Goal: Task Accomplishment & Management: Manage account settings

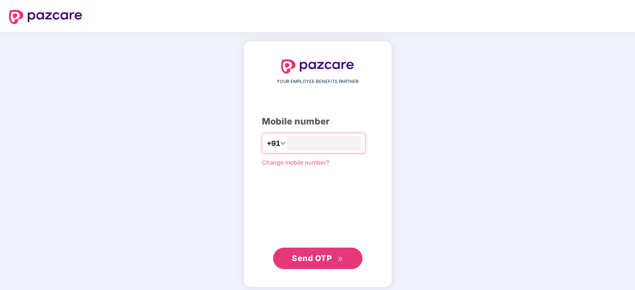
type input "**********"
click at [314, 254] on span "Send OTP" at bounding box center [312, 257] width 40 height 9
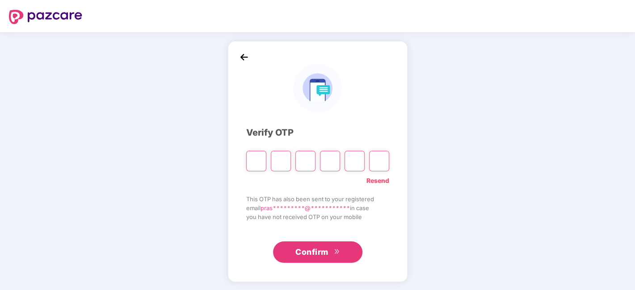
type input "*"
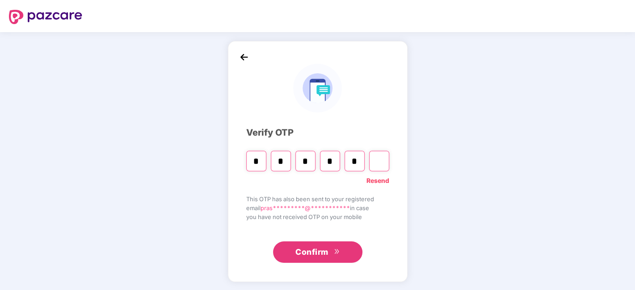
type input "*"
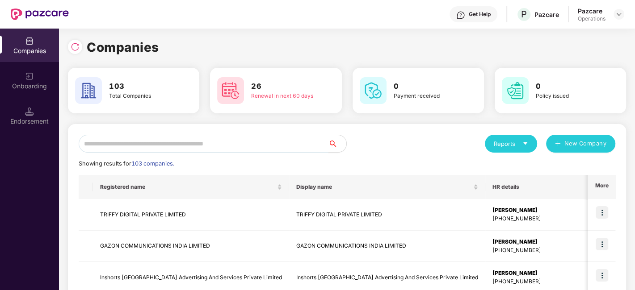
click at [187, 148] on input "text" at bounding box center [204, 144] width 250 height 18
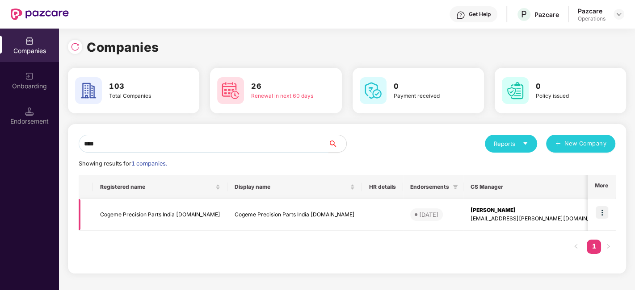
scroll to position [0, 38]
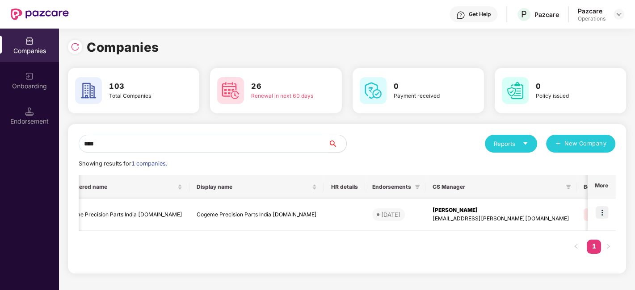
type input "****"
click at [600, 214] on img at bounding box center [602, 212] width 13 height 13
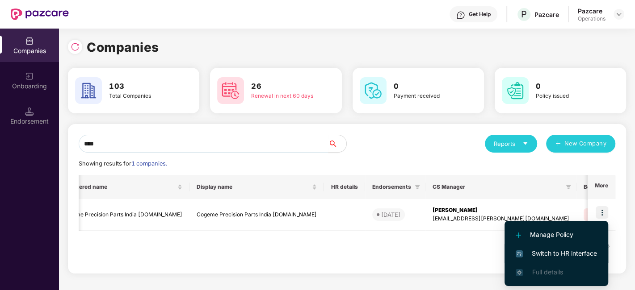
click at [546, 255] on span "Switch to HR interface" at bounding box center [556, 254] width 81 height 10
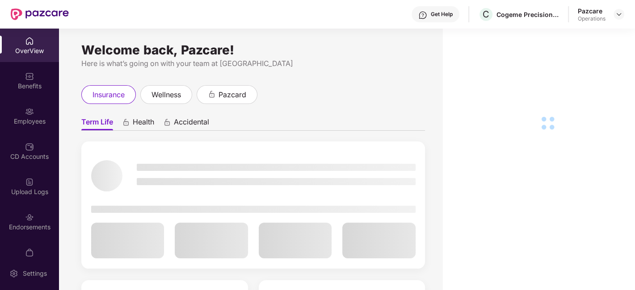
scroll to position [18, 0]
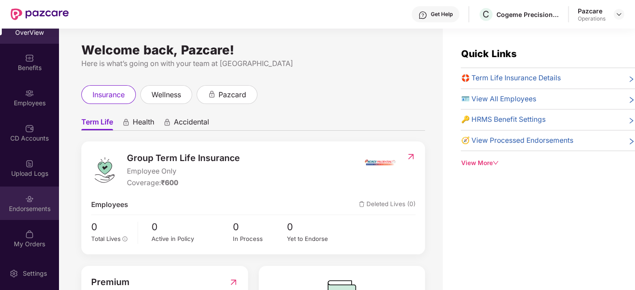
click at [17, 205] on div "Endorsements" at bounding box center [29, 209] width 59 height 9
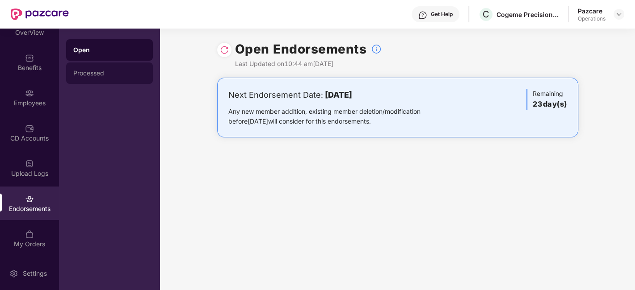
click at [84, 65] on div "Processed" at bounding box center [109, 73] width 87 height 21
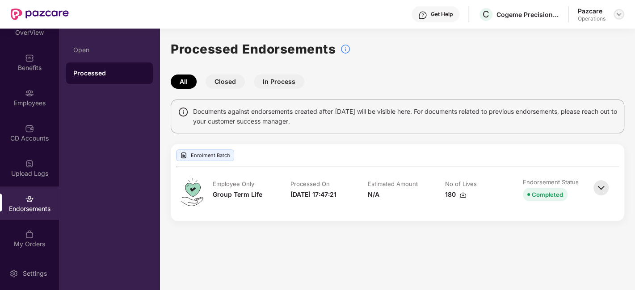
click at [616, 12] on img at bounding box center [618, 14] width 7 height 7
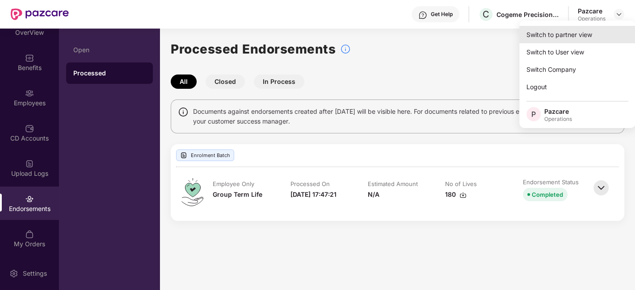
click at [559, 34] on div "Switch to partner view" at bounding box center [577, 34] width 116 height 17
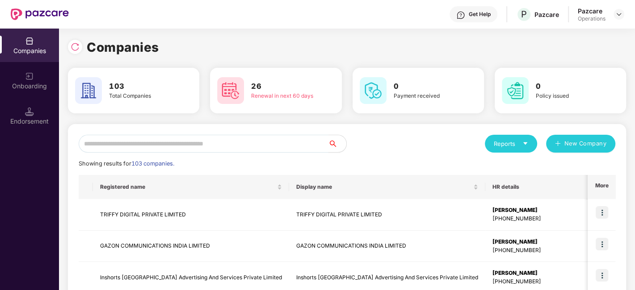
click at [247, 144] on input "text" at bounding box center [204, 144] width 250 height 18
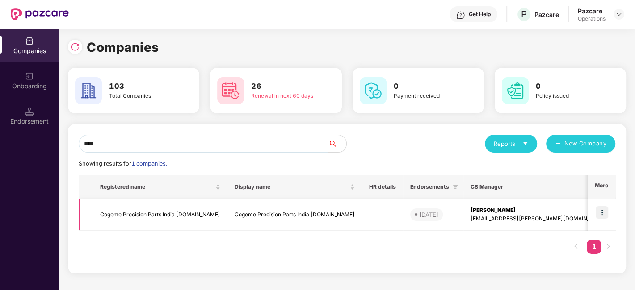
type input "****"
click at [281, 207] on td "Cogeme Precision Parts India [DOMAIN_NAME]" at bounding box center [294, 215] width 134 height 32
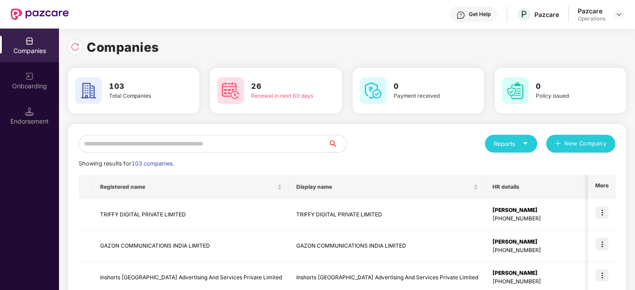
click at [166, 141] on input "text" at bounding box center [204, 144] width 250 height 18
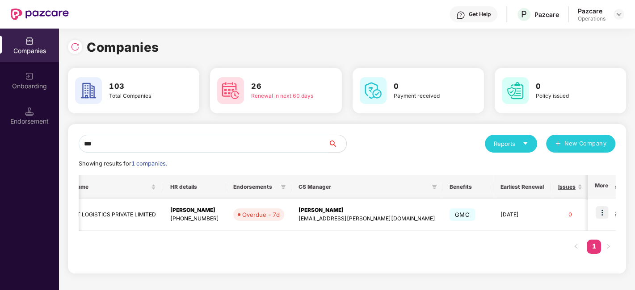
scroll to position [0, 0]
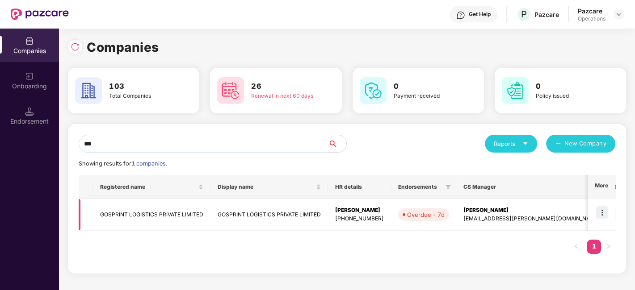
type input "***"
click at [602, 210] on img at bounding box center [602, 212] width 13 height 13
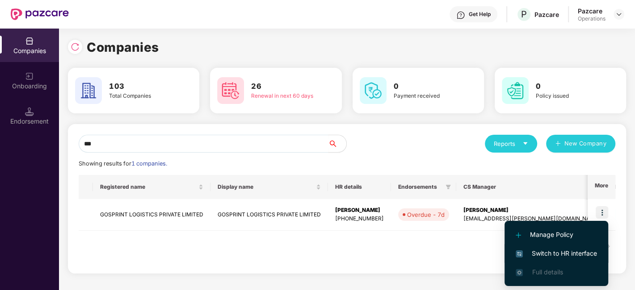
click at [559, 258] on span "Switch to HR interface" at bounding box center [556, 254] width 81 height 10
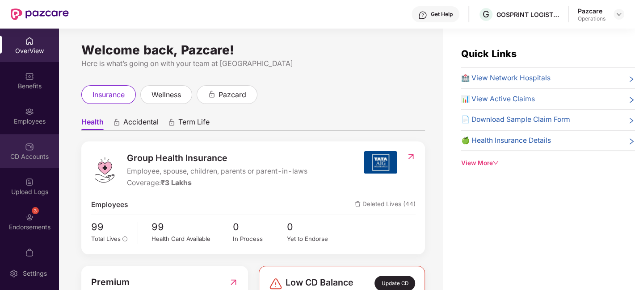
scroll to position [18, 0]
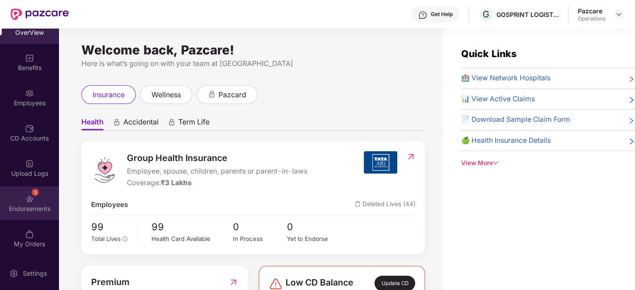
click at [22, 200] on div "3 Endorsements" at bounding box center [29, 204] width 59 height 34
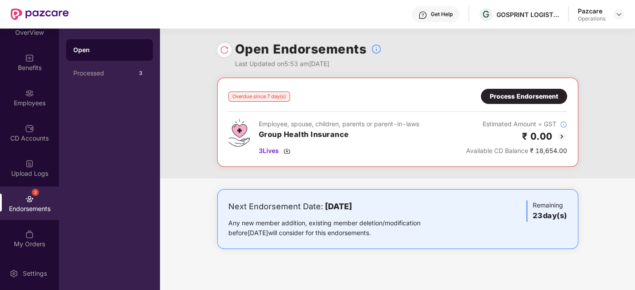
click at [509, 91] on div "Process Endorsement" at bounding box center [524, 96] width 86 height 15
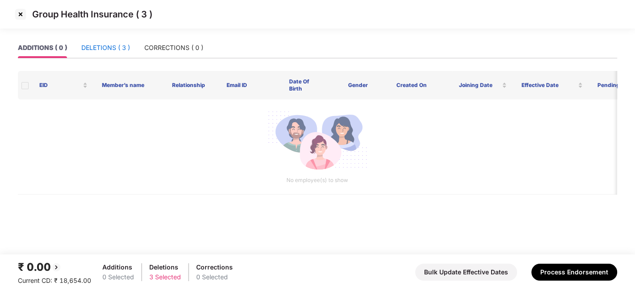
click at [107, 43] on div "DELETIONS ( 3 )" at bounding box center [105, 48] width 49 height 10
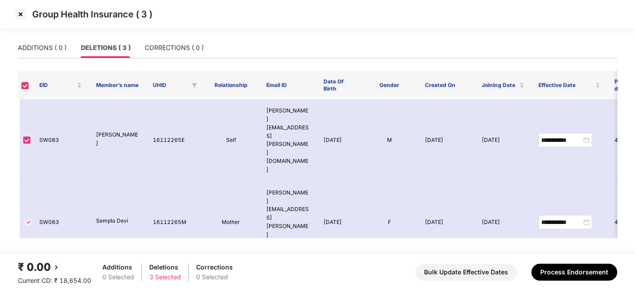
click at [18, 13] on img at bounding box center [20, 14] width 14 height 14
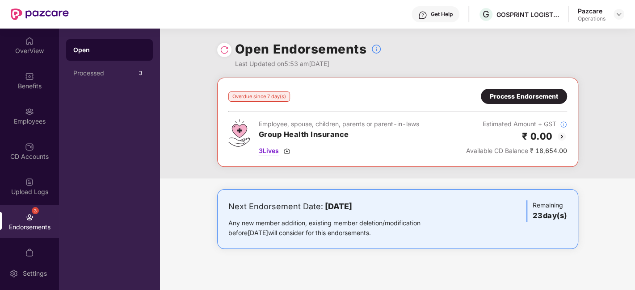
click at [274, 147] on span "3 Lives" at bounding box center [269, 151] width 20 height 10
click at [535, 93] on div "Process Endorsement" at bounding box center [524, 97] width 68 height 10
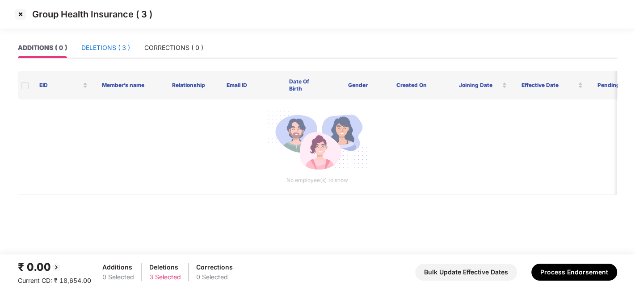
click at [99, 46] on div "DELETIONS ( 3 )" at bounding box center [105, 48] width 49 height 10
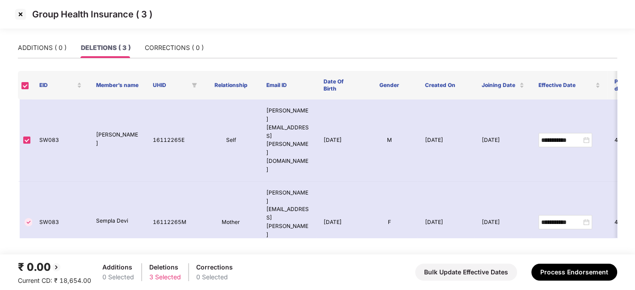
click at [559, 261] on div "₹ 0.00 Current CD: ₹ 18,654.00 Additions 0 Selected Deletions 3 Selected Correc…" at bounding box center [317, 272] width 599 height 27
click at [583, 270] on button "Process Endorsement" at bounding box center [574, 272] width 86 height 17
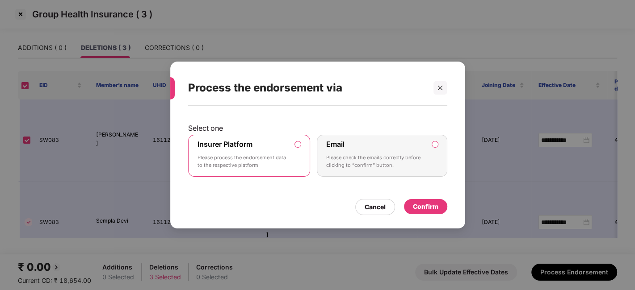
click at [434, 204] on div "Confirm" at bounding box center [425, 207] width 25 height 10
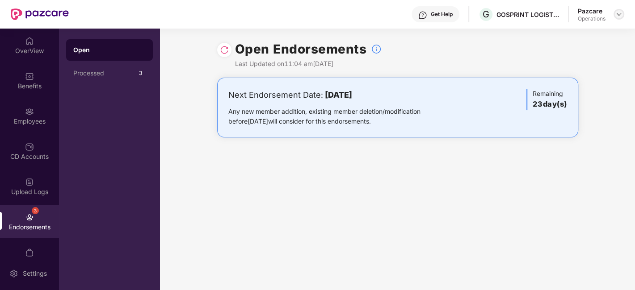
click at [620, 13] on img at bounding box center [618, 14] width 7 height 7
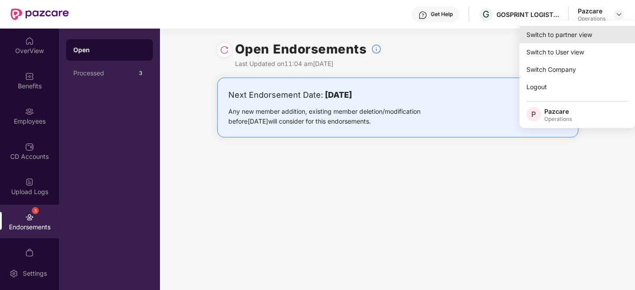
click at [570, 35] on div "Switch to partner view" at bounding box center [577, 34] width 116 height 17
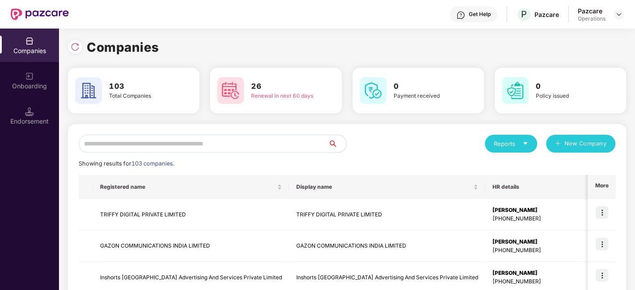
click at [302, 141] on input "text" at bounding box center [204, 144] width 250 height 18
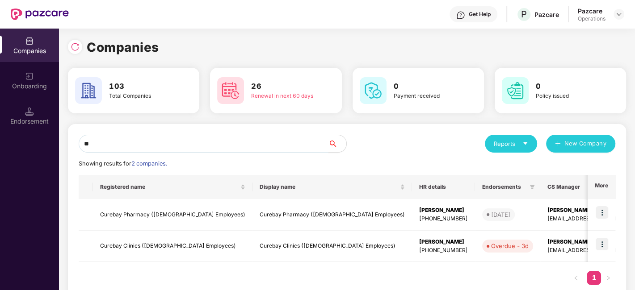
type input "*"
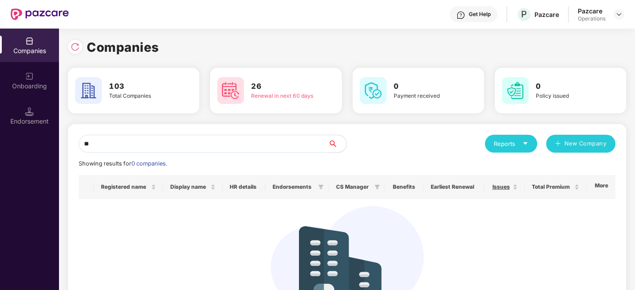
type input "*"
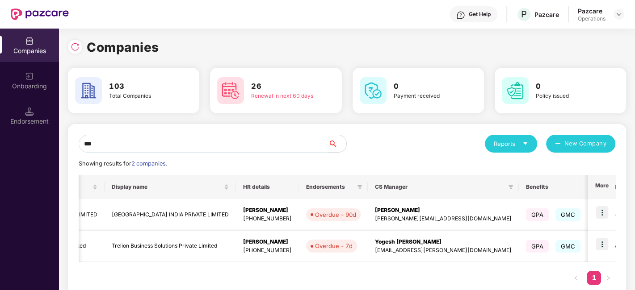
scroll to position [0, 123]
type input "***"
click at [604, 243] on img at bounding box center [602, 244] width 13 height 13
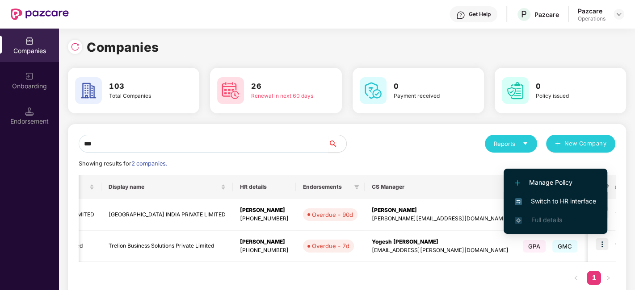
click at [552, 204] on span "Switch to HR interface" at bounding box center [555, 202] width 81 height 10
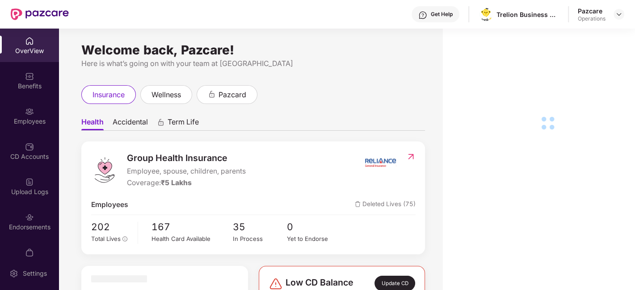
scroll to position [18, 0]
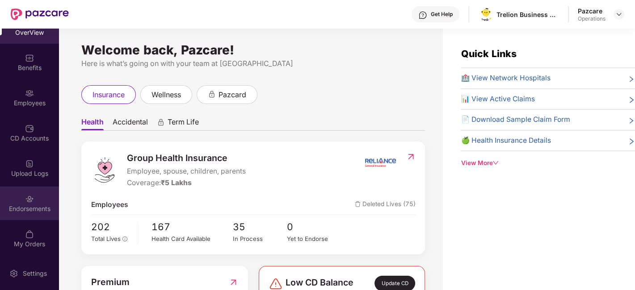
click at [18, 198] on div "Endorsements" at bounding box center [29, 204] width 59 height 34
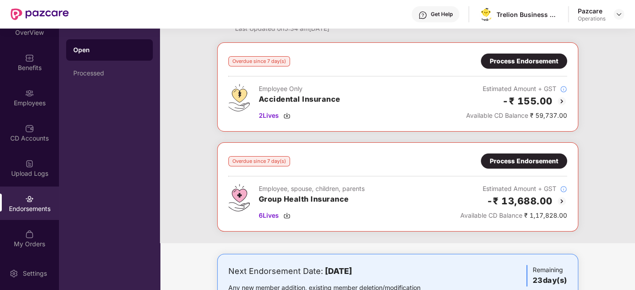
scroll to position [36, 0]
click at [512, 155] on div "Process Endorsement" at bounding box center [524, 160] width 86 height 15
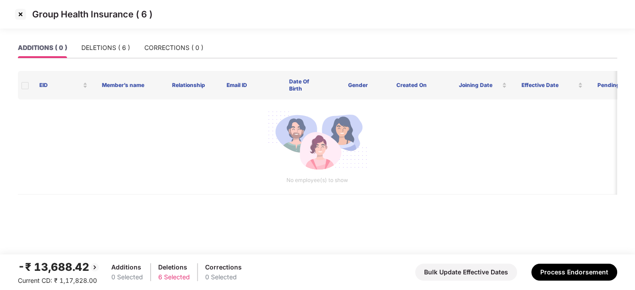
click at [19, 11] on img at bounding box center [20, 14] width 14 height 14
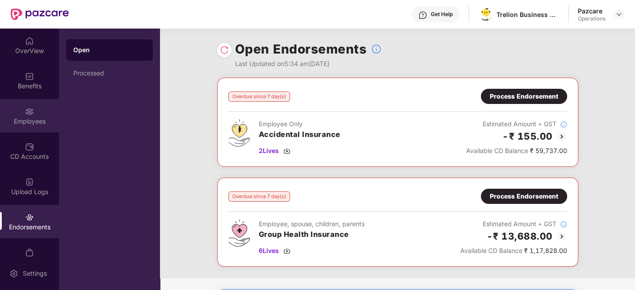
click at [30, 115] on img at bounding box center [29, 111] width 9 height 9
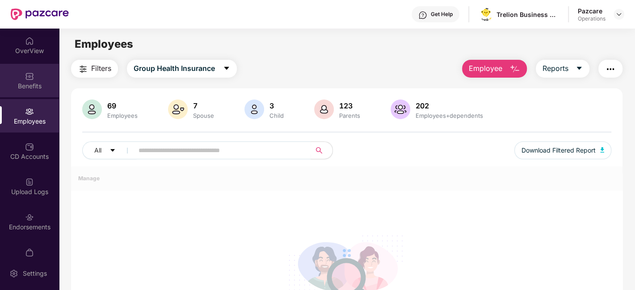
click at [22, 85] on div "Benefits" at bounding box center [29, 86] width 59 height 9
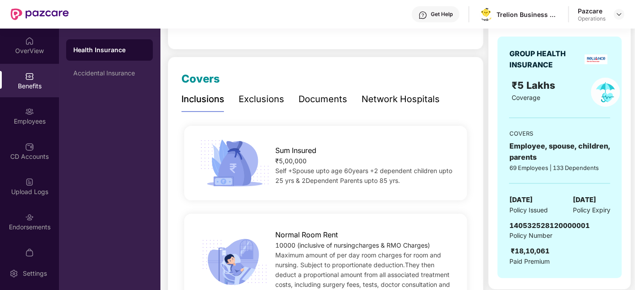
scroll to position [91, 0]
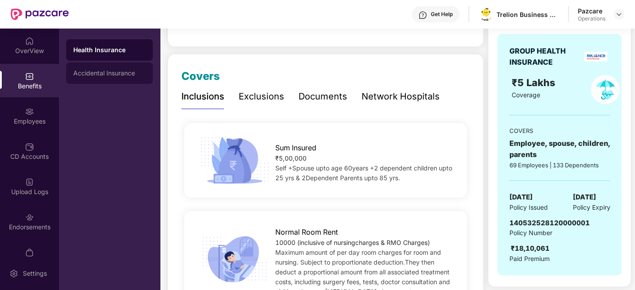
click at [111, 76] on div "Accidental Insurance" at bounding box center [109, 73] width 72 height 7
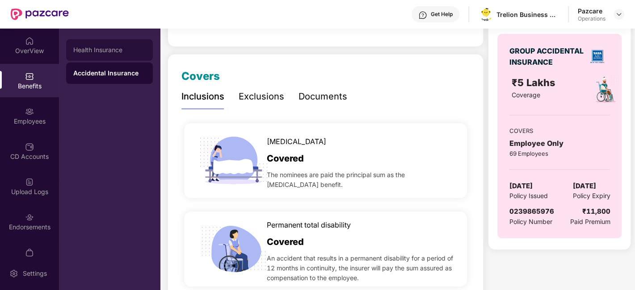
click at [97, 55] on div "Health Insurance" at bounding box center [109, 49] width 87 height 21
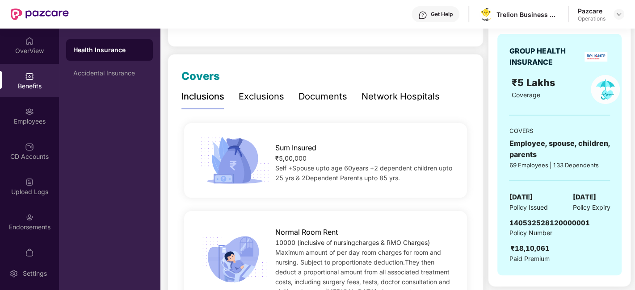
scroll to position [0, 0]
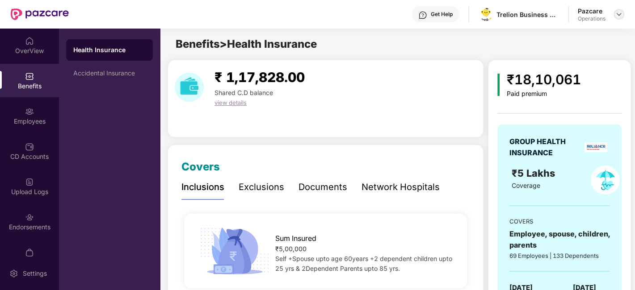
click at [619, 14] on img at bounding box center [618, 14] width 7 height 7
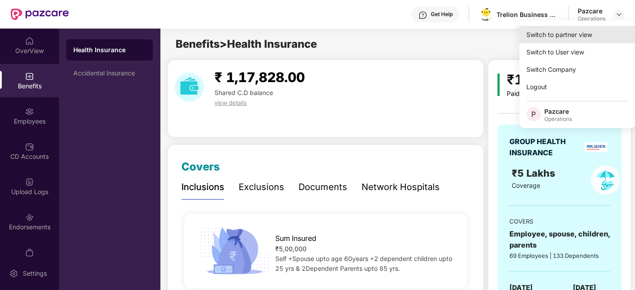
click at [564, 36] on div "Switch to partner view" at bounding box center [577, 34] width 116 height 17
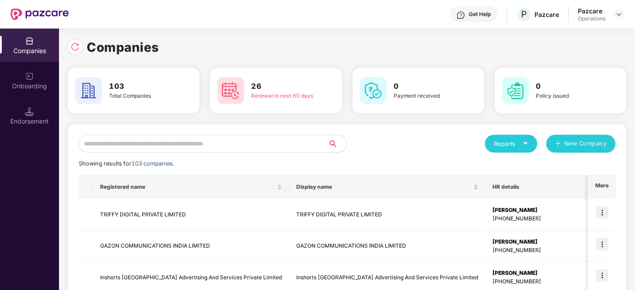
click at [256, 145] on input "text" at bounding box center [204, 144] width 250 height 18
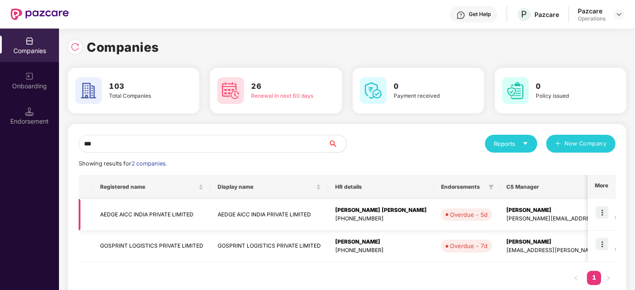
type input "***"
click at [122, 216] on td "AEDGE AICC INDIA PRIVATE LIMITED" at bounding box center [152, 215] width 118 height 32
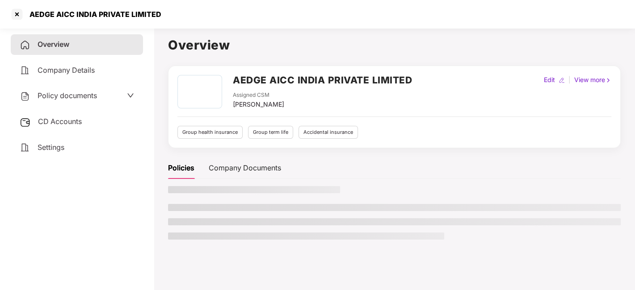
click at [72, 94] on span "Policy documents" at bounding box center [67, 95] width 59 height 9
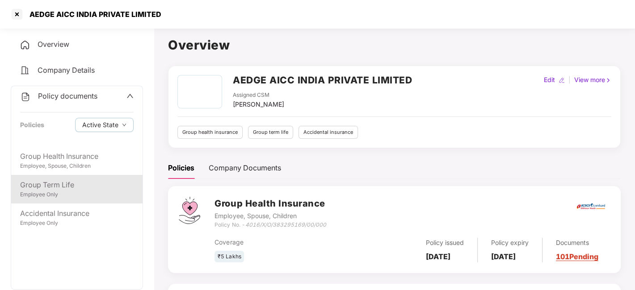
click at [57, 192] on div "Employee Only" at bounding box center [76, 195] width 113 height 8
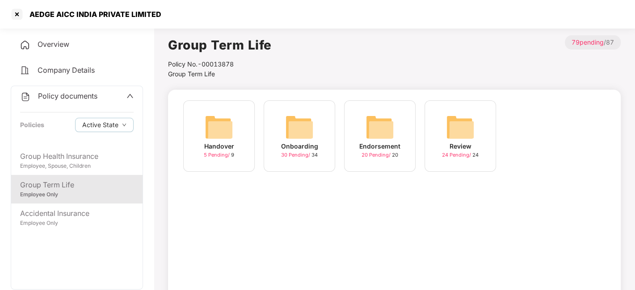
click at [384, 125] on img at bounding box center [379, 127] width 29 height 29
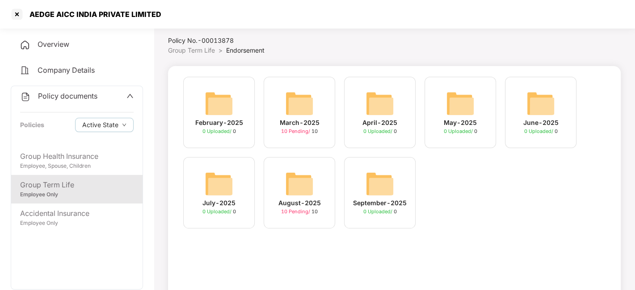
scroll to position [29, 0]
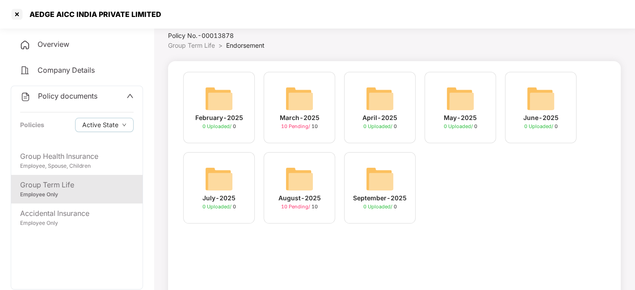
click at [315, 166] on div "August-2025 10 Pending / 10" at bounding box center [299, 187] width 71 height 71
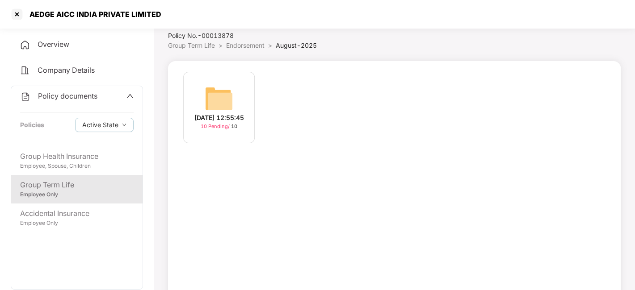
click at [203, 97] on div "[DATE] 12:55:45 10 Pending / 10" at bounding box center [218, 107] width 71 height 71
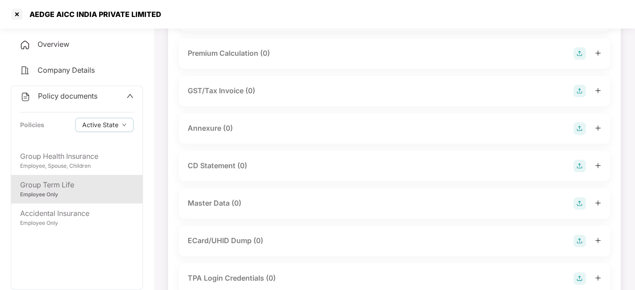
scroll to position [101, 0]
click at [579, 165] on img at bounding box center [579, 165] width 13 height 13
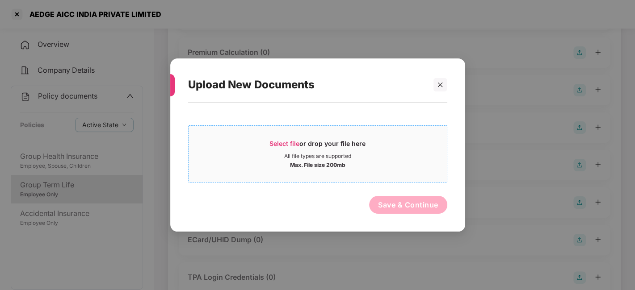
click at [354, 168] on div "Max. File size 200mb" at bounding box center [318, 164] width 258 height 9
click at [432, 83] on div at bounding box center [435, 84] width 21 height 13
click at [443, 83] on div at bounding box center [439, 84] width 13 height 13
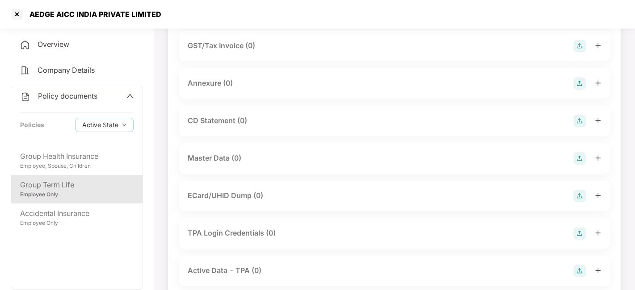
scroll to position [145, 0]
click at [581, 159] on img at bounding box center [579, 158] width 13 height 13
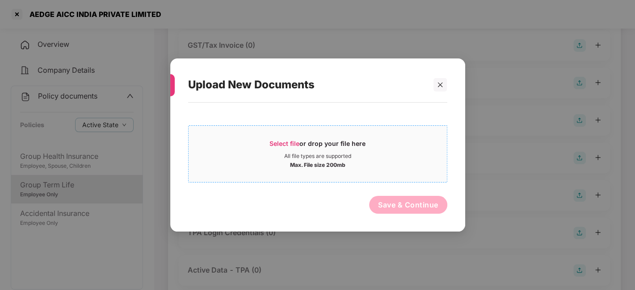
click at [415, 142] on div "Select file or drop your file here" at bounding box center [318, 145] width 258 height 13
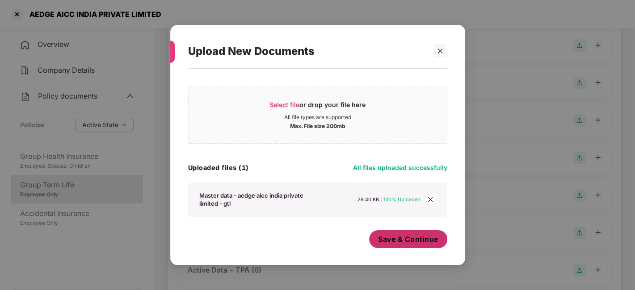
scroll to position [5, 0]
click at [404, 245] on button "Save & Continue" at bounding box center [408, 240] width 78 height 18
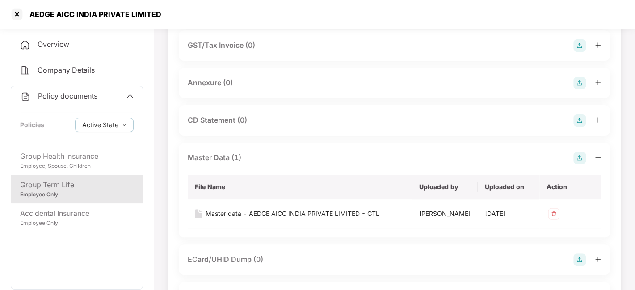
scroll to position [0, 0]
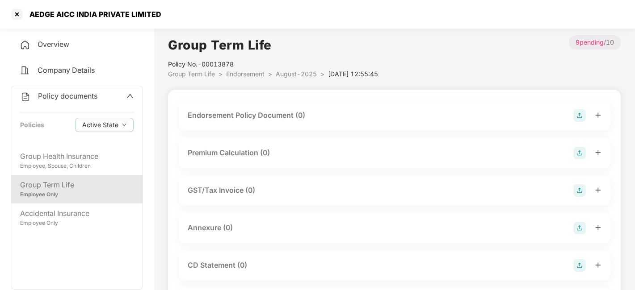
click at [586, 116] on div at bounding box center [587, 115] width 28 height 13
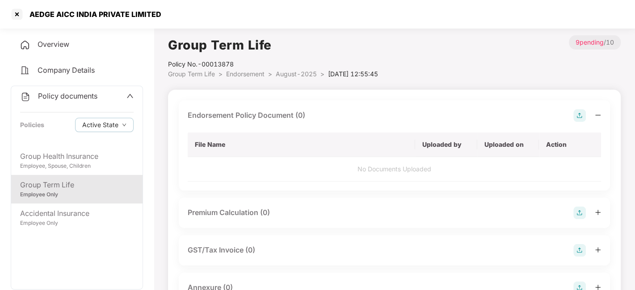
click at [577, 117] on img at bounding box center [579, 115] width 13 height 13
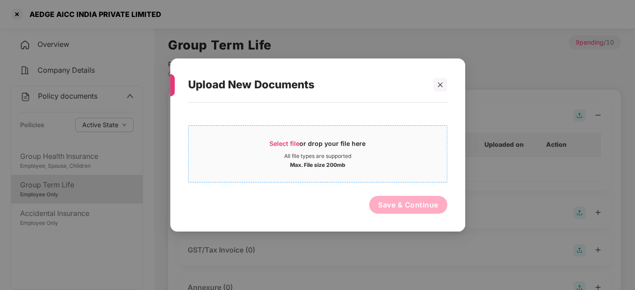
click at [374, 157] on div "All file types are supported" at bounding box center [318, 156] width 258 height 7
click at [439, 86] on icon "close" at bounding box center [440, 84] width 5 height 5
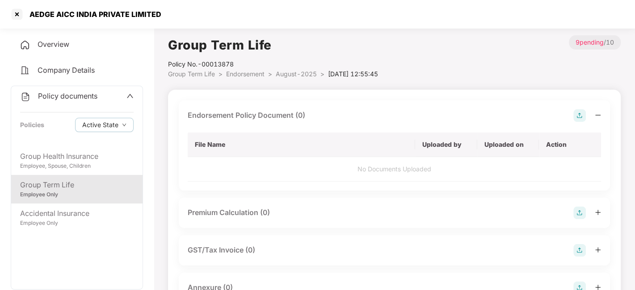
click at [583, 118] on img at bounding box center [579, 115] width 13 height 13
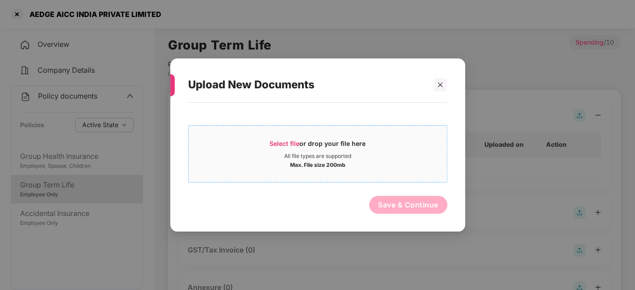
click at [401, 173] on span "Select file or drop your file here All file types are supported Max. File size …" at bounding box center [318, 154] width 258 height 43
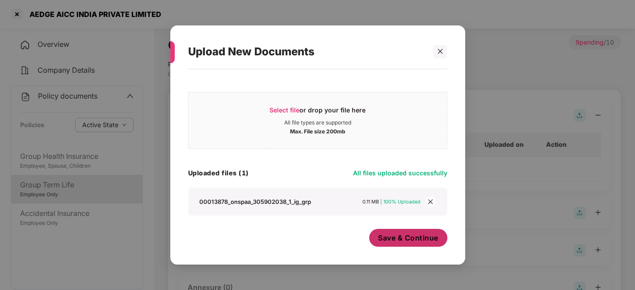
click at [389, 239] on span "Save & Continue" at bounding box center [408, 238] width 60 height 10
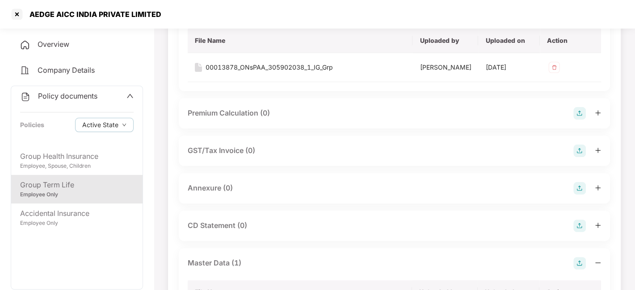
scroll to position [109, 0]
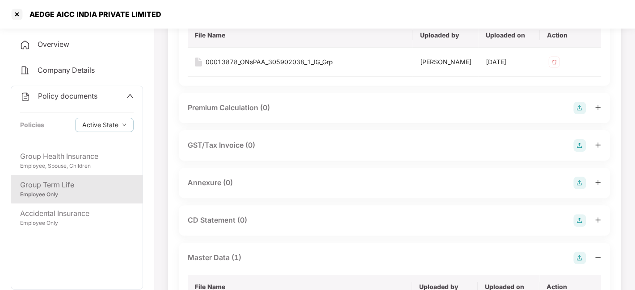
click at [581, 189] on img at bounding box center [579, 183] width 13 height 13
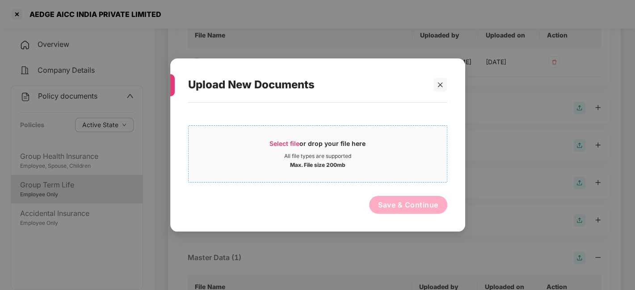
click at [388, 175] on div "Select file or drop your file here All file types are supported Max. File size …" at bounding box center [317, 154] width 259 height 57
click at [346, 159] on div "All file types are supported" at bounding box center [317, 156] width 67 height 7
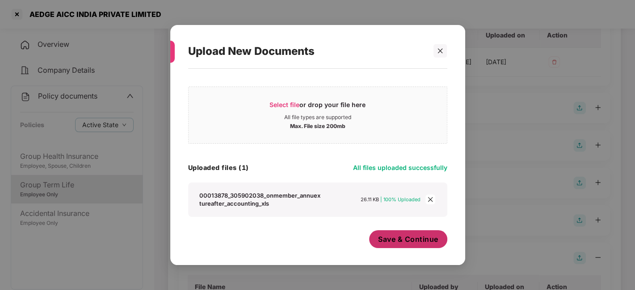
click at [404, 243] on span "Save & Continue" at bounding box center [408, 240] width 60 height 10
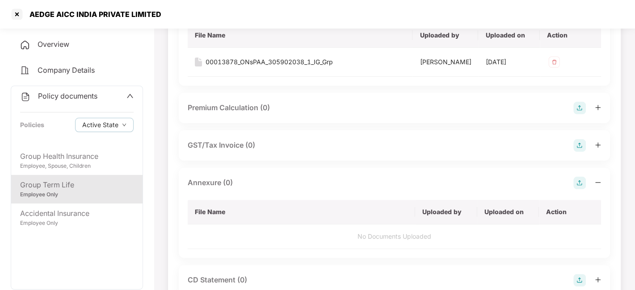
scroll to position [0, 0]
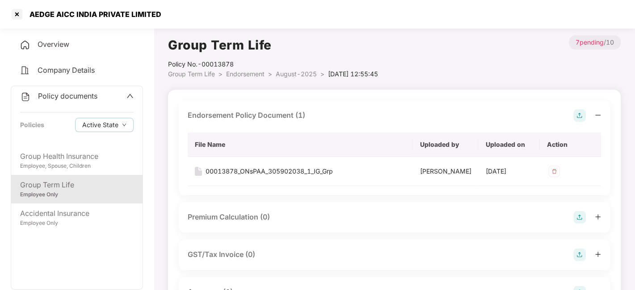
click at [300, 75] on span "August-2025" at bounding box center [296, 74] width 41 height 8
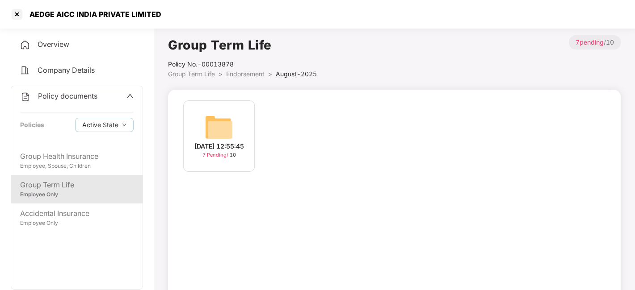
scroll to position [29, 0]
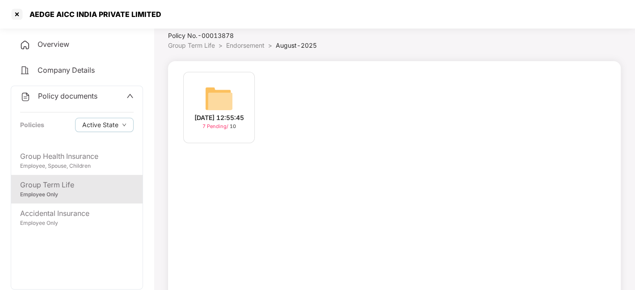
click at [247, 47] on span "Endorsement" at bounding box center [245, 46] width 38 height 8
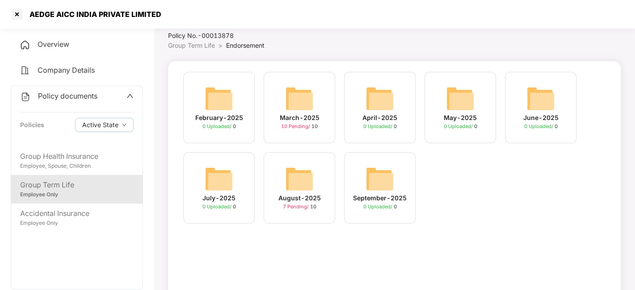
click at [285, 181] on img at bounding box center [299, 179] width 29 height 29
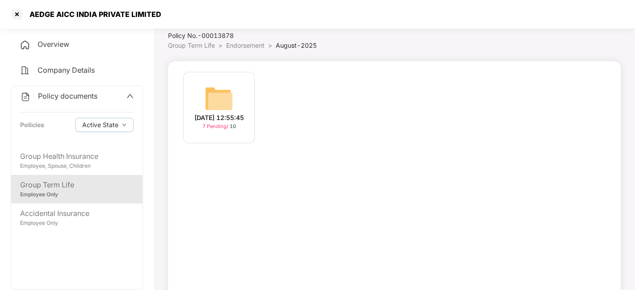
click at [235, 113] on div "[DATE] 12:55:45" at bounding box center [219, 118] width 50 height 10
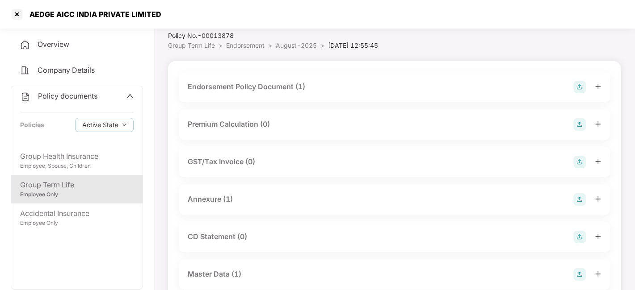
click at [578, 87] on img at bounding box center [579, 87] width 13 height 13
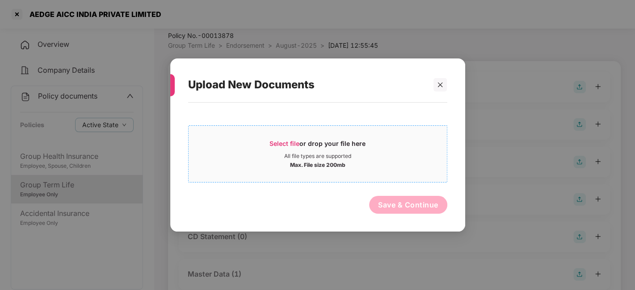
click at [319, 143] on div "Select file or drop your file here" at bounding box center [317, 145] width 96 height 13
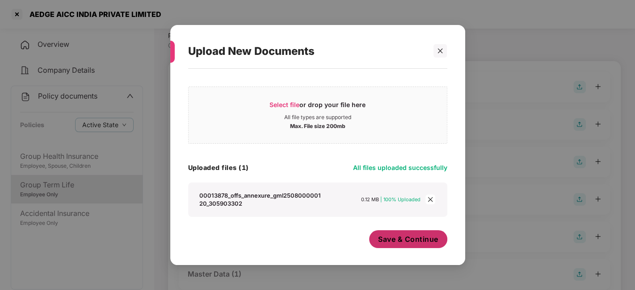
scroll to position [5, 0]
click at [399, 236] on span "Save & Continue" at bounding box center [408, 240] width 60 height 10
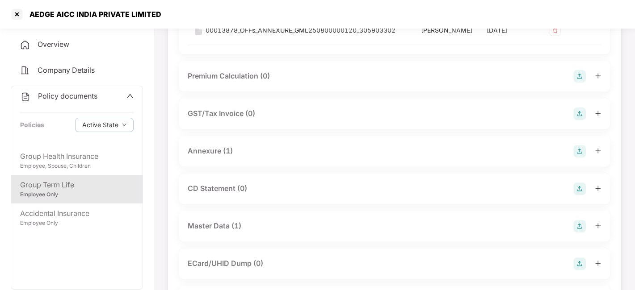
scroll to position [172, 0]
click at [579, 156] on img at bounding box center [579, 149] width 13 height 13
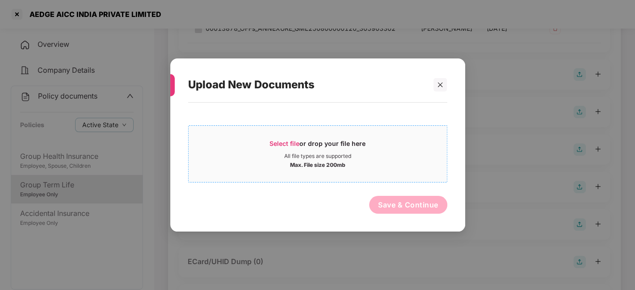
click at [369, 150] on div "Select file or drop your file here" at bounding box center [318, 145] width 258 height 13
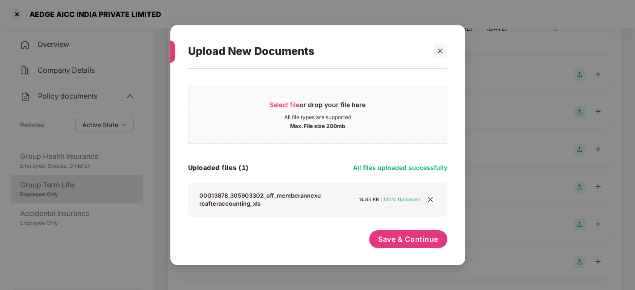
scroll to position [5, 0]
click at [386, 235] on span "Save & Continue" at bounding box center [408, 240] width 60 height 10
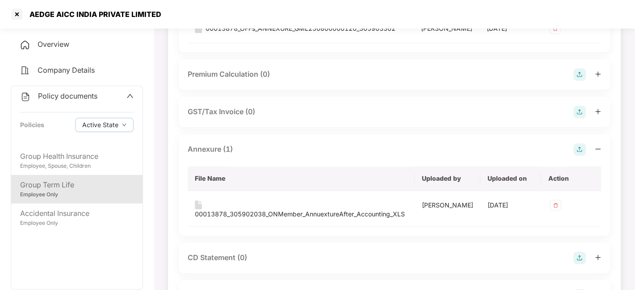
scroll to position [0, 0]
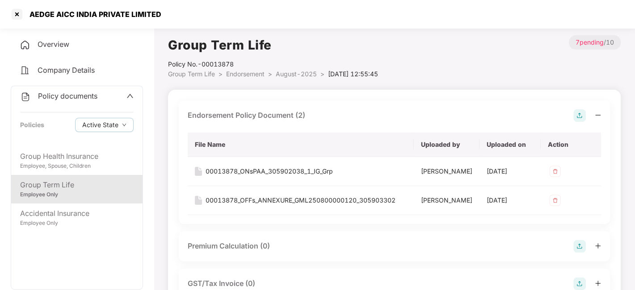
click at [290, 73] on span "August-2025" at bounding box center [296, 74] width 41 height 8
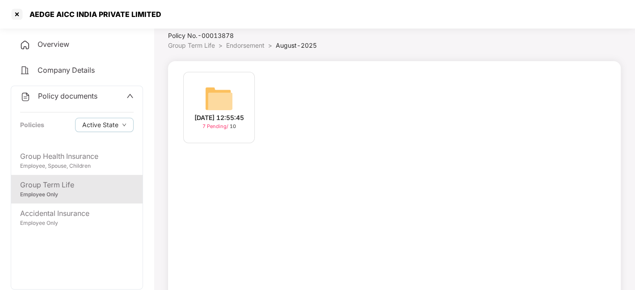
click at [245, 45] on span "Endorsement" at bounding box center [245, 46] width 38 height 8
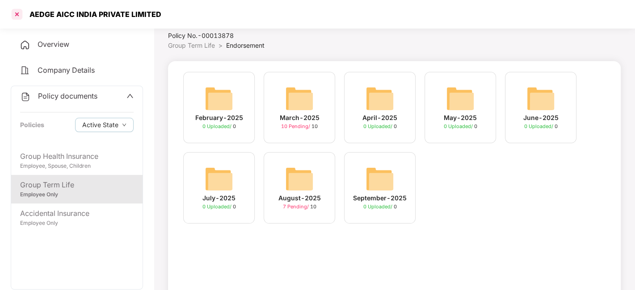
click at [15, 14] on div at bounding box center [17, 14] width 14 height 14
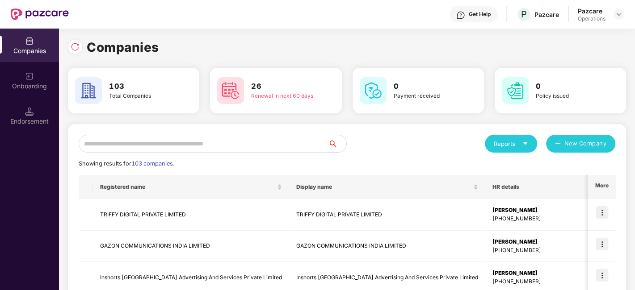
click at [228, 147] on input "text" at bounding box center [204, 144] width 250 height 18
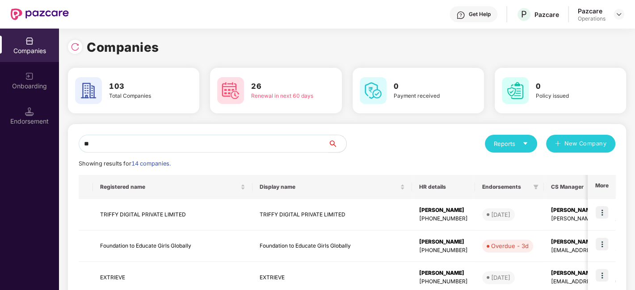
type input "*"
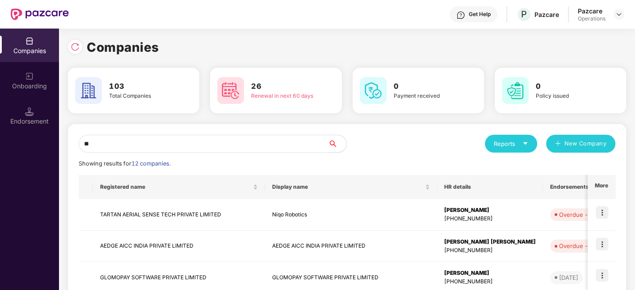
type input "*"
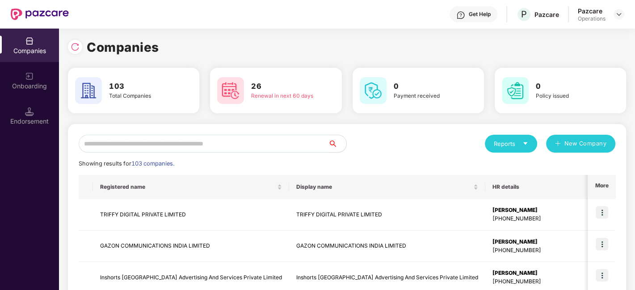
click at [175, 143] on input "text" at bounding box center [204, 144] width 250 height 18
click at [272, 136] on input "text" at bounding box center [204, 144] width 250 height 18
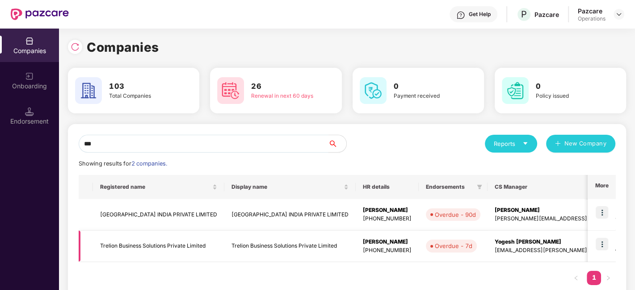
type input "***"
click at [604, 243] on img at bounding box center [602, 244] width 13 height 13
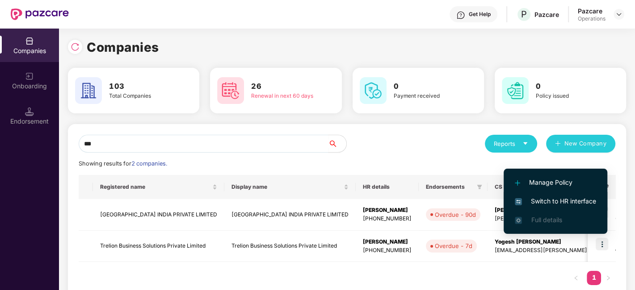
click at [551, 201] on span "Switch to HR interface" at bounding box center [555, 202] width 81 height 10
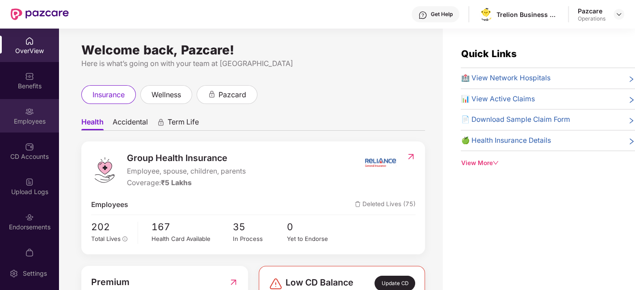
scroll to position [18, 0]
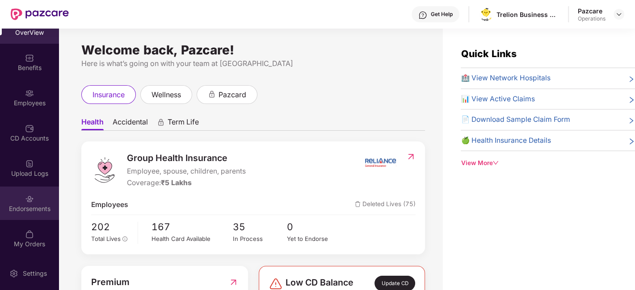
click at [21, 198] on div "Endorsements" at bounding box center [29, 204] width 59 height 34
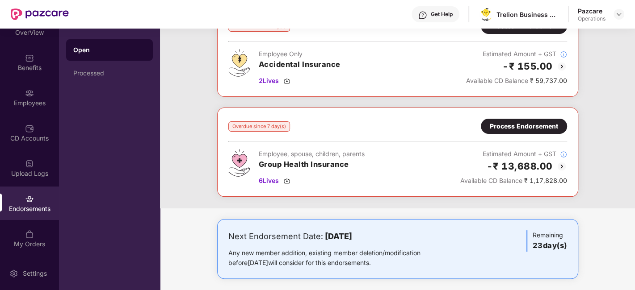
scroll to position [75, 0]
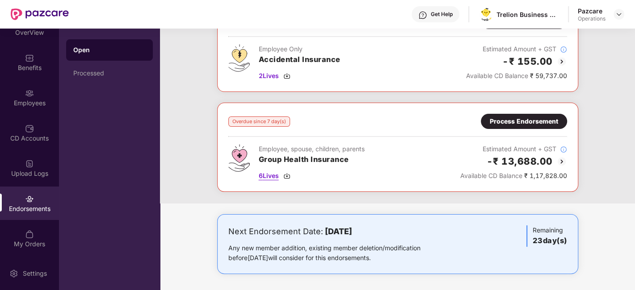
click at [270, 176] on span "6 Lives" at bounding box center [269, 176] width 20 height 10
click at [508, 121] on div "Process Endorsement" at bounding box center [524, 122] width 68 height 10
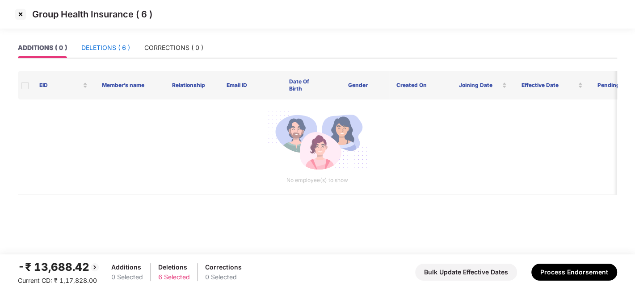
click at [102, 51] on div "DELETIONS ( 6 )" at bounding box center [105, 48] width 49 height 10
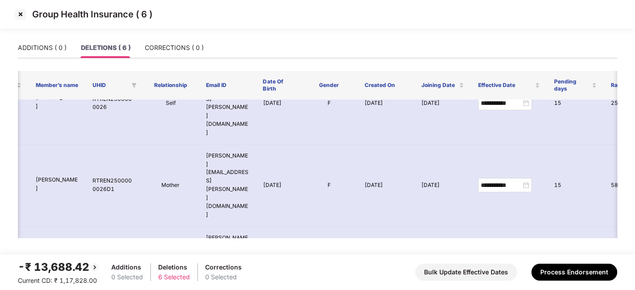
scroll to position [55, 60]
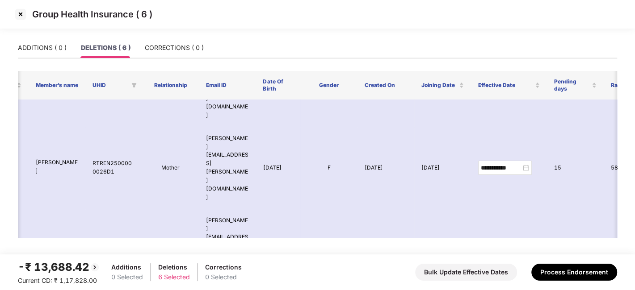
click at [15, 14] on img at bounding box center [20, 14] width 14 height 14
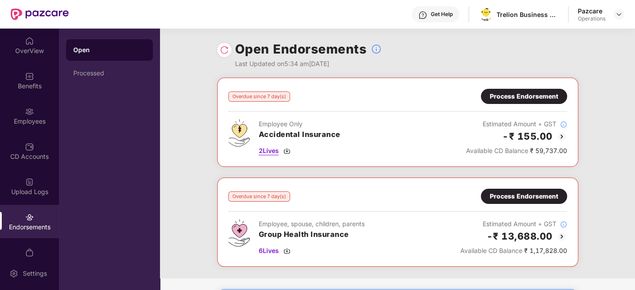
click at [269, 152] on span "2 Lives" at bounding box center [269, 151] width 20 height 10
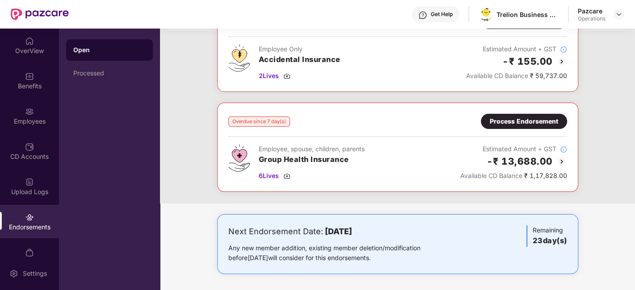
click at [513, 124] on div "Process Endorsement" at bounding box center [524, 122] width 68 height 10
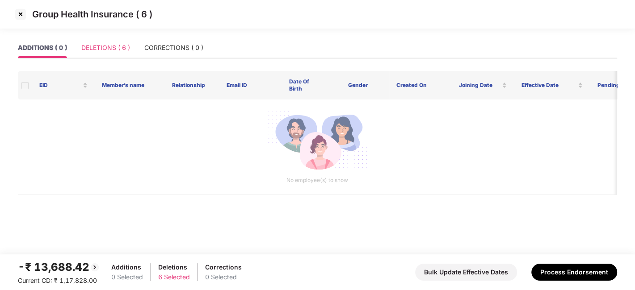
click at [107, 39] on div "DELETIONS ( 6 )" at bounding box center [105, 48] width 49 height 21
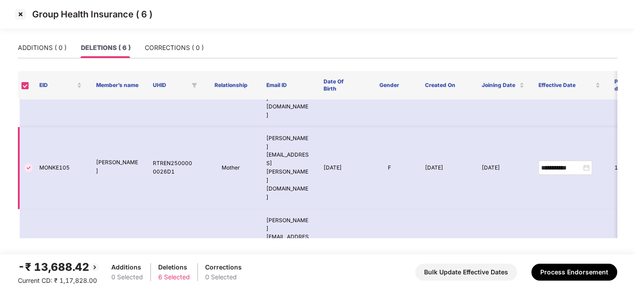
scroll to position [55, 0]
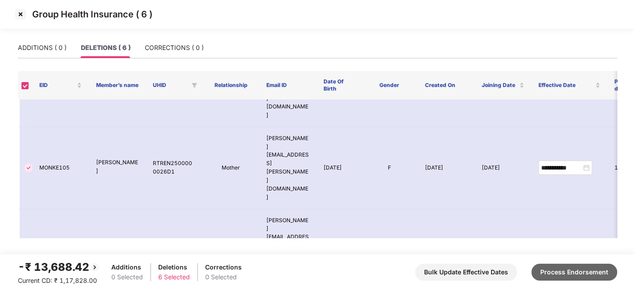
click at [567, 273] on button "Process Endorsement" at bounding box center [574, 272] width 86 height 17
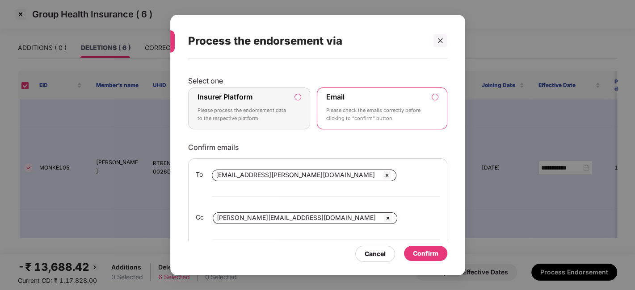
click at [281, 107] on p "Please process the endorsement data to the respective platform" at bounding box center [242, 115] width 91 height 16
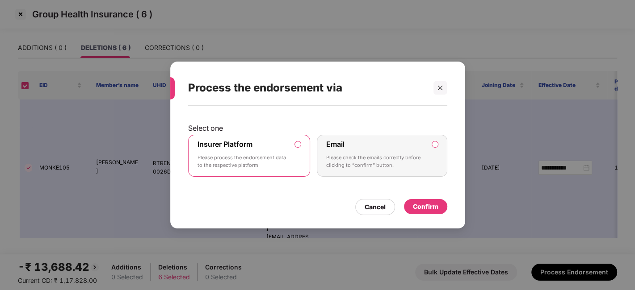
click at [428, 206] on div "Confirm" at bounding box center [425, 207] width 25 height 10
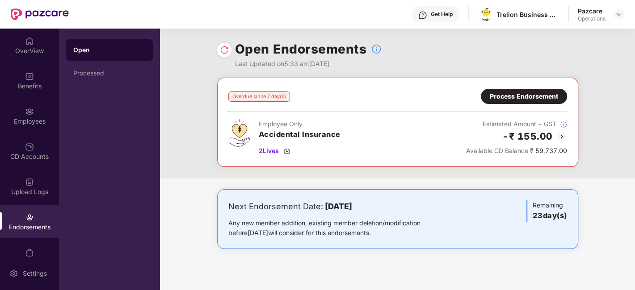
click at [508, 97] on div "Process Endorsement" at bounding box center [524, 97] width 68 height 10
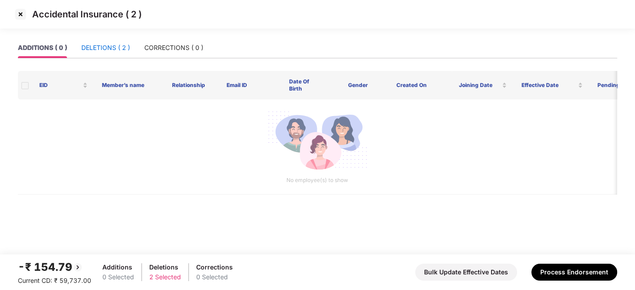
click at [102, 46] on div "DELETIONS ( 2 )" at bounding box center [105, 48] width 49 height 10
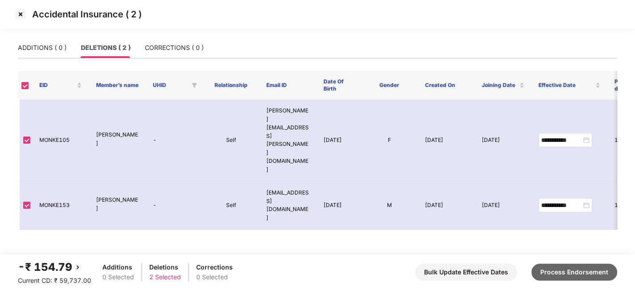
click at [575, 276] on button "Process Endorsement" at bounding box center [574, 272] width 86 height 17
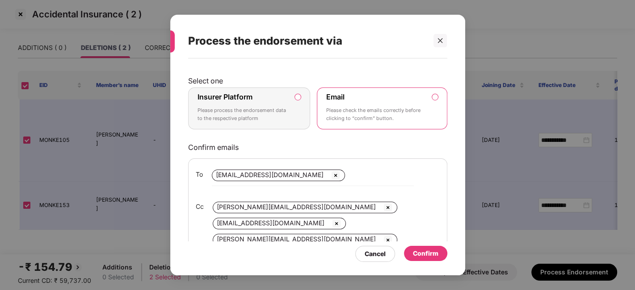
click at [271, 109] on p "Please process the endorsement data to the respective platform" at bounding box center [242, 115] width 91 height 16
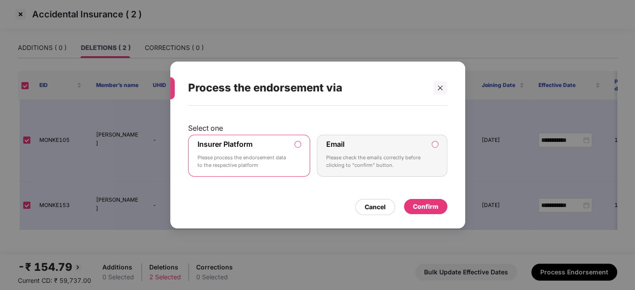
click at [431, 207] on div "Confirm" at bounding box center [425, 207] width 25 height 10
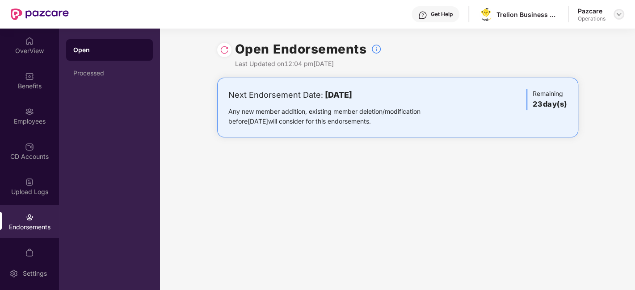
click at [618, 17] on img at bounding box center [618, 14] width 7 height 7
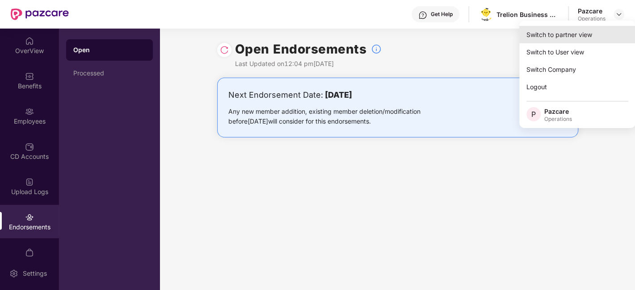
click at [550, 36] on div "Switch to partner view" at bounding box center [577, 34] width 116 height 17
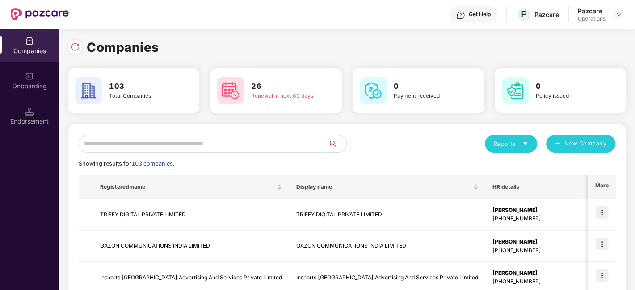
click at [200, 147] on input "text" at bounding box center [204, 144] width 250 height 18
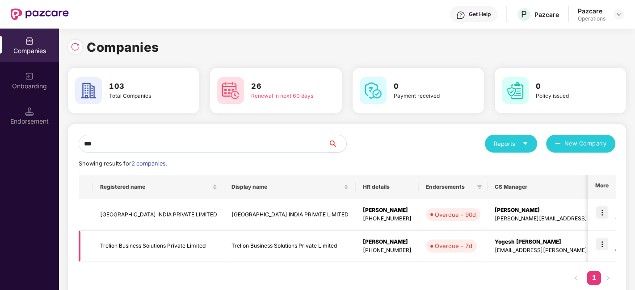
type input "***"
click at [601, 243] on img at bounding box center [602, 244] width 13 height 13
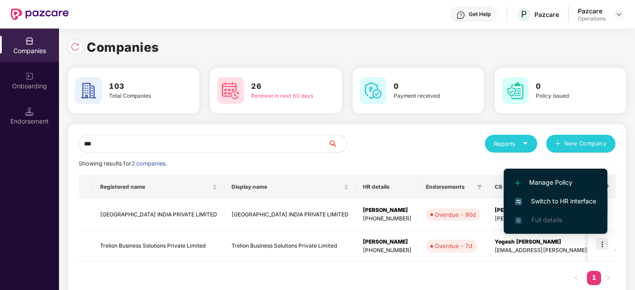
click at [546, 199] on span "Switch to HR interface" at bounding box center [555, 202] width 81 height 10
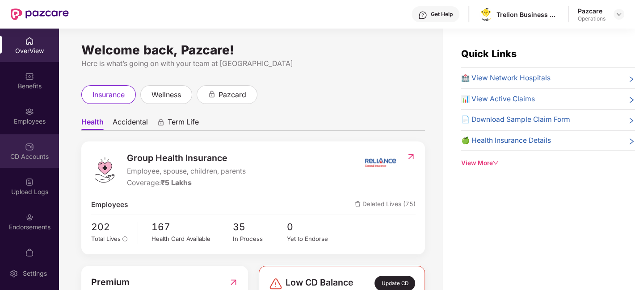
scroll to position [18, 0]
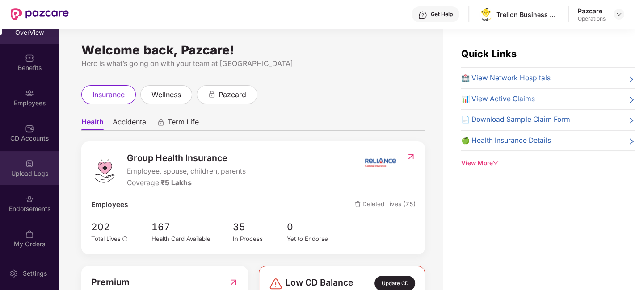
click at [15, 182] on div "Upload Logs" at bounding box center [29, 168] width 59 height 34
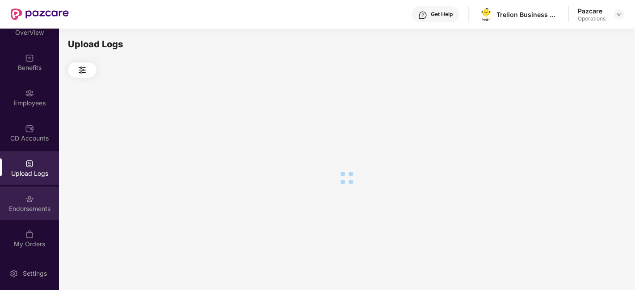
click at [16, 196] on div "Endorsements" at bounding box center [29, 204] width 59 height 34
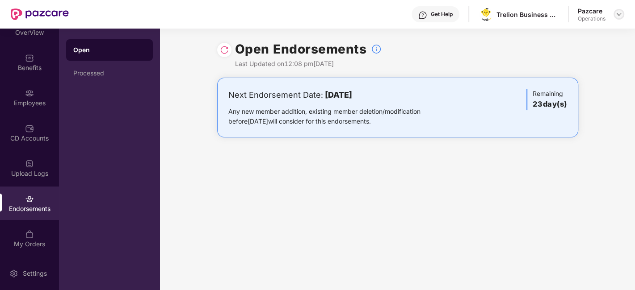
click at [615, 16] on img at bounding box center [618, 14] width 7 height 7
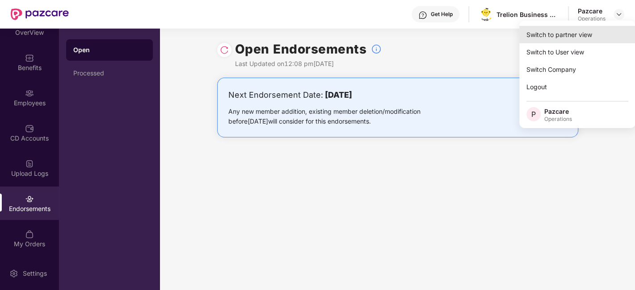
click at [559, 31] on div "Switch to partner view" at bounding box center [577, 34] width 116 height 17
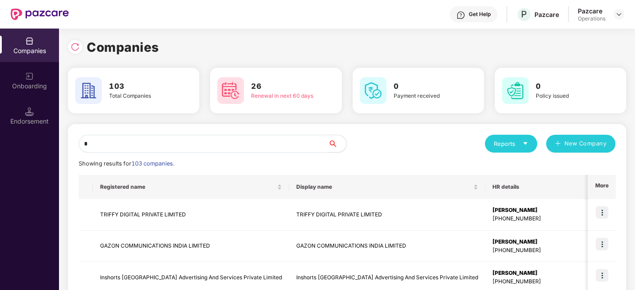
click at [170, 148] on input "*" at bounding box center [204, 144] width 250 height 18
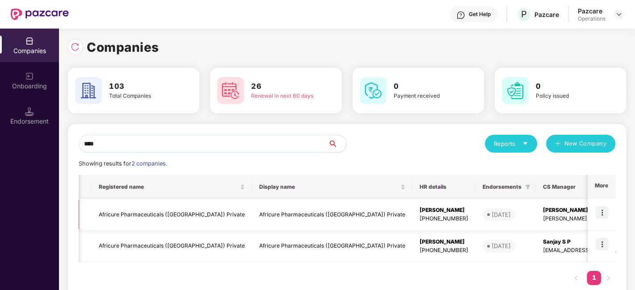
scroll to position [0, 0]
type input "****"
click at [315, 219] on td "Africure Pharmaceuticals ([GEOGRAPHIC_DATA]) Private" at bounding box center [333, 215] width 160 height 32
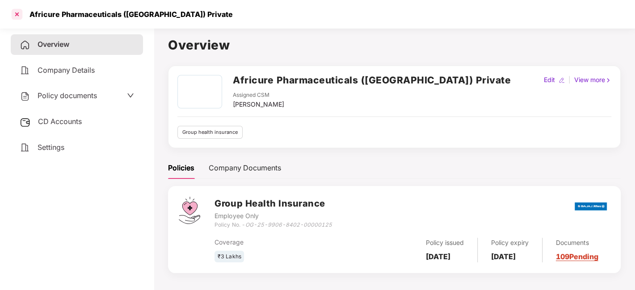
click at [14, 13] on div at bounding box center [17, 14] width 14 height 14
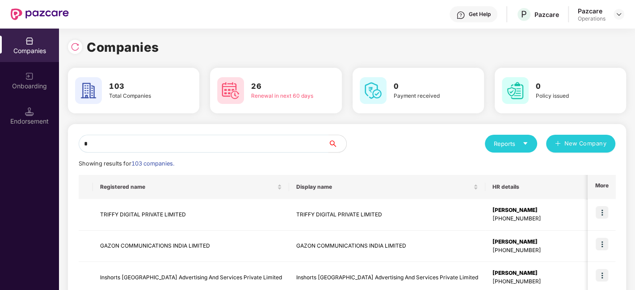
click at [170, 146] on input "*" at bounding box center [204, 144] width 250 height 18
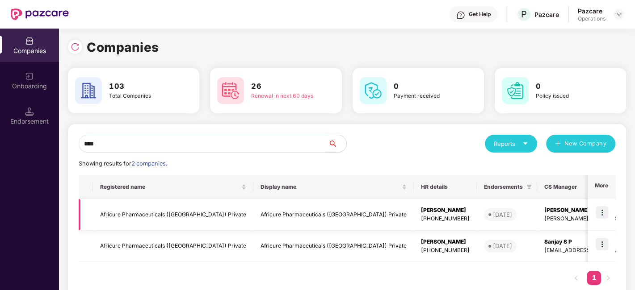
type input "****"
click at [605, 212] on img at bounding box center [602, 212] width 13 height 13
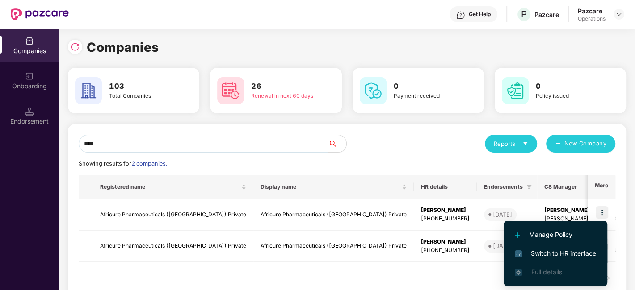
click at [558, 251] on span "Switch to HR interface" at bounding box center [555, 254] width 81 height 10
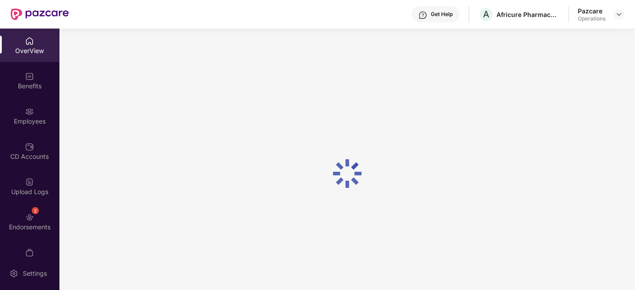
scroll to position [18, 0]
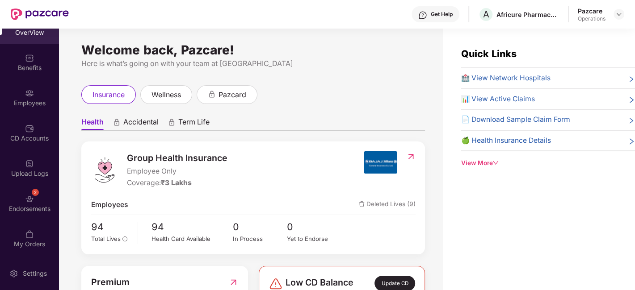
click at [19, 193] on div "2 Endorsements" at bounding box center [29, 204] width 59 height 34
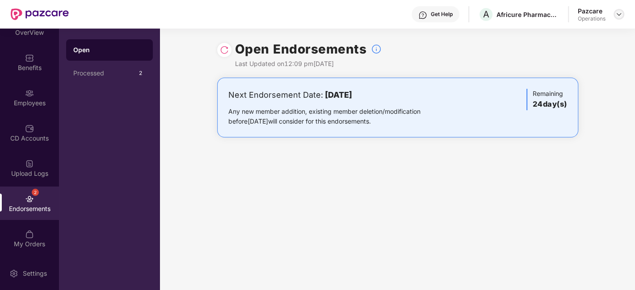
click at [615, 12] on img at bounding box center [618, 14] width 7 height 7
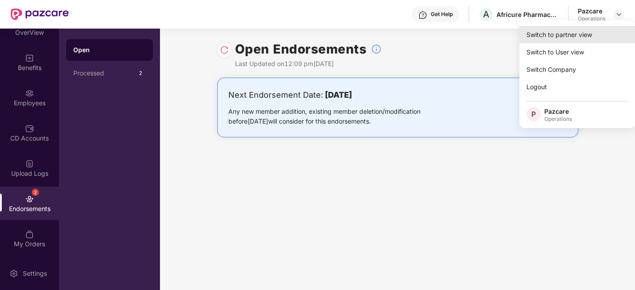
click at [560, 33] on div "Switch to partner view" at bounding box center [577, 34] width 116 height 17
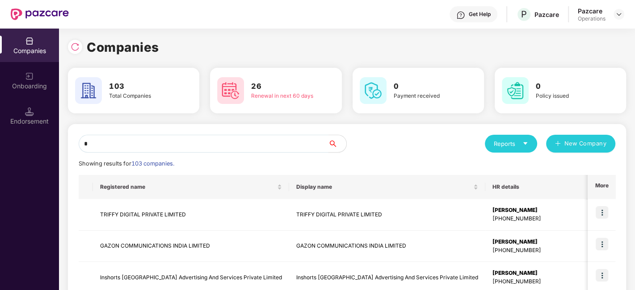
click at [290, 145] on input "*" at bounding box center [204, 144] width 250 height 18
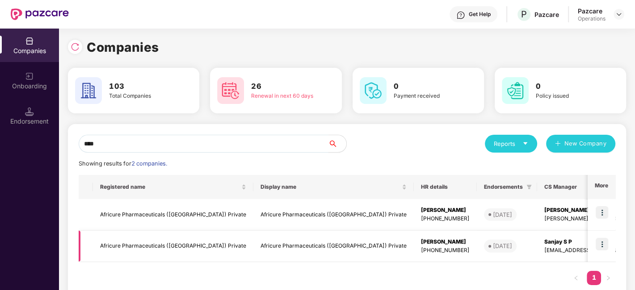
type input "****"
click at [600, 244] on img at bounding box center [602, 244] width 13 height 13
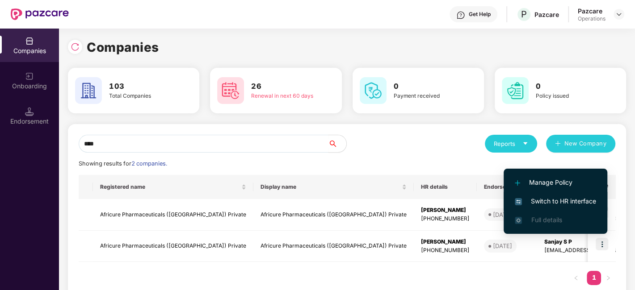
click at [550, 202] on span "Switch to HR interface" at bounding box center [555, 202] width 81 height 10
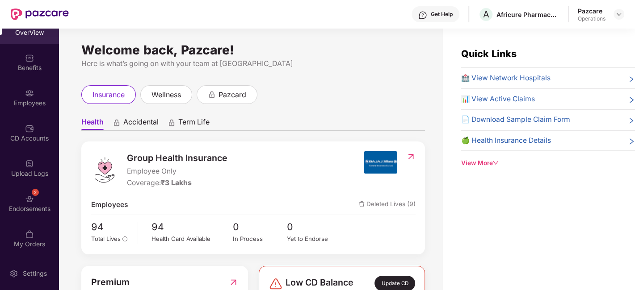
click at [19, 193] on div "2 Endorsements" at bounding box center [29, 204] width 59 height 34
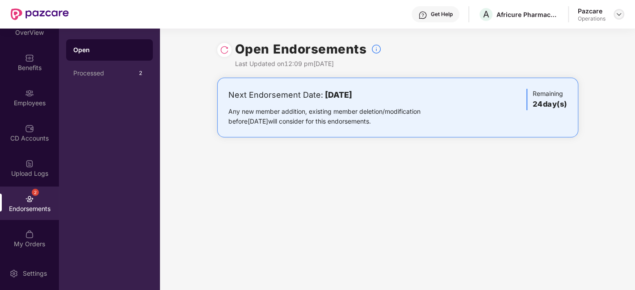
click at [620, 12] on img at bounding box center [618, 14] width 7 height 7
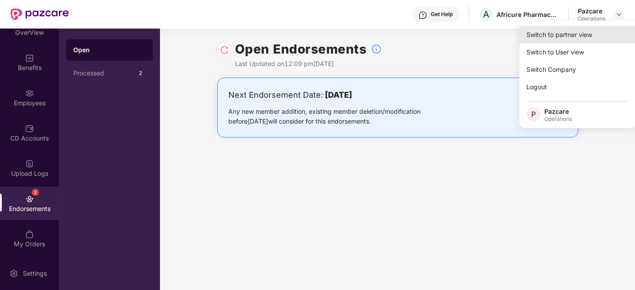
click at [560, 35] on div "Switch to partner view" at bounding box center [577, 34] width 116 height 17
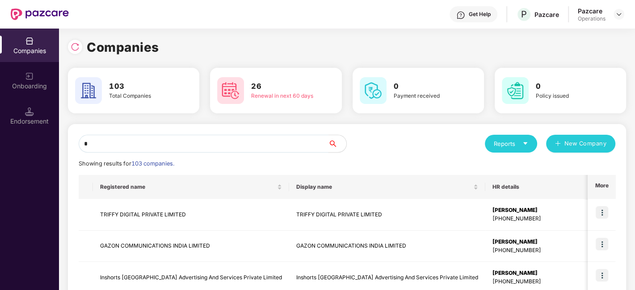
click at [281, 140] on input "*" at bounding box center [204, 144] width 250 height 18
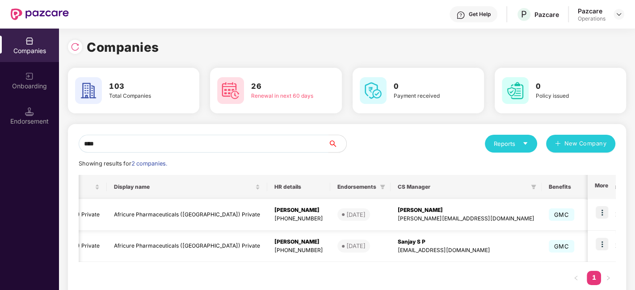
scroll to position [0, 147]
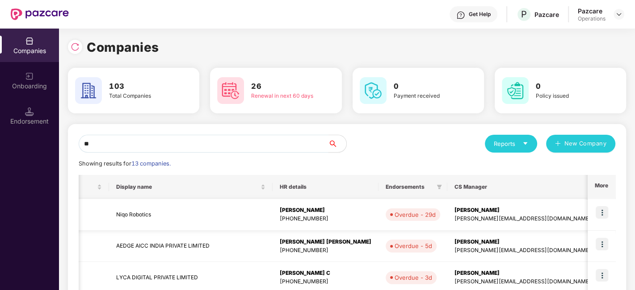
type input "*"
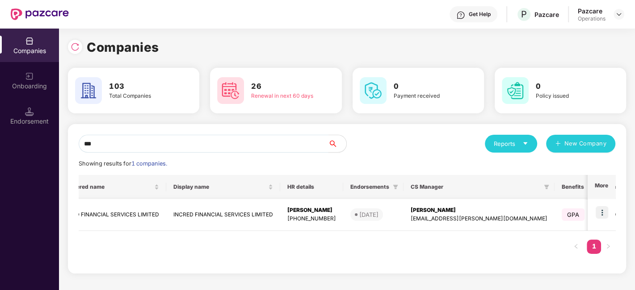
scroll to position [0, 0]
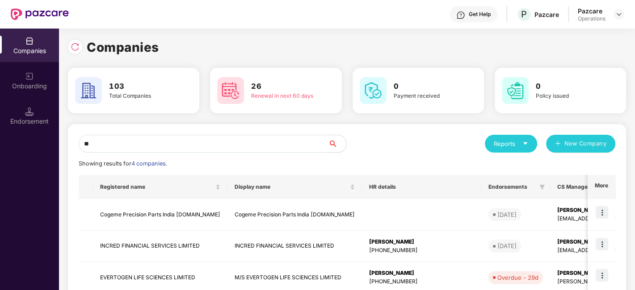
type input "*"
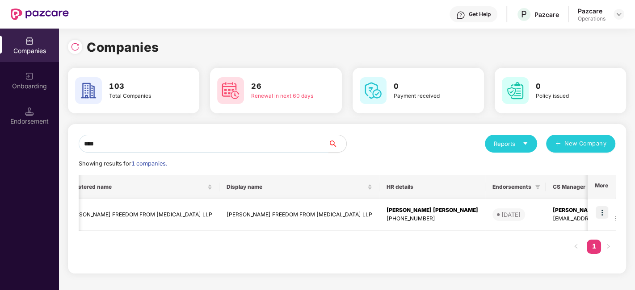
scroll to position [0, 34]
type input "****"
click at [604, 212] on img at bounding box center [602, 212] width 13 height 13
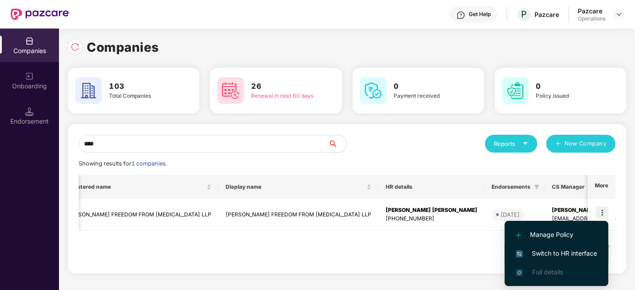
click at [550, 249] on span "Switch to HR interface" at bounding box center [556, 254] width 81 height 10
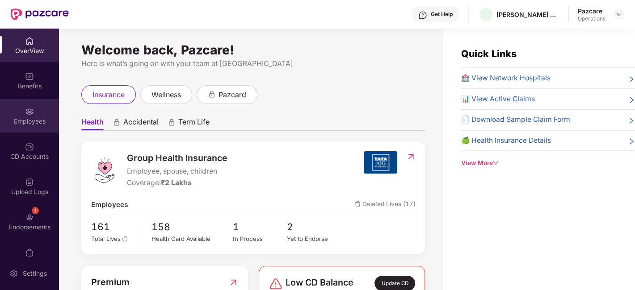
scroll to position [18, 0]
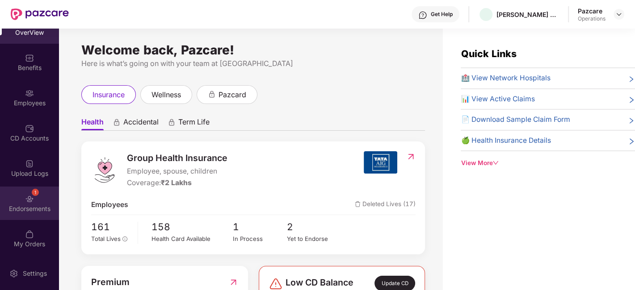
click at [17, 189] on div "1 Endorsements" at bounding box center [29, 204] width 59 height 34
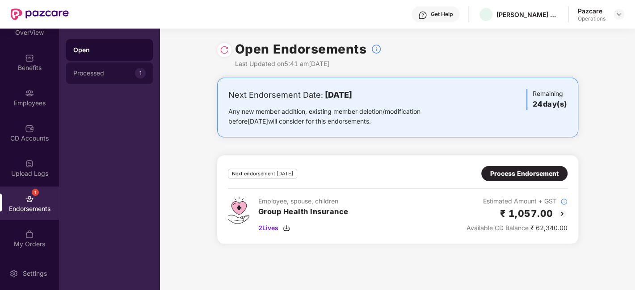
click at [94, 75] on div "Processed" at bounding box center [104, 73] width 62 height 7
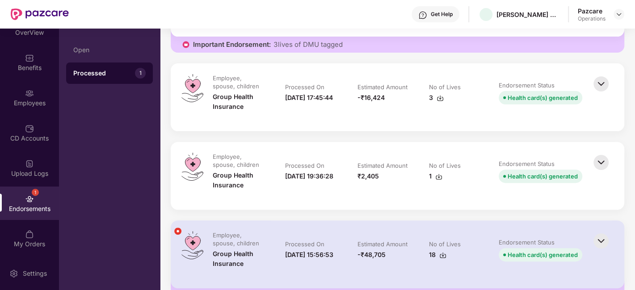
scroll to position [0, 0]
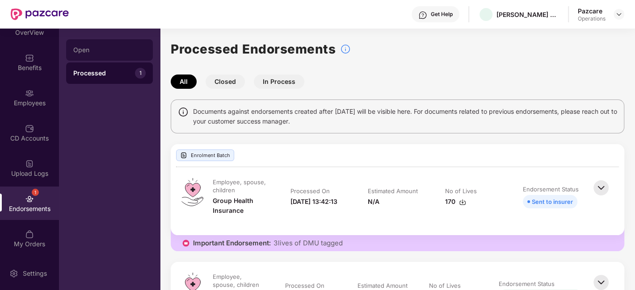
click at [89, 51] on div "Open" at bounding box center [109, 49] width 72 height 7
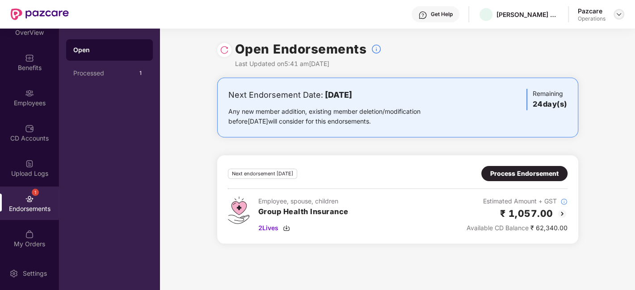
click at [617, 12] on img at bounding box center [618, 14] width 7 height 7
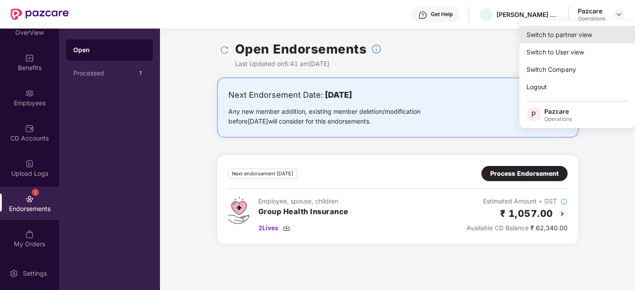
click at [564, 38] on div "Switch to partner view" at bounding box center [577, 34] width 116 height 17
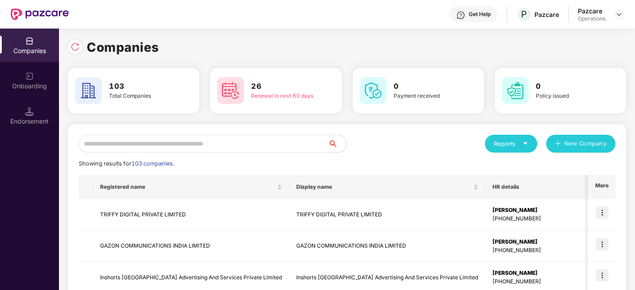
click at [237, 141] on input "text" at bounding box center [204, 144] width 250 height 18
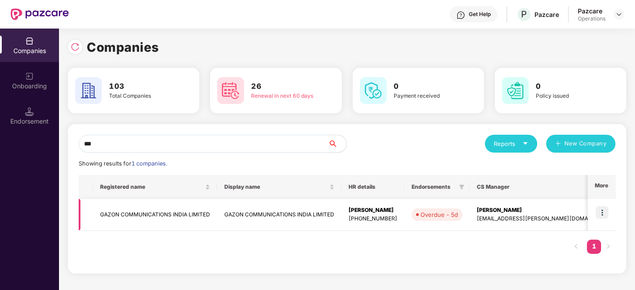
type input "***"
click at [602, 214] on img at bounding box center [602, 212] width 13 height 13
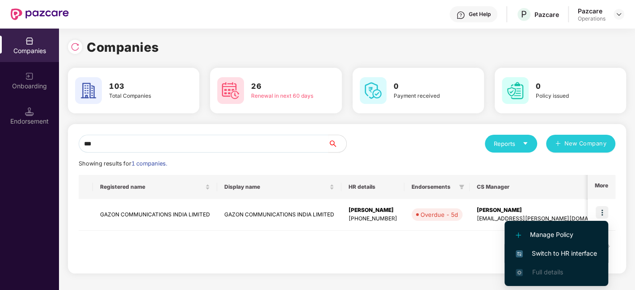
click at [544, 252] on span "Switch to HR interface" at bounding box center [556, 254] width 81 height 10
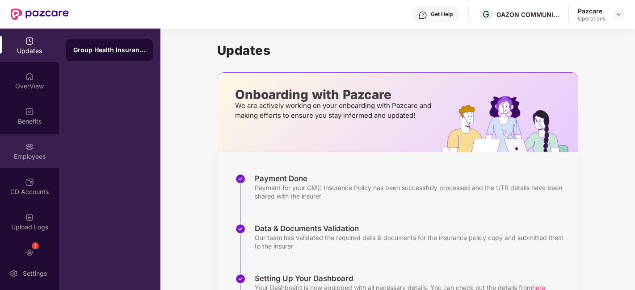
scroll to position [54, 0]
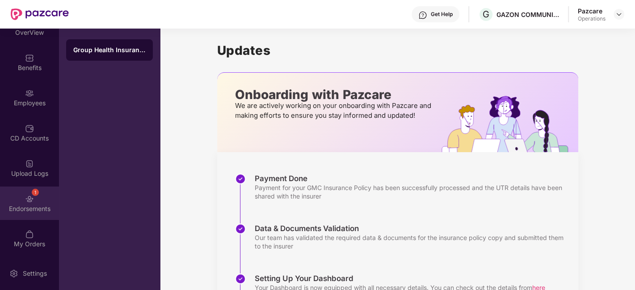
click at [10, 198] on div "1 Endorsements" at bounding box center [29, 204] width 59 height 34
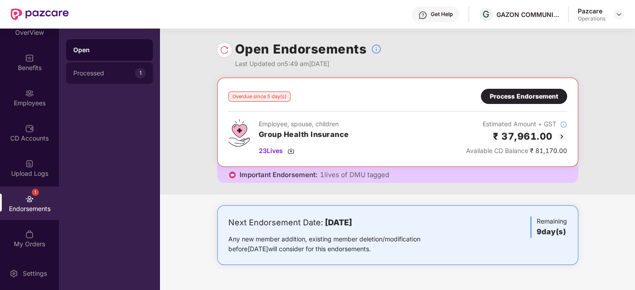
click at [90, 73] on div "Processed" at bounding box center [104, 73] width 62 height 7
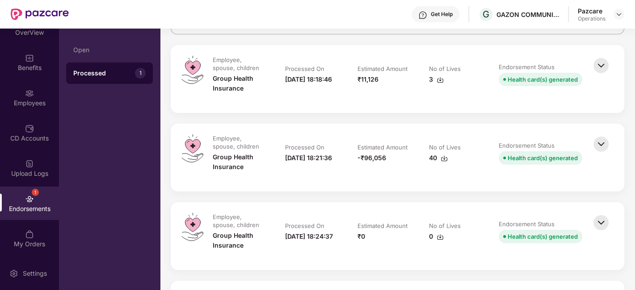
scroll to position [0, 0]
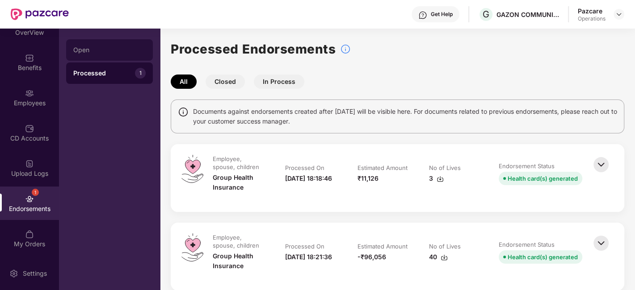
click at [102, 52] on div "Open" at bounding box center [109, 49] width 72 height 7
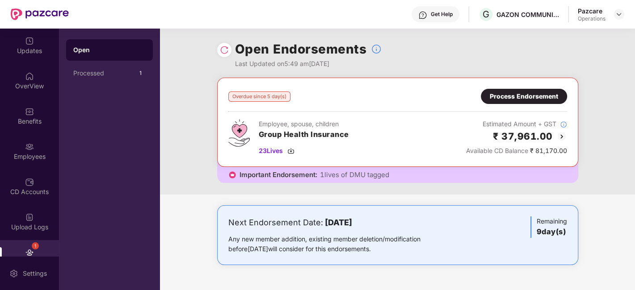
click at [504, 97] on div "Process Endorsement" at bounding box center [524, 97] width 68 height 10
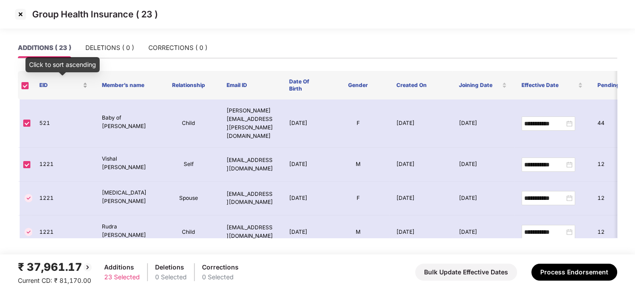
click at [84, 82] on div "EID" at bounding box center [63, 85] width 48 height 8
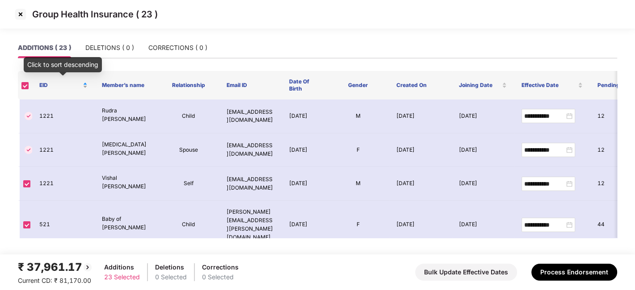
click at [84, 85] on div "EID" at bounding box center [63, 85] width 48 height 8
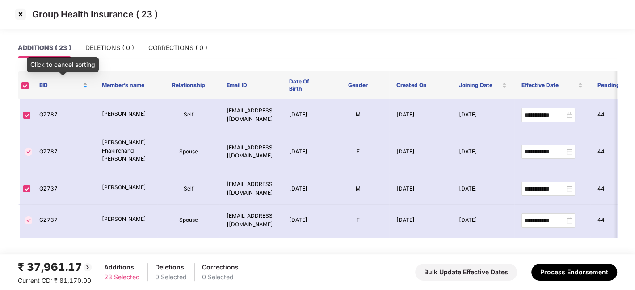
click at [84, 82] on div "EID" at bounding box center [63, 85] width 48 height 8
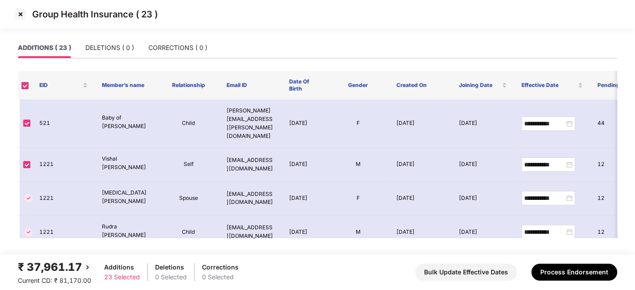
click at [19, 13] on img at bounding box center [20, 14] width 14 height 14
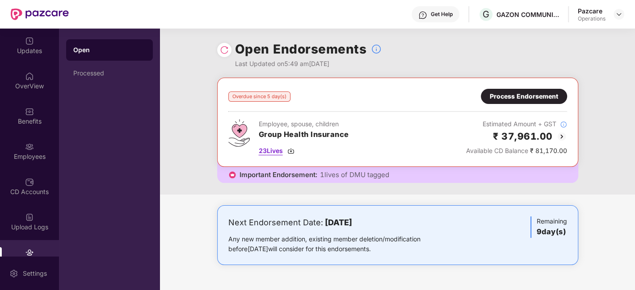
click at [273, 150] on span "23 Lives" at bounding box center [271, 151] width 24 height 10
click at [273, 149] on span "23 Lives" at bounding box center [271, 151] width 24 height 10
click at [617, 17] on img at bounding box center [618, 14] width 7 height 7
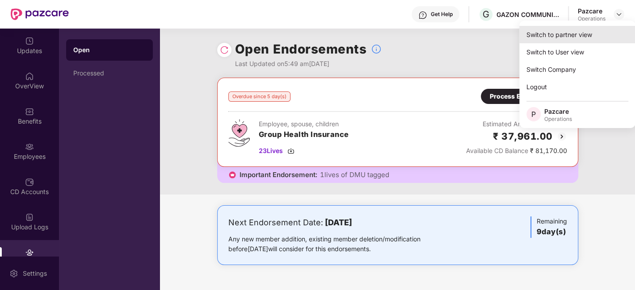
click at [558, 39] on div "Switch to partner view" at bounding box center [577, 34] width 116 height 17
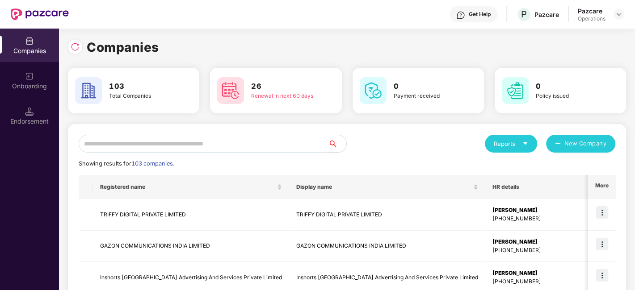
click at [237, 147] on input "text" at bounding box center [204, 144] width 250 height 18
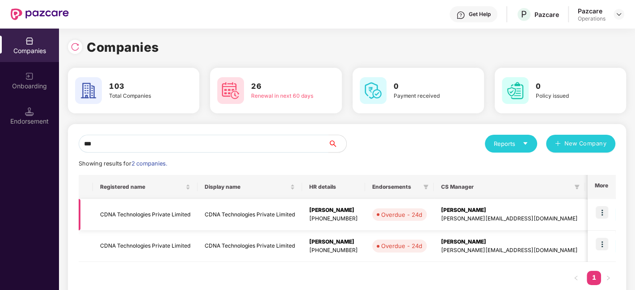
type input "***"
click at [601, 210] on img at bounding box center [602, 212] width 13 height 13
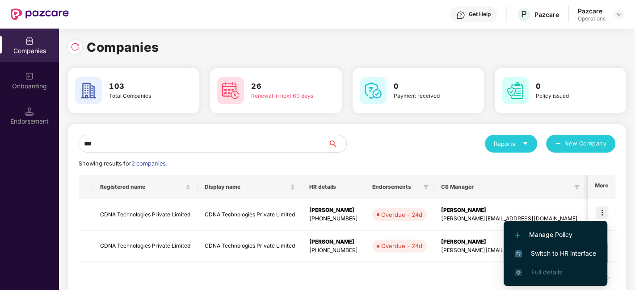
click at [555, 255] on span "Switch to HR interface" at bounding box center [555, 254] width 81 height 10
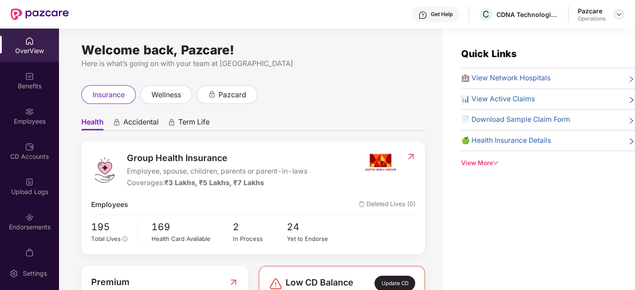
click at [620, 16] on img at bounding box center [618, 14] width 7 height 7
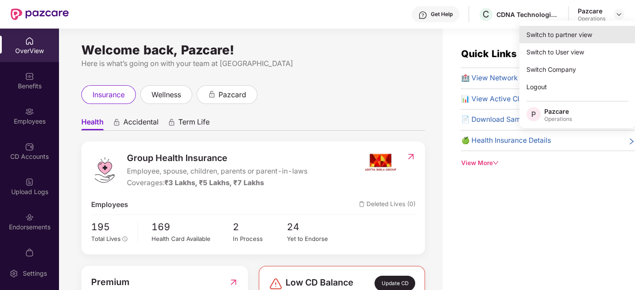
click at [558, 34] on div "Switch to partner view" at bounding box center [577, 34] width 116 height 17
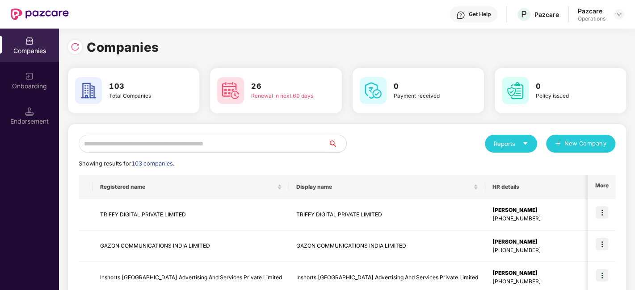
click at [211, 147] on input "text" at bounding box center [204, 144] width 250 height 18
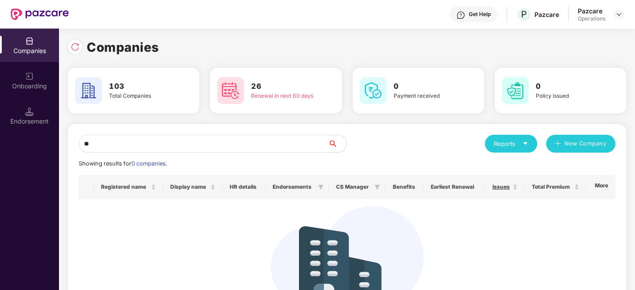
type input "*"
click at [78, 48] on img at bounding box center [75, 46] width 9 height 9
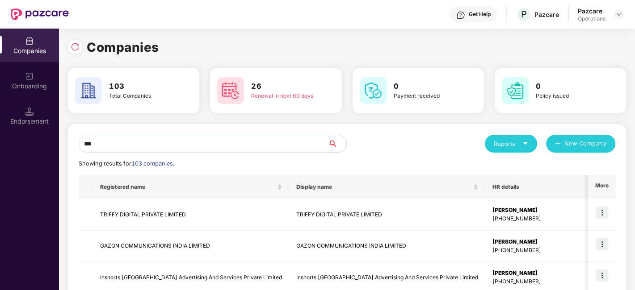
click at [151, 143] on input "***" at bounding box center [204, 144] width 250 height 18
type input "*"
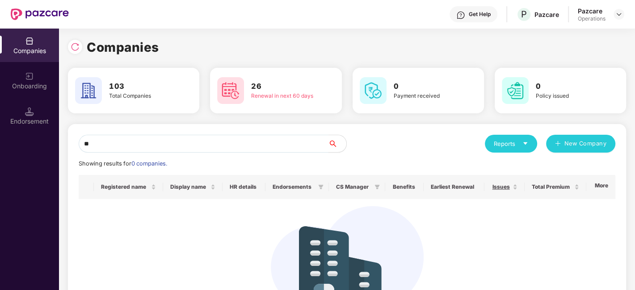
type input "*"
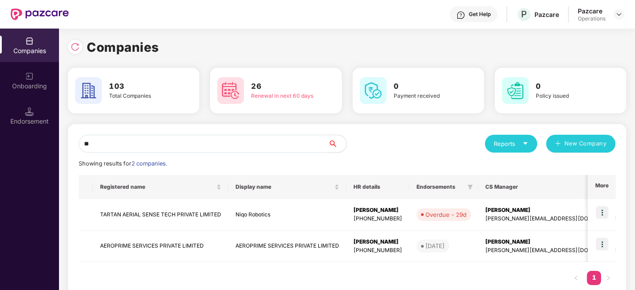
type input "*"
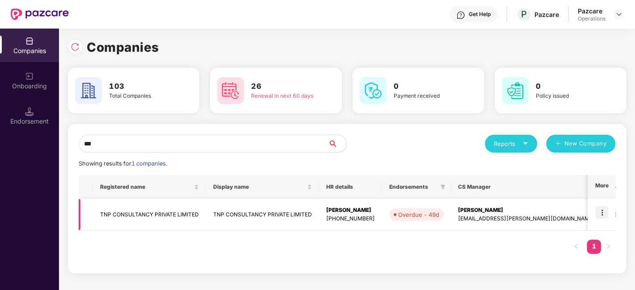
type input "***"
click at [601, 211] on img at bounding box center [602, 212] width 13 height 13
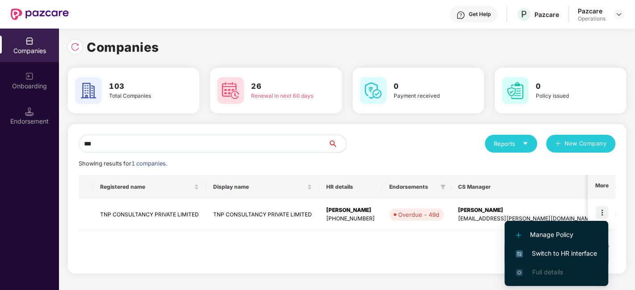
click at [539, 251] on span "Switch to HR interface" at bounding box center [556, 254] width 81 height 10
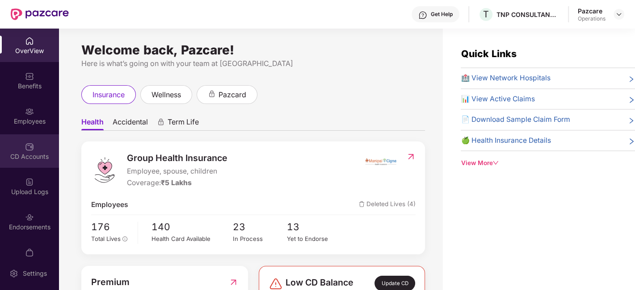
scroll to position [18, 0]
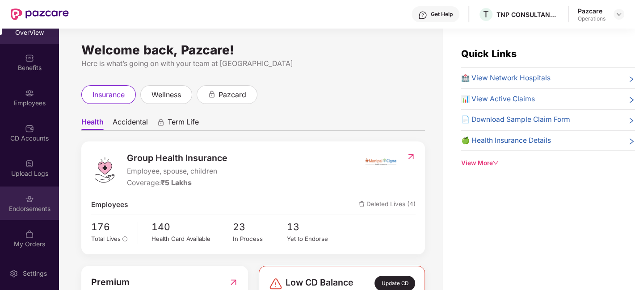
click at [22, 206] on div "Endorsements" at bounding box center [29, 209] width 59 height 9
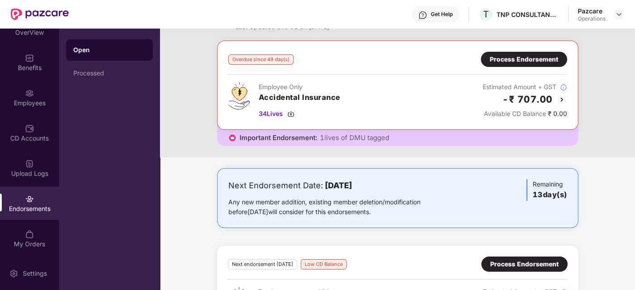
scroll to position [0, 0]
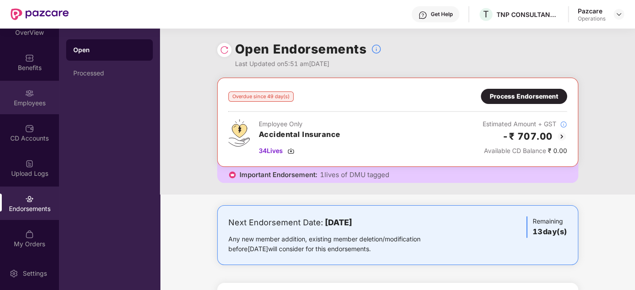
click at [21, 92] on div "Employees" at bounding box center [29, 98] width 59 height 34
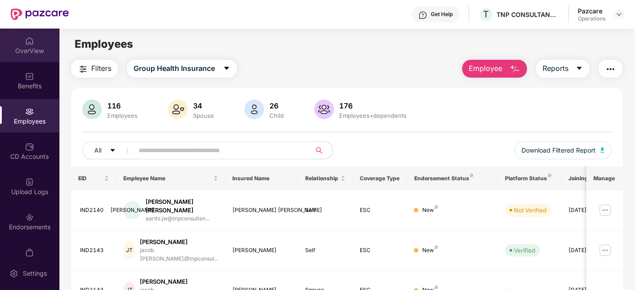
click at [21, 44] on div "OverView" at bounding box center [29, 46] width 59 height 34
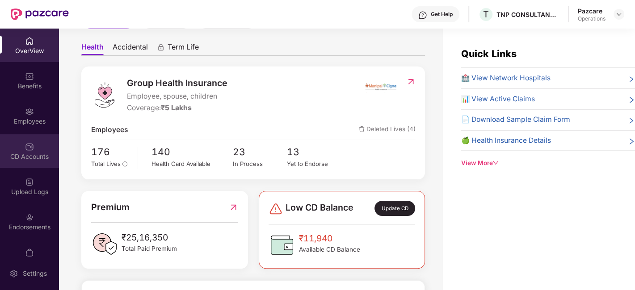
scroll to position [18, 0]
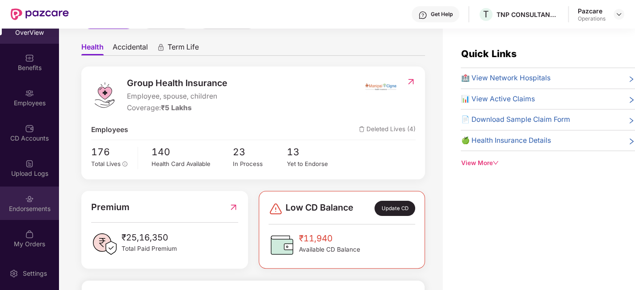
click at [21, 198] on div "Endorsements" at bounding box center [29, 204] width 59 height 34
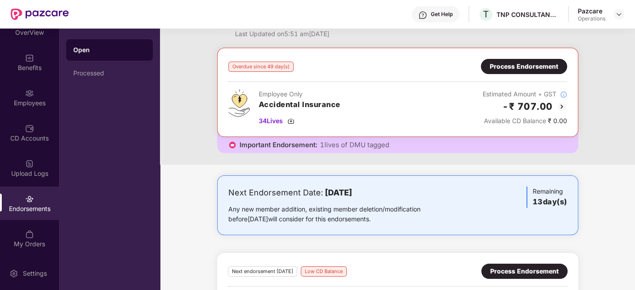
scroll to position [0, 0]
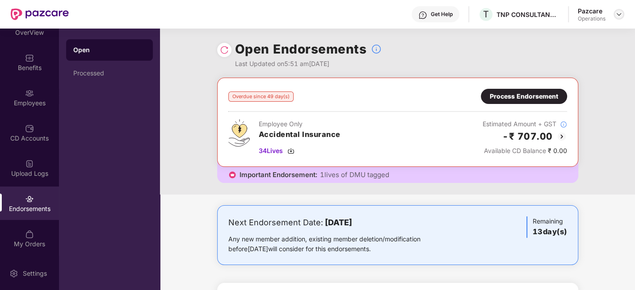
click at [621, 12] on img at bounding box center [618, 14] width 7 height 7
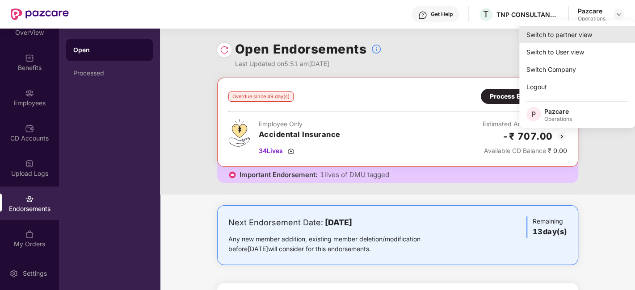
click at [563, 36] on div "Switch to partner view" at bounding box center [577, 34] width 116 height 17
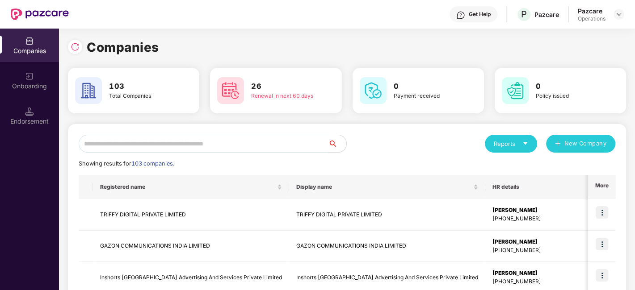
click at [260, 142] on input "text" at bounding box center [204, 144] width 250 height 18
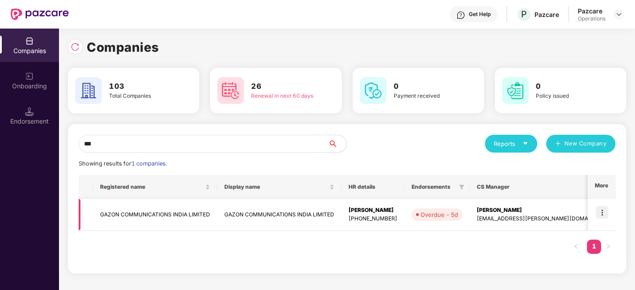
type input "***"
click at [600, 211] on img at bounding box center [602, 212] width 13 height 13
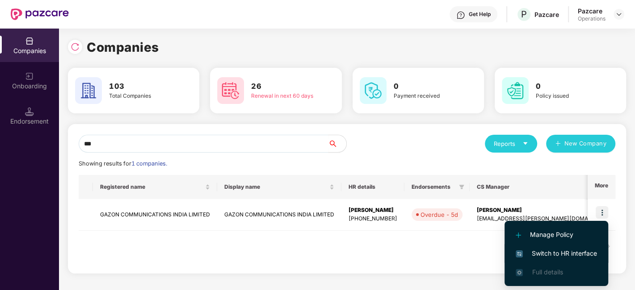
click at [540, 252] on span "Switch to HR interface" at bounding box center [556, 254] width 81 height 10
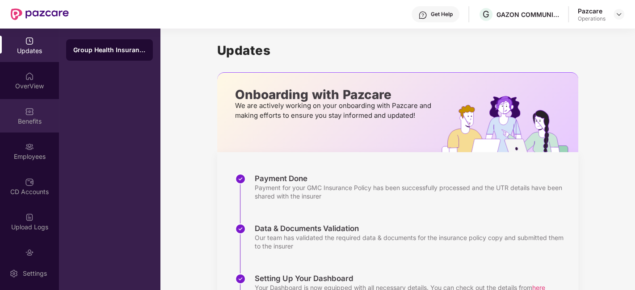
click at [33, 113] on div "Benefits" at bounding box center [29, 116] width 59 height 34
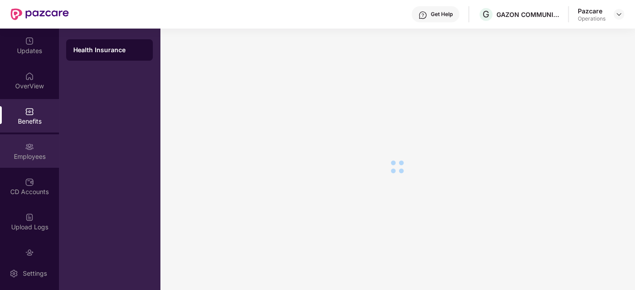
click at [25, 150] on img at bounding box center [29, 147] width 9 height 9
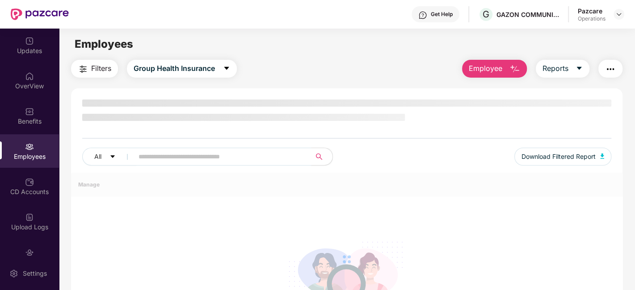
click at [191, 155] on input "text" at bounding box center [219, 156] width 160 height 13
paste input "*****"
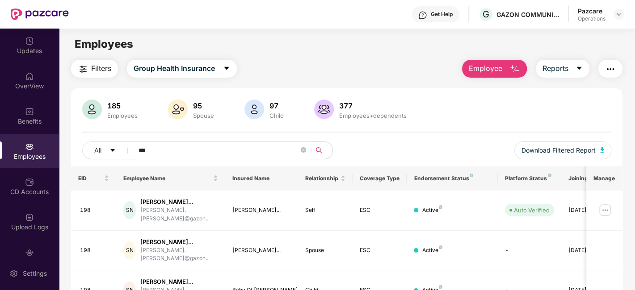
scroll to position [52, 0]
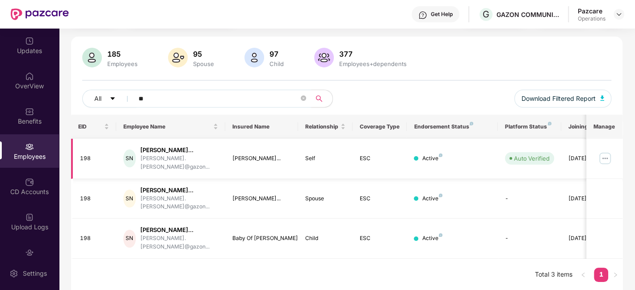
type input "*"
paste input "****"
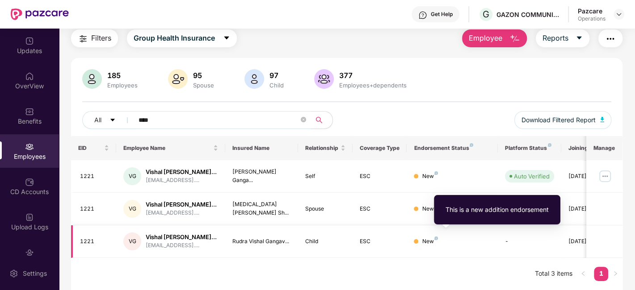
type input "****"
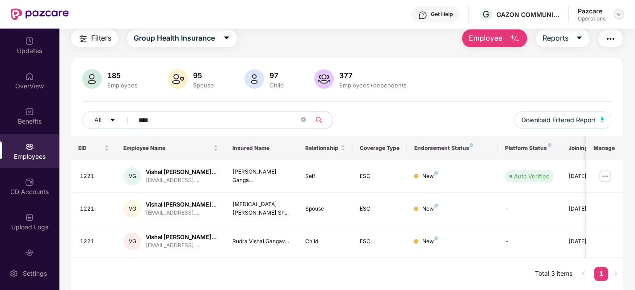
click at [618, 16] on img at bounding box center [618, 14] width 7 height 7
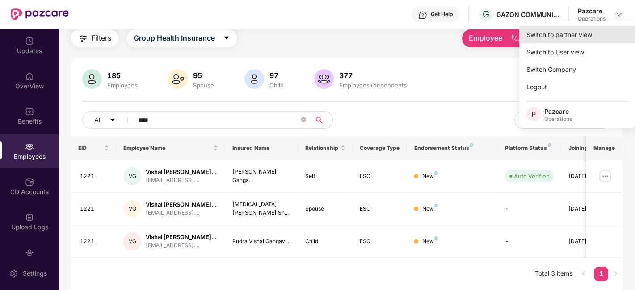
click at [560, 30] on div "Switch to partner view" at bounding box center [577, 34] width 116 height 17
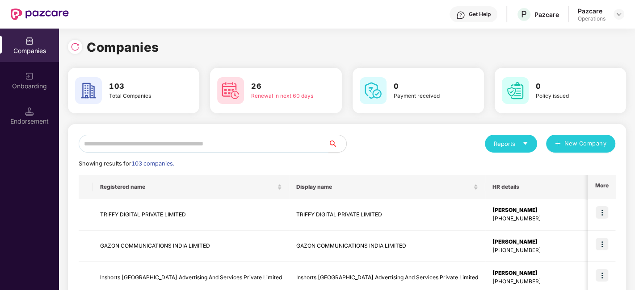
click at [272, 139] on input "text" at bounding box center [204, 144] width 250 height 18
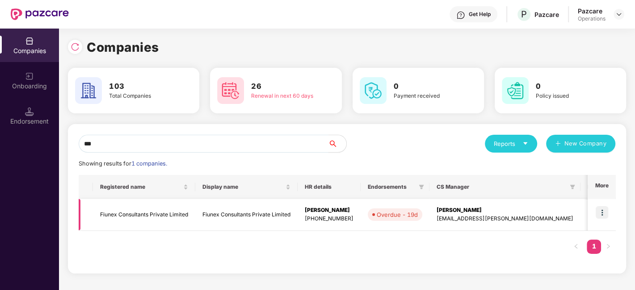
type input "***"
click at [174, 214] on td "Fiunex Consultants Private Limited" at bounding box center [144, 215] width 102 height 32
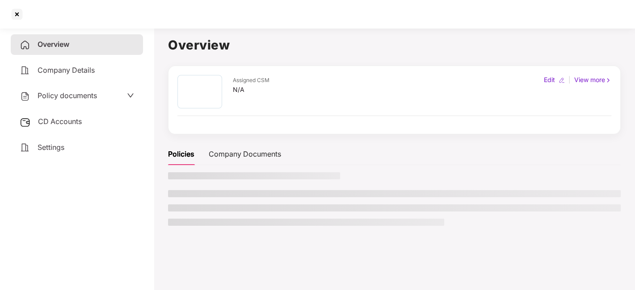
click at [63, 89] on div "Policy documents" at bounding box center [77, 96] width 132 height 21
click at [65, 121] on span "CD Accounts" at bounding box center [60, 121] width 44 height 9
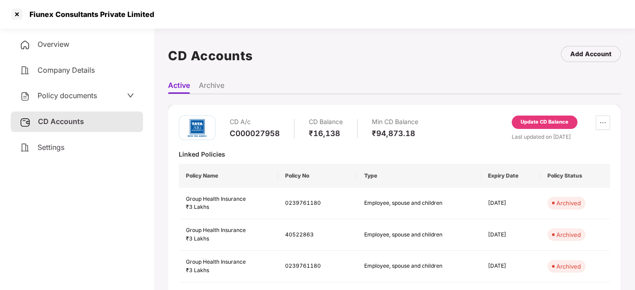
click at [547, 122] on div "Update CD Balance" at bounding box center [545, 122] width 48 height 8
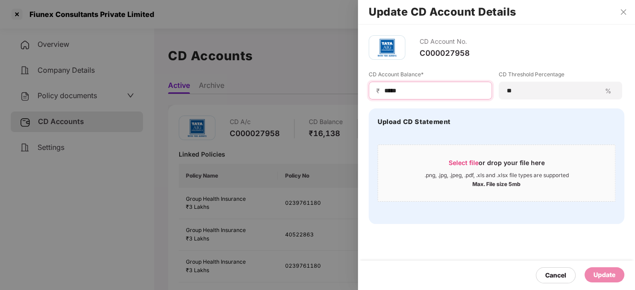
click at [389, 89] on input "*****" at bounding box center [433, 90] width 101 height 9
type input "*****"
click at [600, 269] on div "Update" at bounding box center [604, 275] width 40 height 15
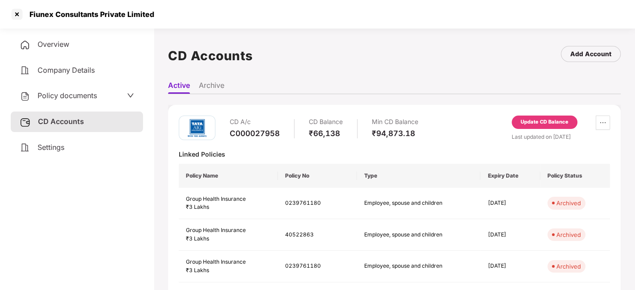
scroll to position [0, 0]
click at [15, 13] on div at bounding box center [17, 14] width 14 height 14
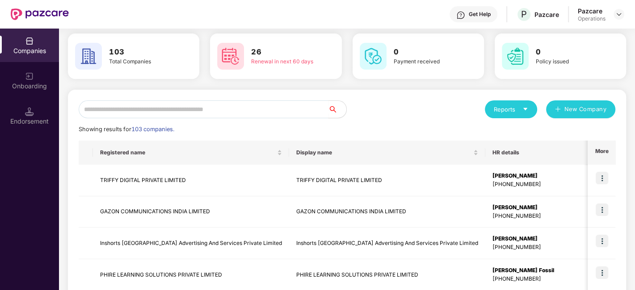
scroll to position [34, 0]
click at [247, 112] on input "text" at bounding box center [204, 110] width 250 height 18
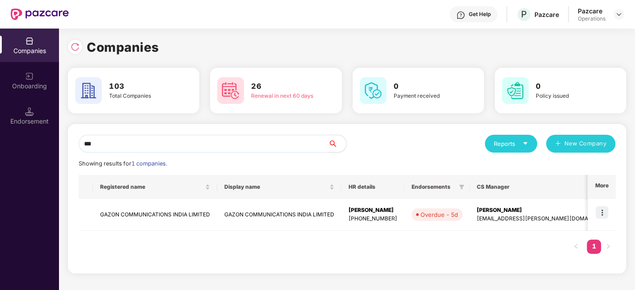
scroll to position [0, 0]
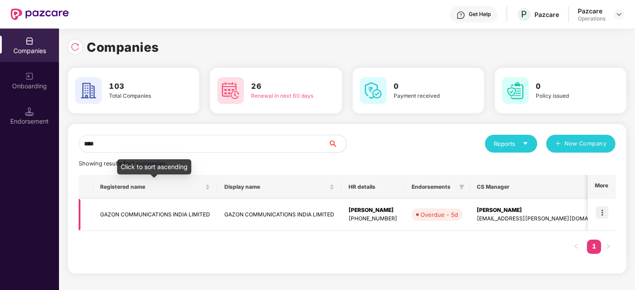
type input "****"
click at [115, 214] on td "GAZON COMMUNICATIONS INDIA LIMITED" at bounding box center [155, 215] width 124 height 32
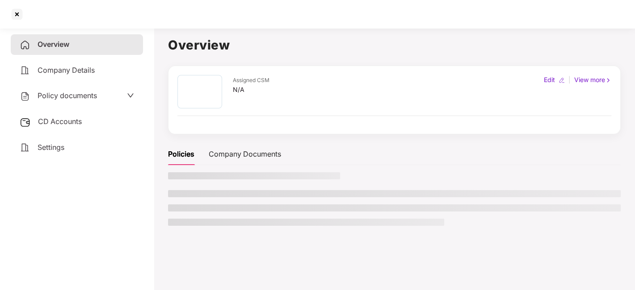
click at [63, 122] on span "CD Accounts" at bounding box center [60, 121] width 44 height 9
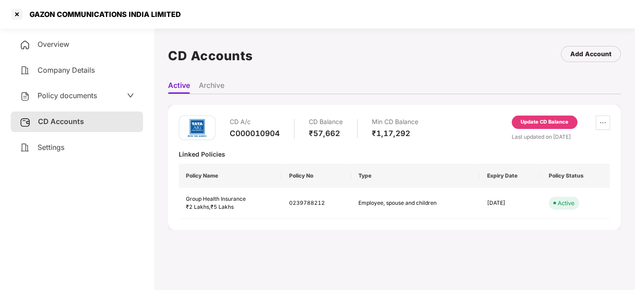
click at [538, 124] on div "Update CD Balance" at bounding box center [545, 122] width 48 height 8
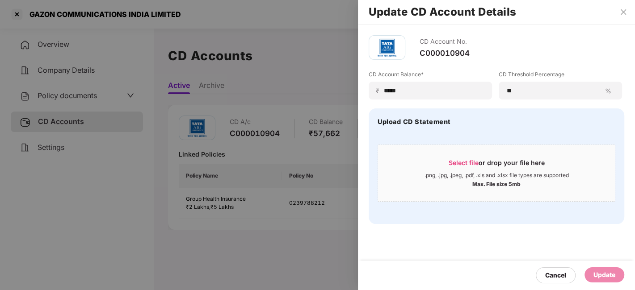
click at [315, 57] on div at bounding box center [317, 145] width 635 height 290
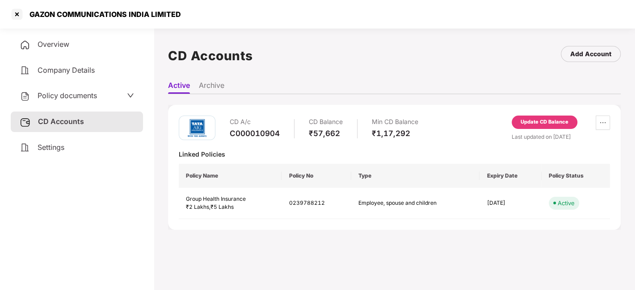
click at [533, 126] on div "Update CD Balance" at bounding box center [545, 122] width 66 height 13
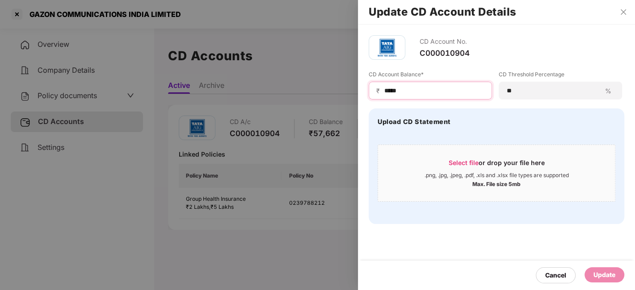
click at [407, 89] on input "*****" at bounding box center [433, 90] width 101 height 9
type input "*****"
click at [599, 270] on div "Update" at bounding box center [604, 275] width 22 height 10
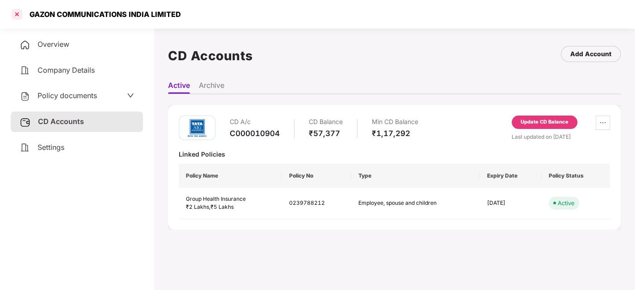
click at [16, 14] on div at bounding box center [17, 14] width 14 height 14
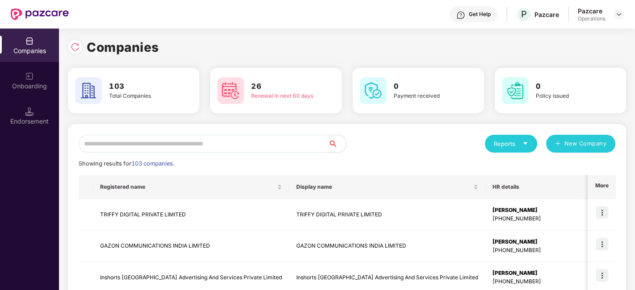
click at [194, 143] on input "text" at bounding box center [204, 144] width 250 height 18
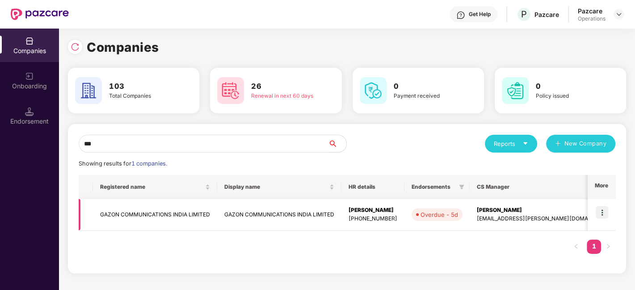
type input "***"
click at [604, 210] on img at bounding box center [602, 212] width 13 height 13
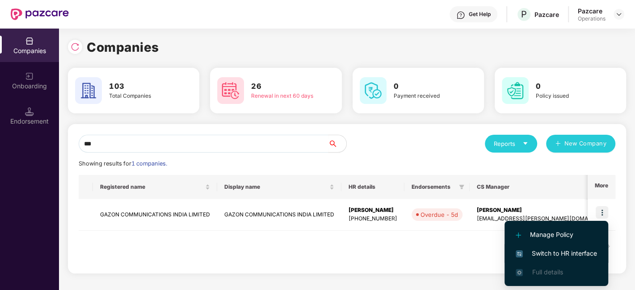
click at [554, 255] on span "Switch to HR interface" at bounding box center [556, 254] width 81 height 10
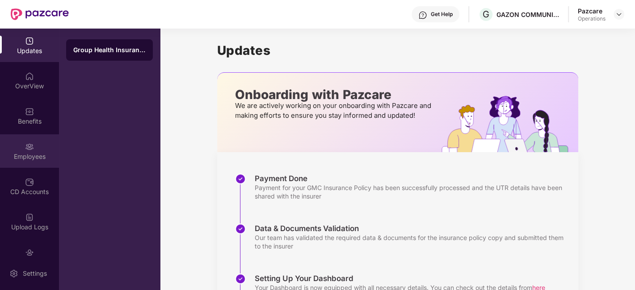
click at [20, 149] on div "Employees" at bounding box center [29, 151] width 59 height 34
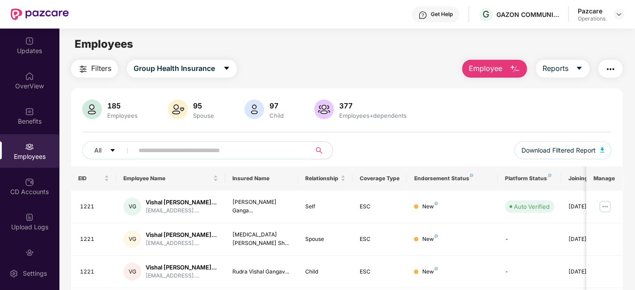
scroll to position [54, 0]
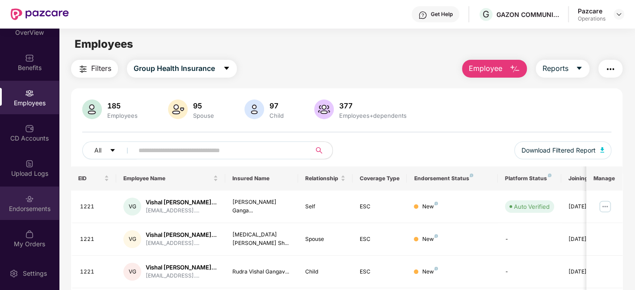
click at [20, 201] on div "Endorsements" at bounding box center [29, 204] width 59 height 34
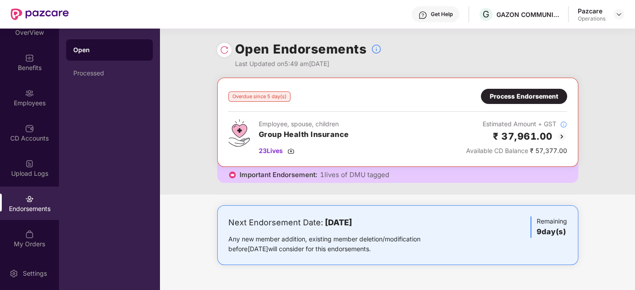
click at [514, 95] on div "Process Endorsement" at bounding box center [524, 97] width 68 height 10
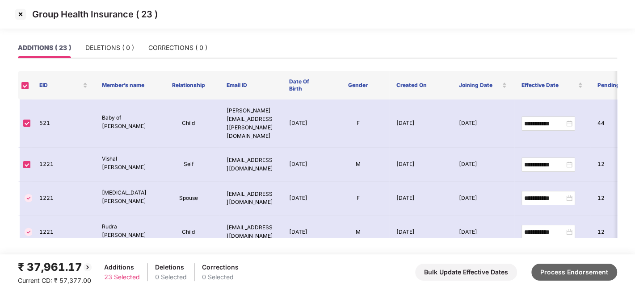
click at [564, 265] on button "Process Endorsement" at bounding box center [574, 272] width 86 height 17
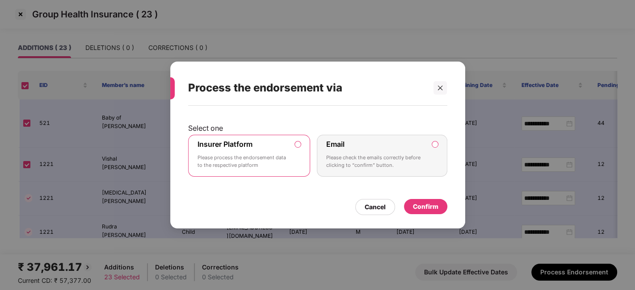
click at [421, 210] on div "Confirm" at bounding box center [425, 207] width 25 height 10
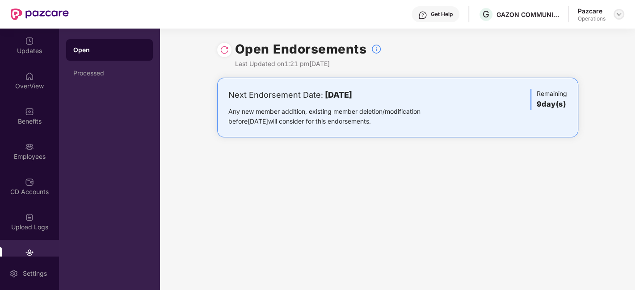
click at [620, 14] on img at bounding box center [618, 14] width 7 height 7
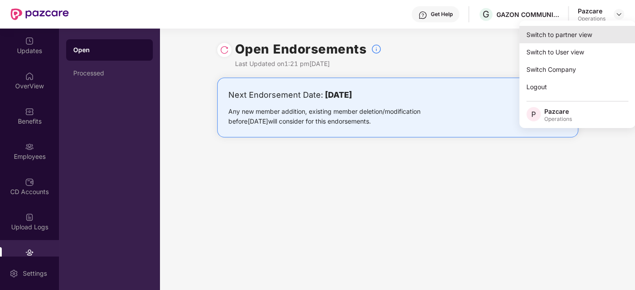
click at [565, 37] on div "Switch to partner view" at bounding box center [577, 34] width 116 height 17
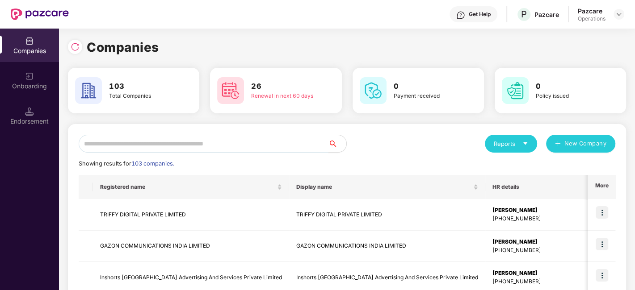
click at [263, 146] on input "text" at bounding box center [204, 144] width 250 height 18
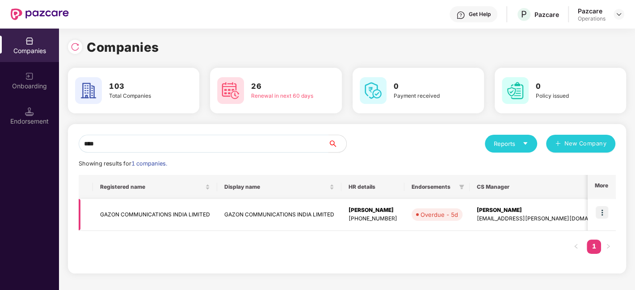
type input "****"
click at [156, 212] on td "GAZON COMMUNICATIONS INDIA LIMITED" at bounding box center [155, 215] width 124 height 32
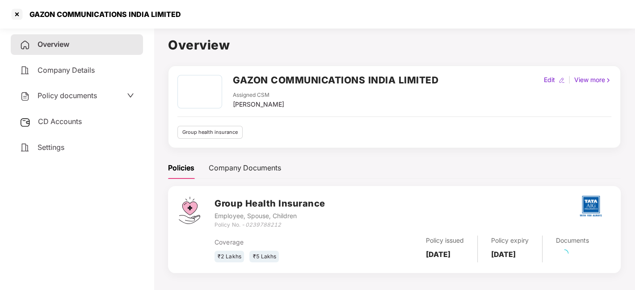
click at [66, 98] on span "Policy documents" at bounding box center [67, 95] width 59 height 9
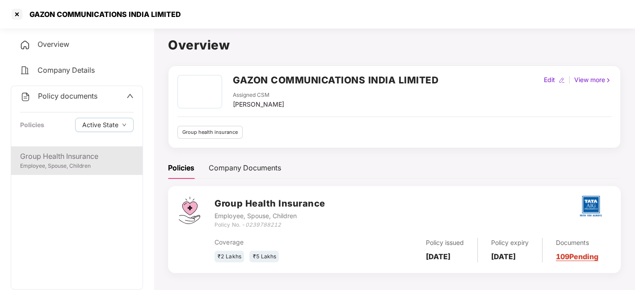
click at [59, 152] on div "Group Health Insurance" at bounding box center [76, 156] width 113 height 11
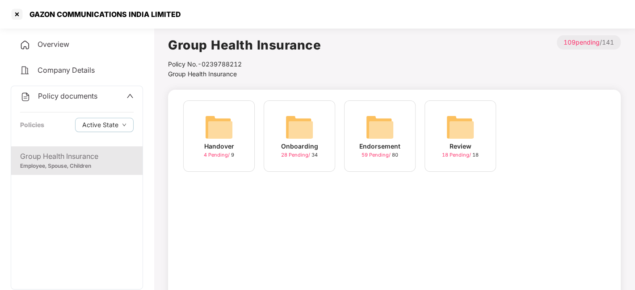
click at [375, 128] on img at bounding box center [379, 127] width 29 height 29
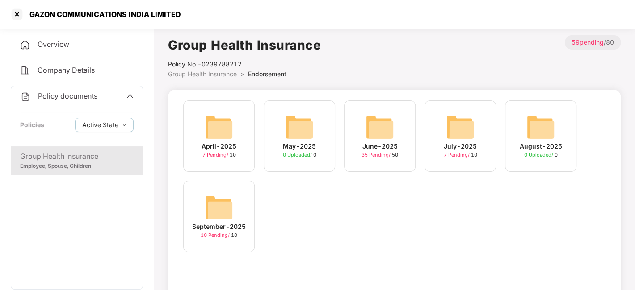
click at [216, 210] on img at bounding box center [219, 207] width 29 height 29
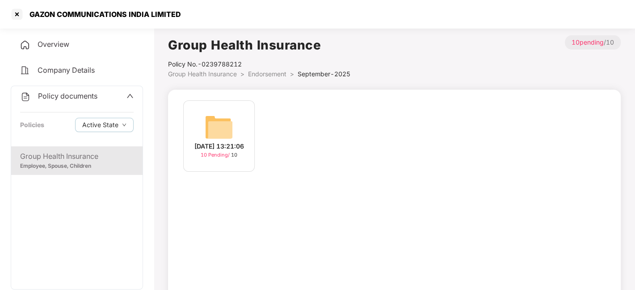
click at [209, 115] on img at bounding box center [219, 127] width 29 height 29
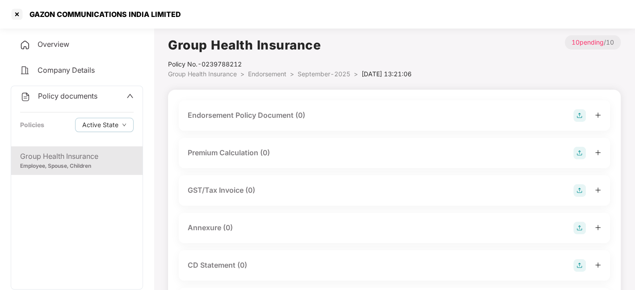
click at [580, 118] on img at bounding box center [579, 115] width 13 height 13
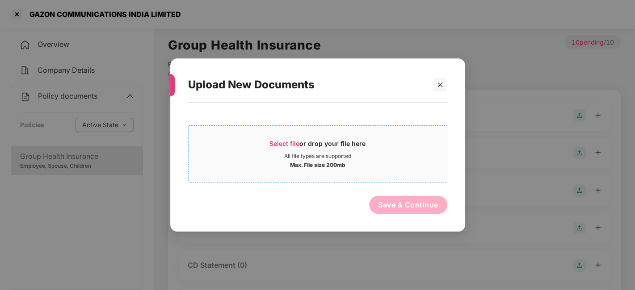
click at [424, 153] on div "All file types are supported" at bounding box center [318, 156] width 258 height 7
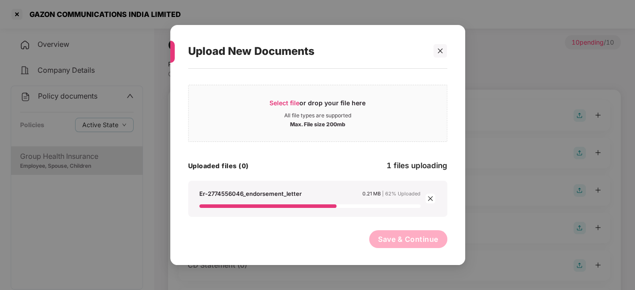
scroll to position [0, 0]
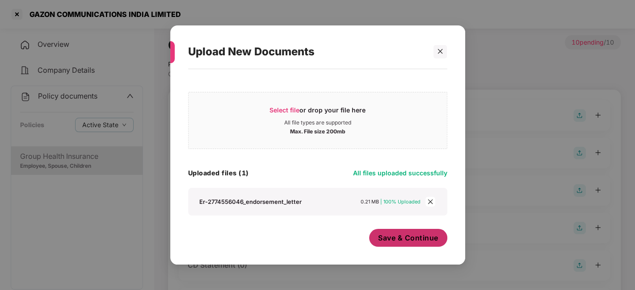
click at [392, 242] on span "Save & Continue" at bounding box center [408, 238] width 60 height 10
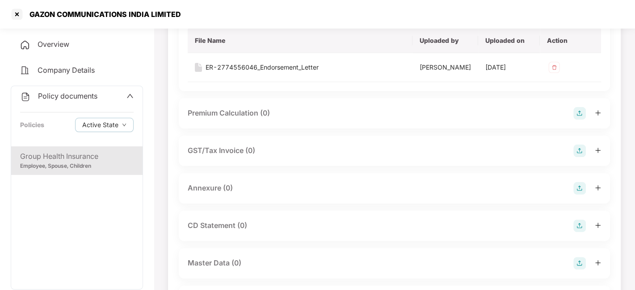
scroll to position [105, 0]
click at [572, 194] on div "Annexure (0)" at bounding box center [394, 187] width 413 height 13
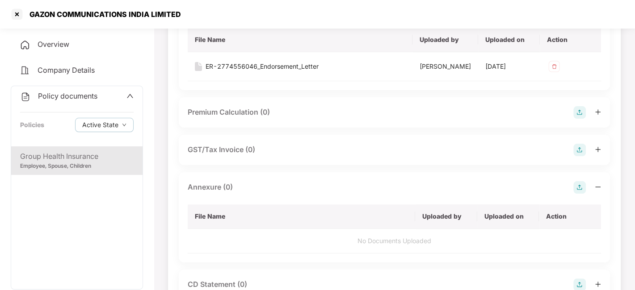
click at [579, 194] on img at bounding box center [579, 187] width 13 height 13
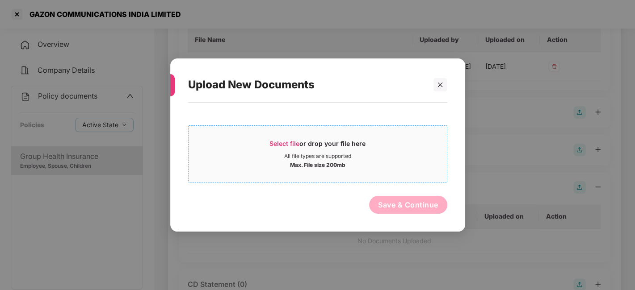
click at [388, 146] on div "Select file or drop your file here" at bounding box center [318, 145] width 258 height 13
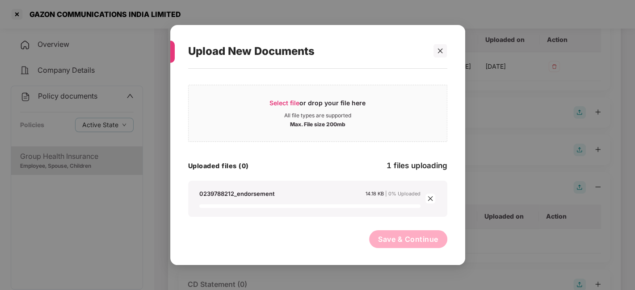
scroll to position [0, 0]
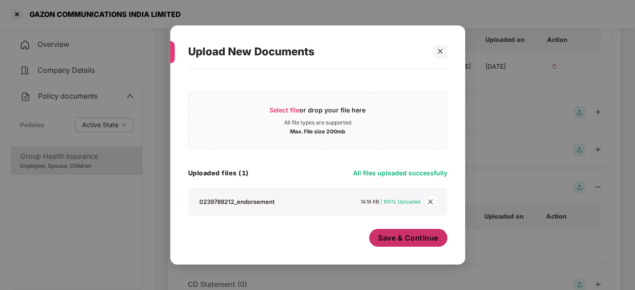
click at [393, 237] on span "Save & Continue" at bounding box center [408, 238] width 60 height 10
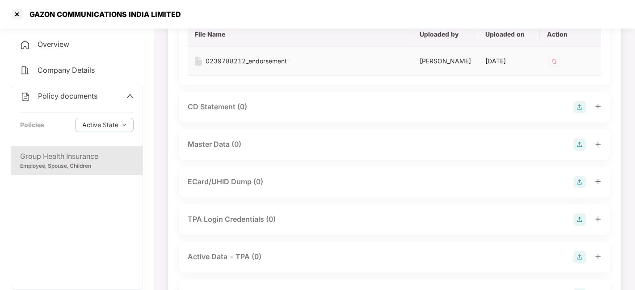
scroll to position [288, 0]
click at [581, 150] on img at bounding box center [579, 144] width 13 height 13
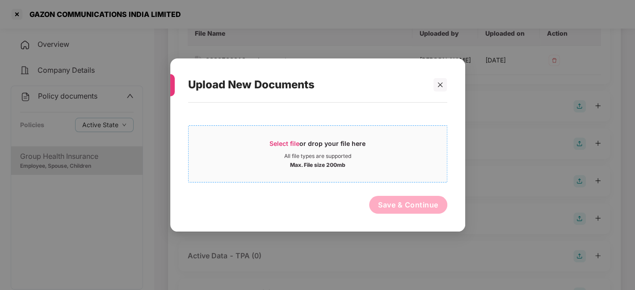
click at [398, 171] on span "Select file or drop your file here All file types are supported Max. File size …" at bounding box center [318, 154] width 258 height 43
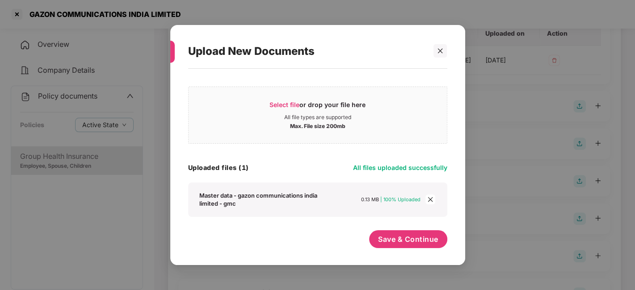
scroll to position [5, 0]
click at [399, 236] on span "Save & Continue" at bounding box center [408, 240] width 60 height 10
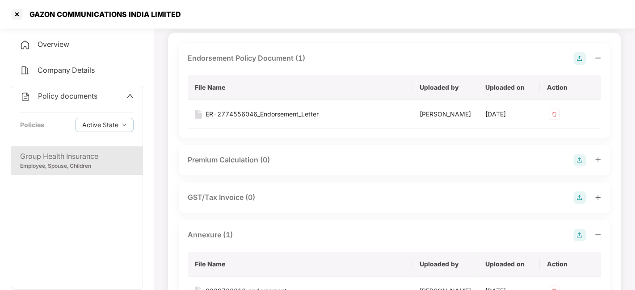
scroll to position [0, 0]
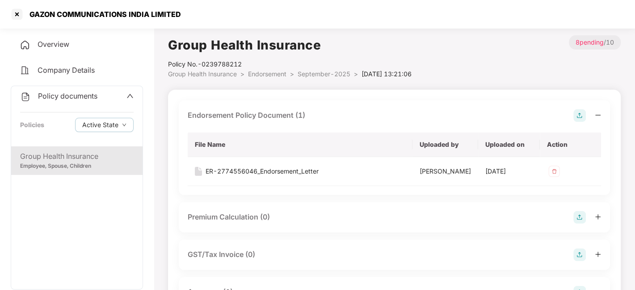
click at [313, 73] on span "September-2025" at bounding box center [324, 74] width 53 height 8
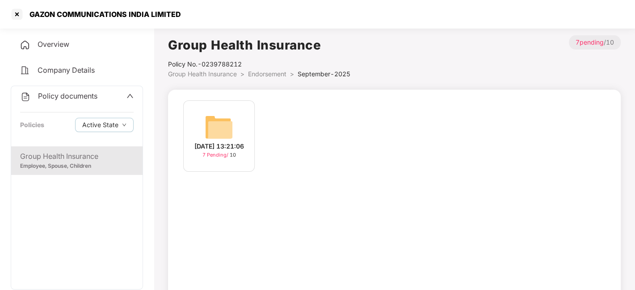
scroll to position [0, 0]
click at [18, 15] on div at bounding box center [17, 14] width 14 height 14
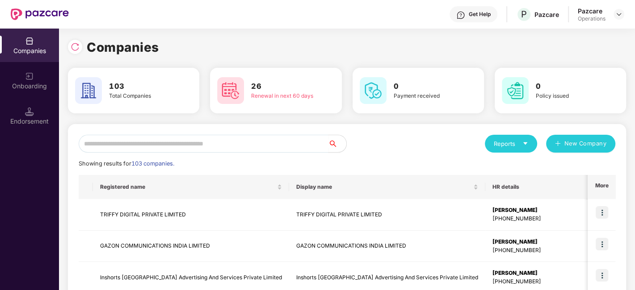
scroll to position [0, 0]
click at [154, 139] on input "text" at bounding box center [204, 144] width 250 height 18
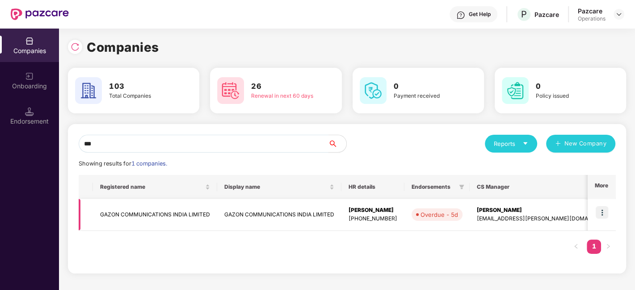
type input "***"
click at [605, 209] on img at bounding box center [602, 212] width 13 height 13
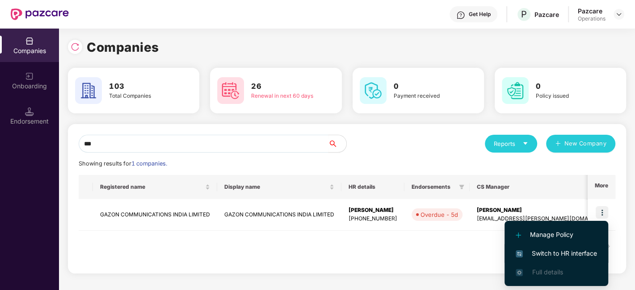
click at [557, 255] on span "Switch to HR interface" at bounding box center [556, 254] width 81 height 10
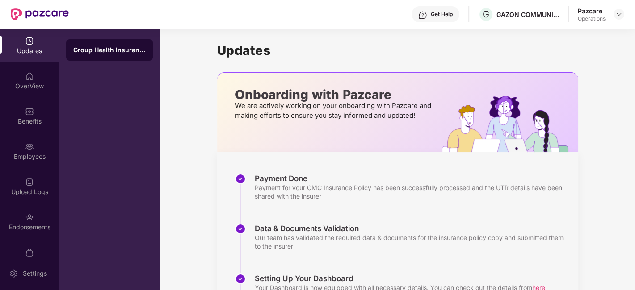
scroll to position [54, 0]
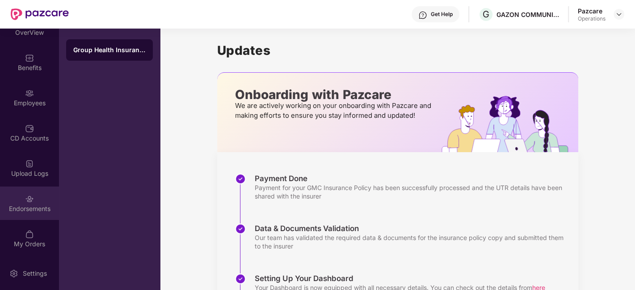
click at [17, 205] on div "Endorsements" at bounding box center [29, 209] width 59 height 9
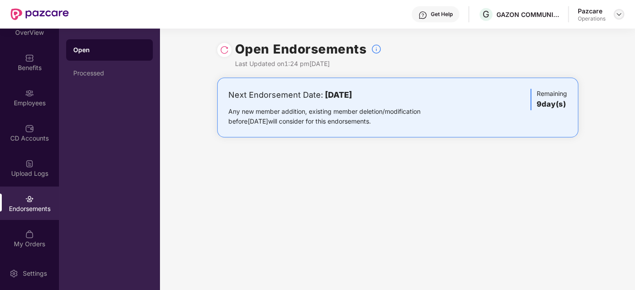
click at [615, 16] on img at bounding box center [618, 14] width 7 height 7
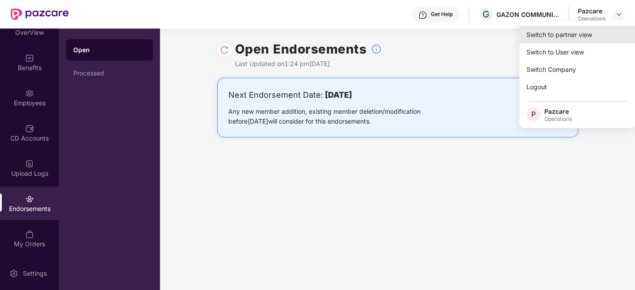
click at [563, 34] on div "Switch to partner view" at bounding box center [577, 34] width 116 height 17
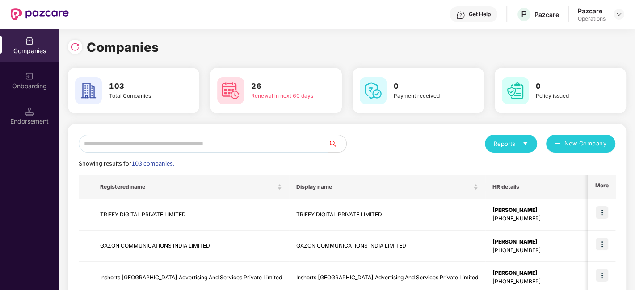
click at [242, 144] on input "text" at bounding box center [204, 144] width 250 height 18
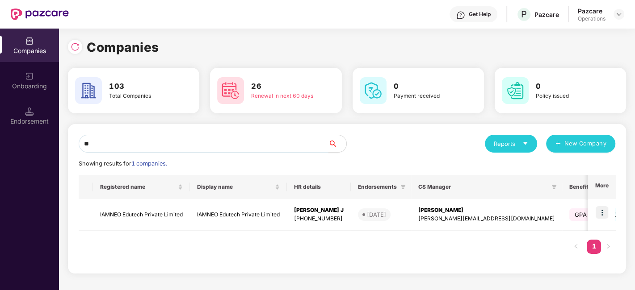
type input "*"
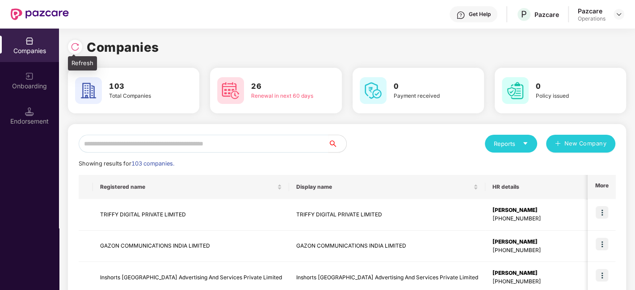
click at [74, 45] on img at bounding box center [75, 46] width 9 height 9
click at [188, 143] on input "text" at bounding box center [204, 144] width 250 height 18
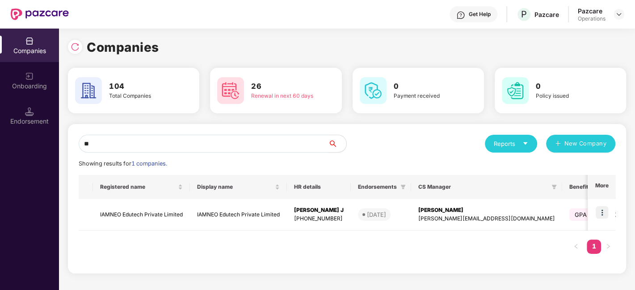
type input "*"
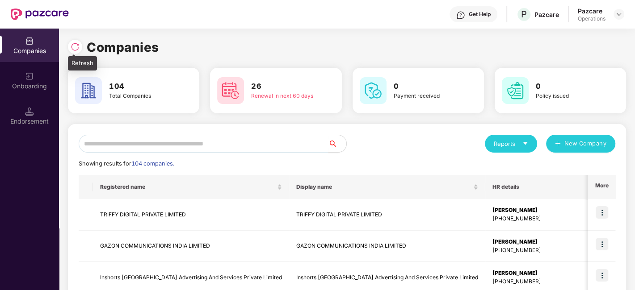
click at [71, 50] on img at bounding box center [75, 46] width 9 height 9
click at [147, 143] on input "text" at bounding box center [204, 144] width 250 height 18
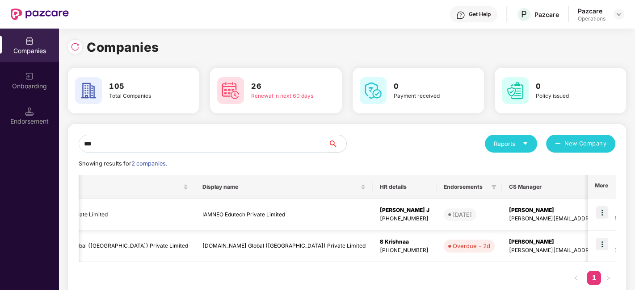
scroll to position [0, 0]
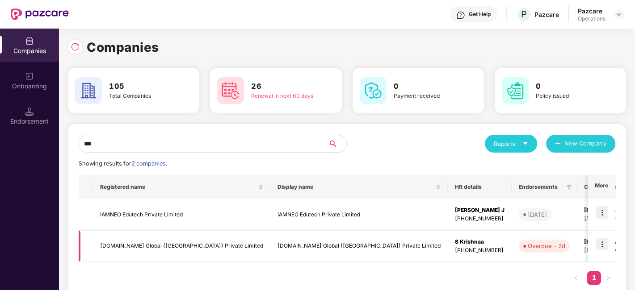
type input "***"
click at [600, 243] on img at bounding box center [602, 244] width 13 height 13
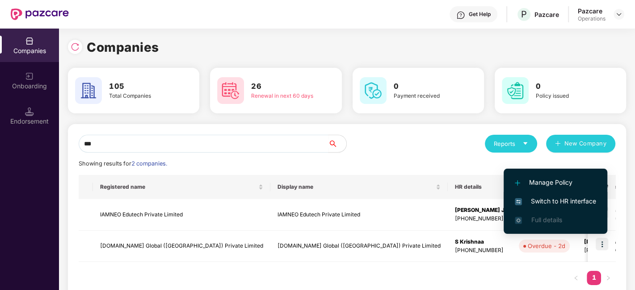
click at [547, 202] on span "Switch to HR interface" at bounding box center [555, 202] width 81 height 10
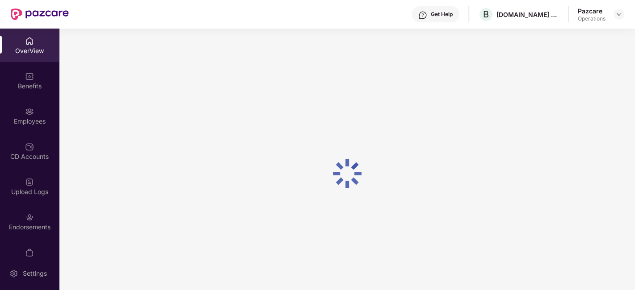
scroll to position [54, 0]
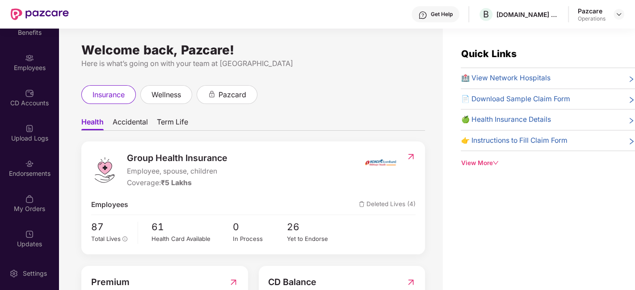
click at [18, 169] on div "Endorsements" at bounding box center [29, 173] width 59 height 9
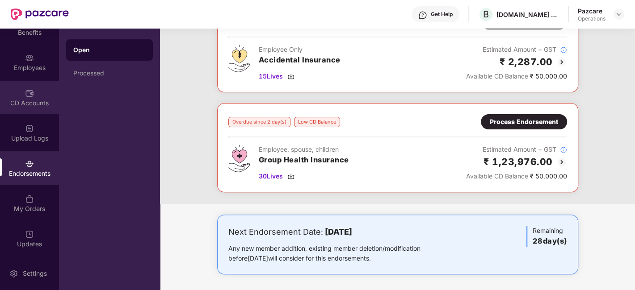
scroll to position [0, 0]
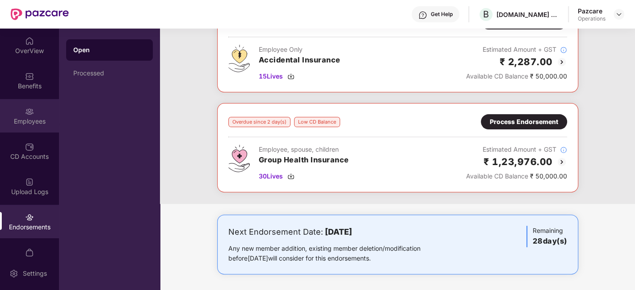
click at [19, 115] on div "Employees" at bounding box center [29, 116] width 59 height 34
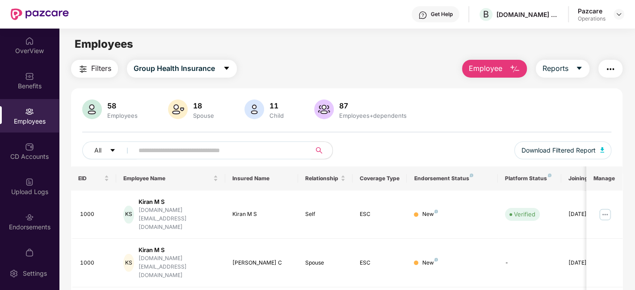
click at [164, 147] on input "text" at bounding box center [219, 150] width 160 height 13
type input "****"
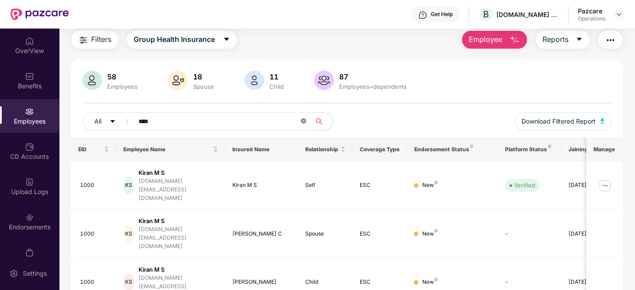
click at [303, 122] on icon "close-circle" at bounding box center [303, 120] width 5 height 5
click at [619, 14] on img at bounding box center [618, 14] width 7 height 7
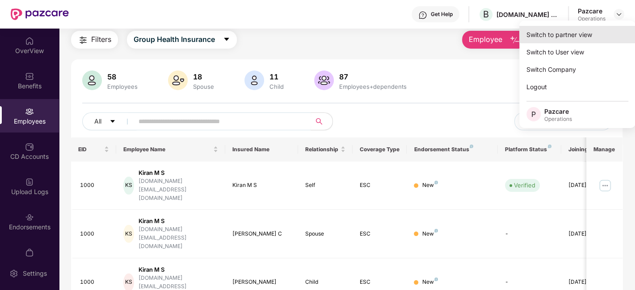
click at [548, 38] on div "Switch to partner view" at bounding box center [577, 34] width 116 height 17
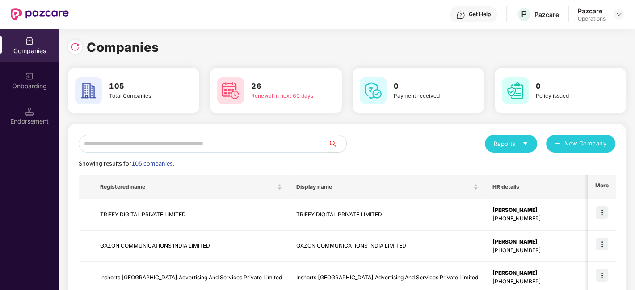
click at [270, 143] on input "text" at bounding box center [204, 144] width 250 height 18
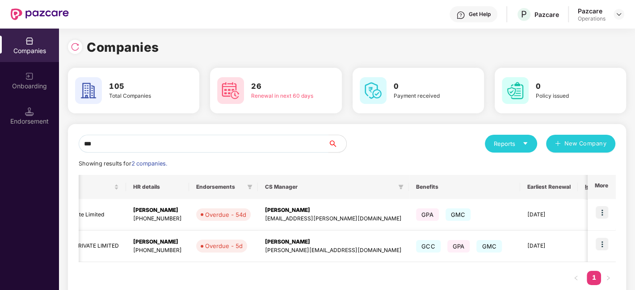
scroll to position [0, 222]
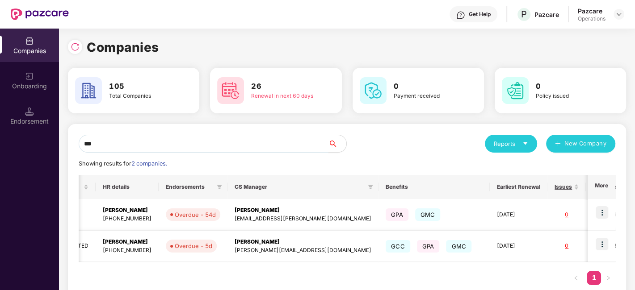
type input "***"
click at [602, 247] on img at bounding box center [602, 244] width 13 height 13
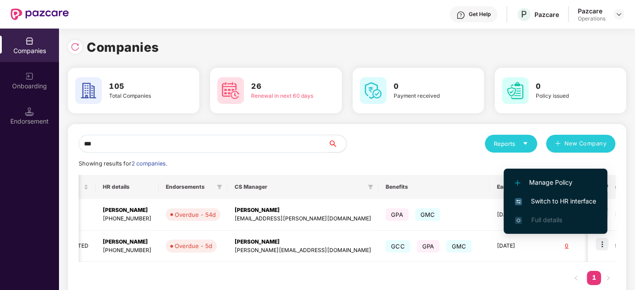
click at [553, 201] on span "Switch to HR interface" at bounding box center [555, 202] width 81 height 10
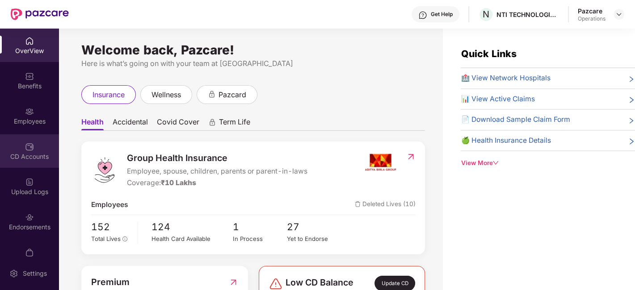
click at [21, 145] on div "CD Accounts" at bounding box center [29, 151] width 59 height 34
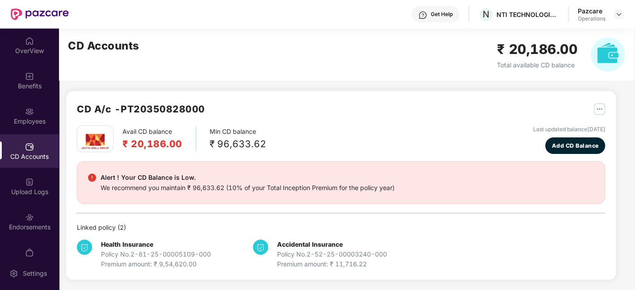
scroll to position [18, 0]
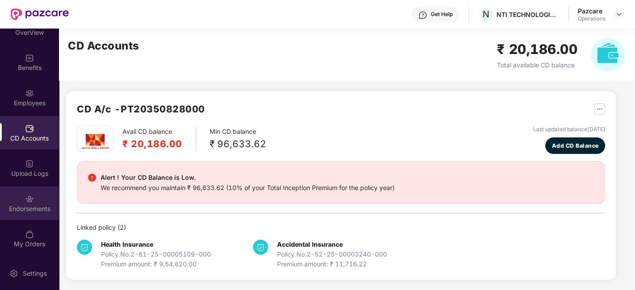
click at [19, 200] on div "Endorsements" at bounding box center [29, 204] width 59 height 34
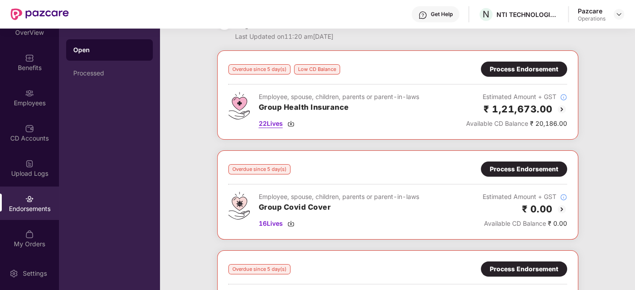
scroll to position [0, 0]
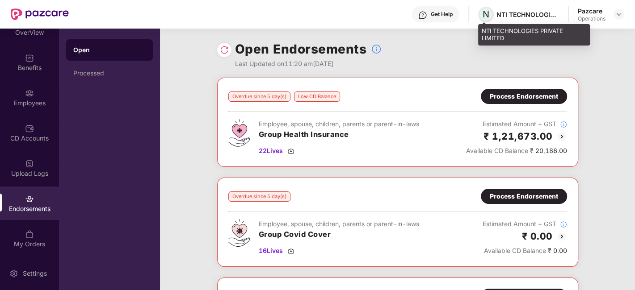
click at [483, 11] on span "N" at bounding box center [486, 14] width 7 height 11
drag, startPoint x: 483, startPoint y: 31, endPoint x: 509, endPoint y: 38, distance: 27.5
click at [509, 38] on div "NTI TECHNOLOGIES PRIVATE LIMITED" at bounding box center [534, 34] width 112 height 21
copy div "NTI TECHNOLOGIES PRIVATE LIMITED"
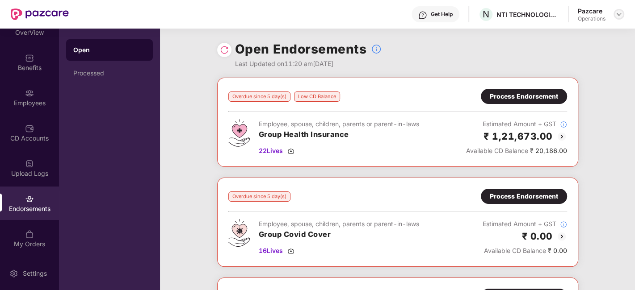
click at [617, 14] on img at bounding box center [618, 14] width 7 height 7
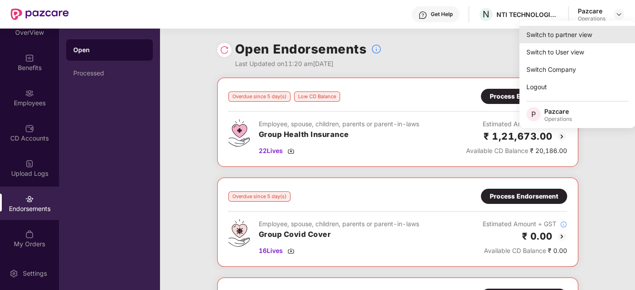
click at [556, 34] on div "Switch to partner view" at bounding box center [577, 34] width 116 height 17
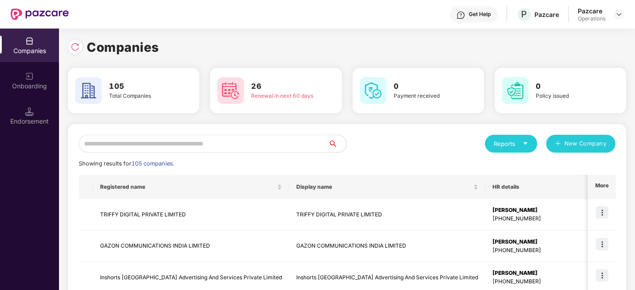
click at [247, 147] on input "text" at bounding box center [204, 144] width 250 height 18
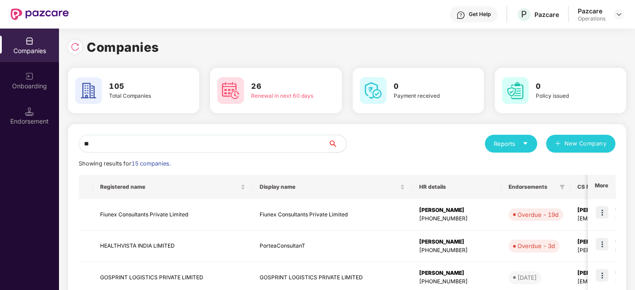
type input "*"
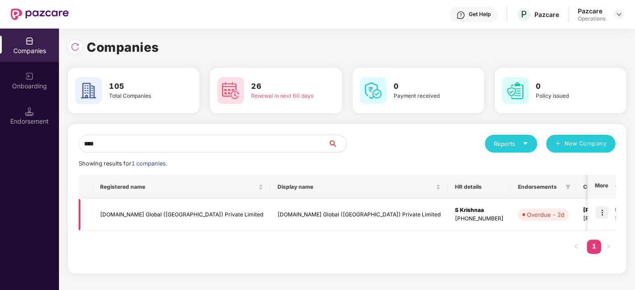
type input "****"
click at [612, 210] on td at bounding box center [602, 215] width 28 height 32
click at [605, 212] on img at bounding box center [602, 212] width 13 height 13
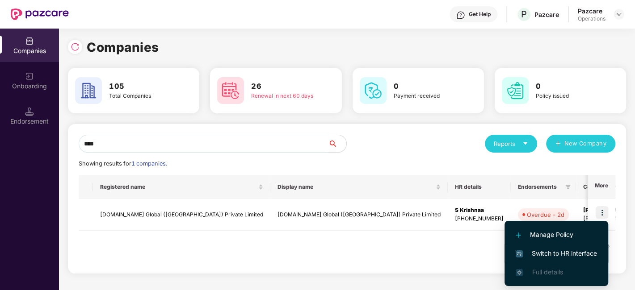
click at [554, 250] on span "Switch to HR interface" at bounding box center [556, 254] width 81 height 10
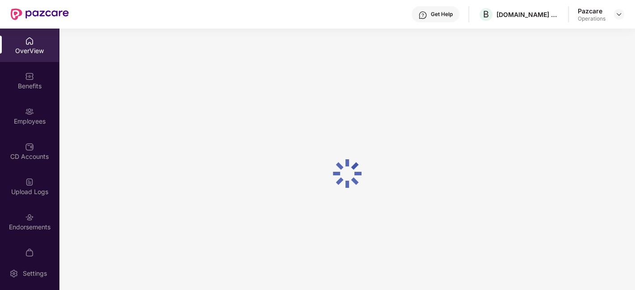
scroll to position [54, 0]
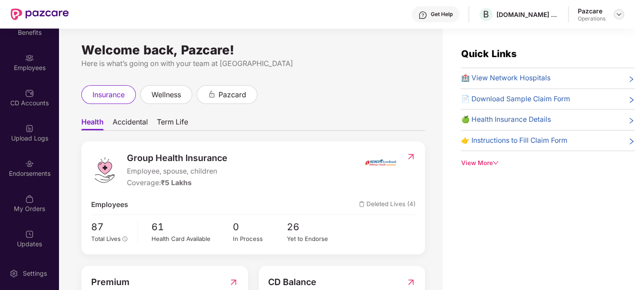
click at [621, 12] on img at bounding box center [618, 14] width 7 height 7
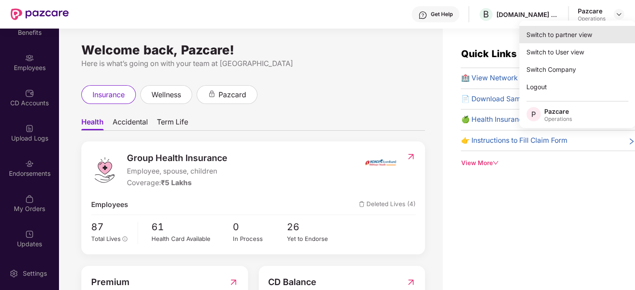
click at [563, 31] on div "Switch to partner view" at bounding box center [577, 34] width 116 height 17
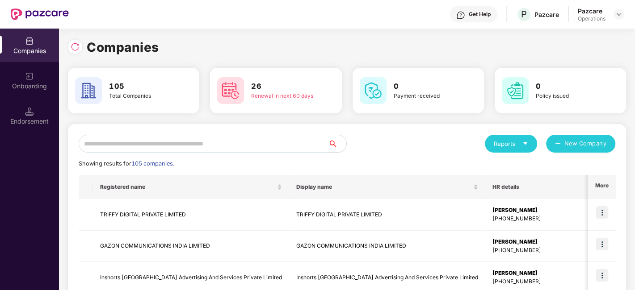
click at [241, 143] on input "text" at bounding box center [204, 144] width 250 height 18
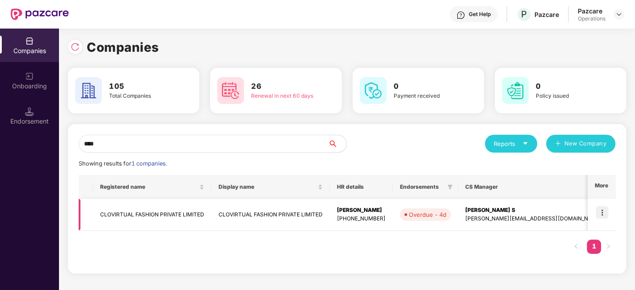
type input "****"
click at [602, 209] on img at bounding box center [602, 212] width 13 height 13
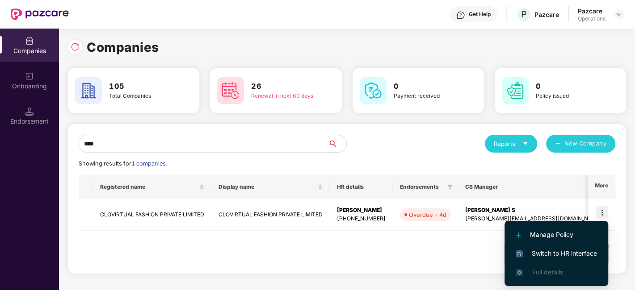
click at [541, 253] on span "Switch to HR interface" at bounding box center [556, 254] width 81 height 10
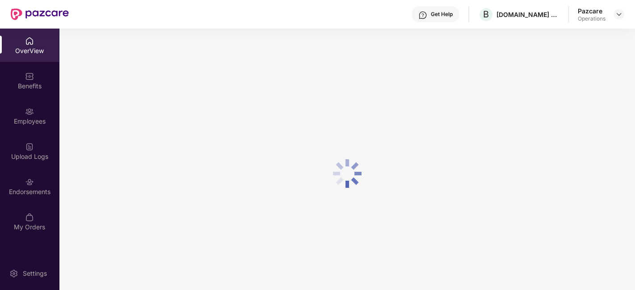
scroll to position [28, 0]
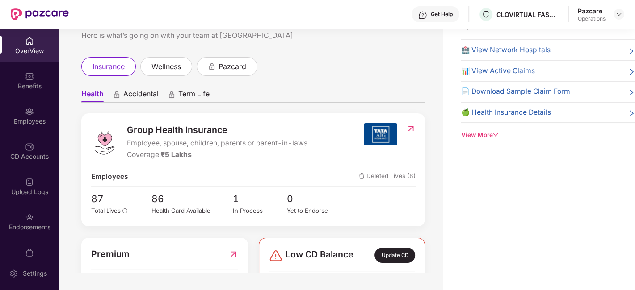
click at [18, 207] on div "Endorsements" at bounding box center [29, 222] width 59 height 34
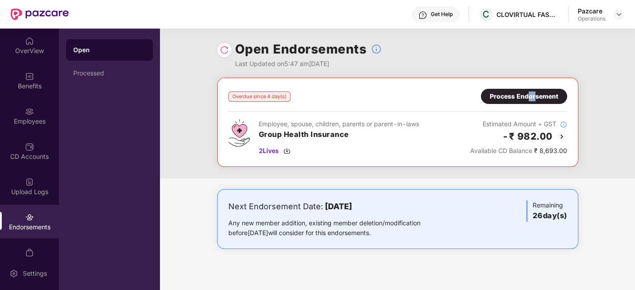
drag, startPoint x: 535, startPoint y: 86, endPoint x: 527, endPoint y: 103, distance: 18.6
click at [527, 103] on div "Overdue since 4 day(s) Process Endorsement Employee, spouse, children, parents …" at bounding box center [397, 122] width 361 height 89
click at [527, 103] on div "Process Endorsement" at bounding box center [524, 96] width 86 height 15
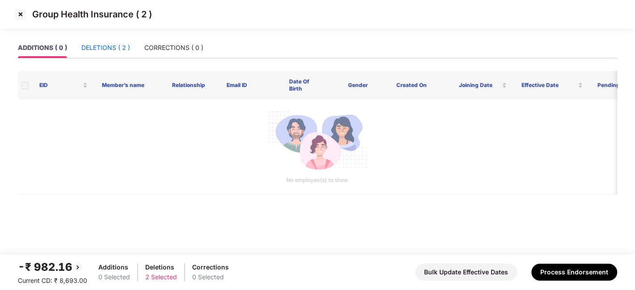
click at [93, 46] on div "DELETIONS ( 2 )" at bounding box center [105, 48] width 49 height 10
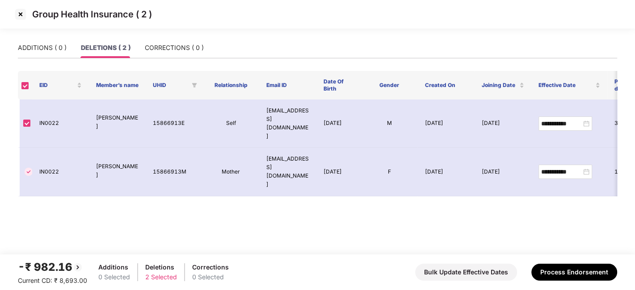
click at [20, 14] on img at bounding box center [20, 14] width 14 height 14
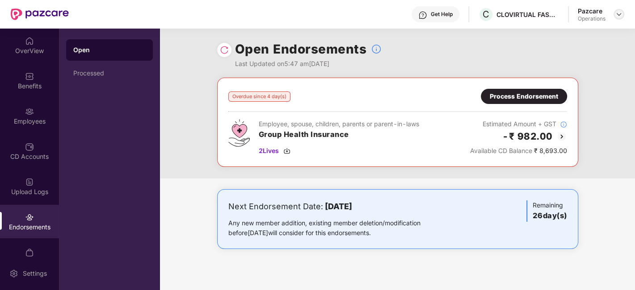
click at [620, 13] on img at bounding box center [618, 14] width 7 height 7
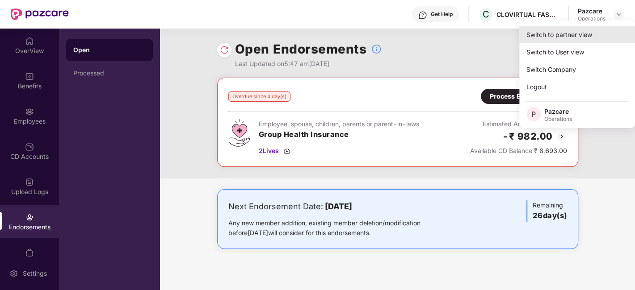
click at [566, 38] on div "Switch to partner view" at bounding box center [577, 34] width 116 height 17
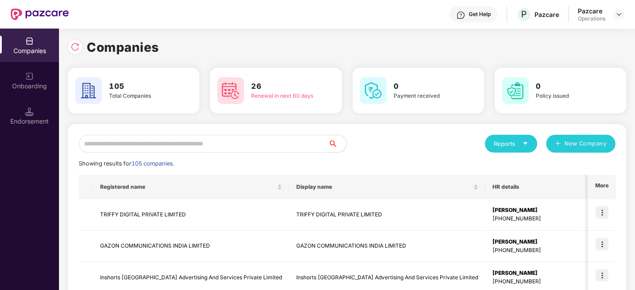
click at [256, 149] on input "text" at bounding box center [204, 144] width 250 height 18
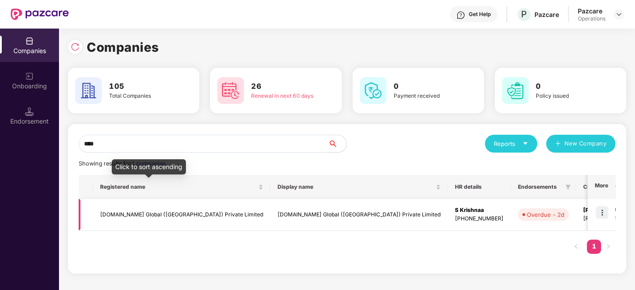
type input "****"
click at [175, 207] on td "[DOMAIN_NAME] Global ([GEOGRAPHIC_DATA]) Private Limited" at bounding box center [181, 215] width 177 height 32
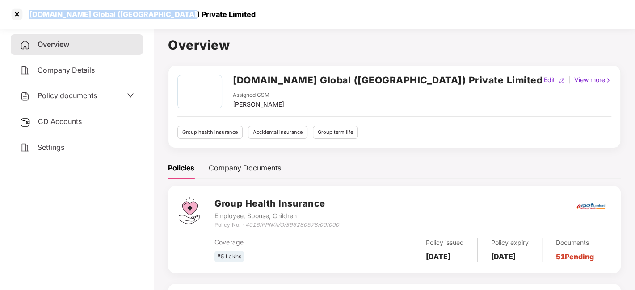
drag, startPoint x: 29, startPoint y: 12, endPoint x: 171, endPoint y: 13, distance: 141.6
click at [171, 13] on div "[DOMAIN_NAME] Global ([GEOGRAPHIC_DATA]) Private Limited" at bounding box center [317, 14] width 635 height 29
copy div "[DOMAIN_NAME] Global ([GEOGRAPHIC_DATA]) Private Limited"
click at [76, 90] on div "Policy documents" at bounding box center [58, 96] width 77 height 12
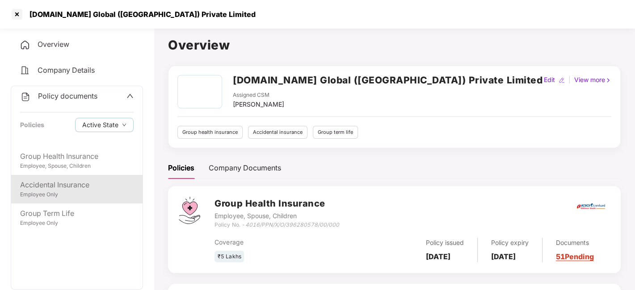
click at [66, 183] on div "Accidental Insurance" at bounding box center [76, 185] width 113 height 11
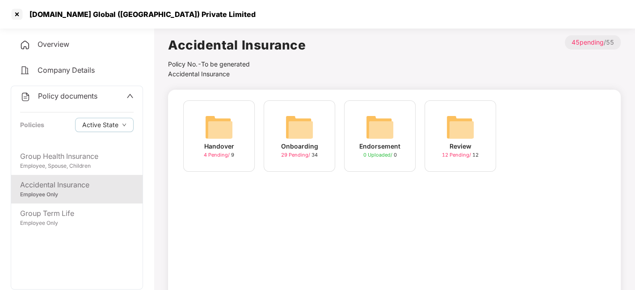
click at [312, 128] on img at bounding box center [299, 127] width 29 height 29
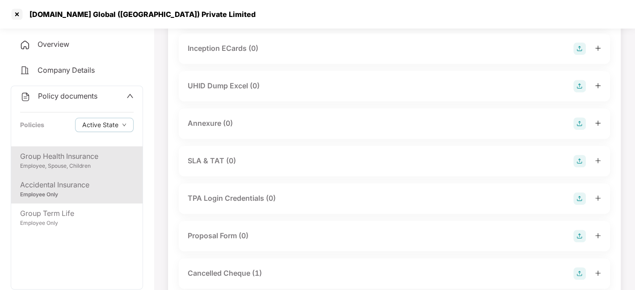
click at [69, 164] on div "Employee, Spouse, Children" at bounding box center [76, 166] width 113 height 8
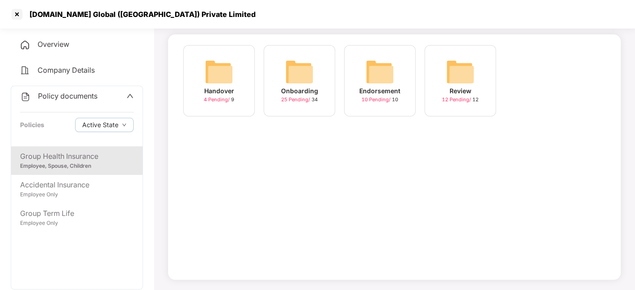
click at [383, 73] on img at bounding box center [379, 72] width 29 height 29
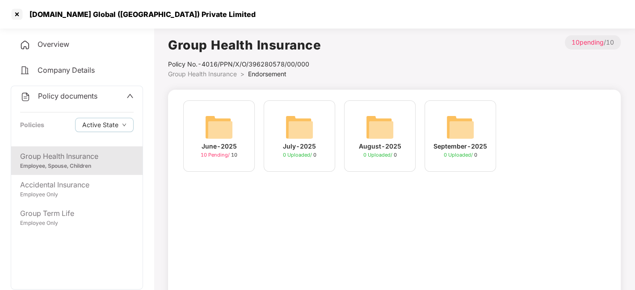
click at [221, 76] on span "Group Health Insurance" at bounding box center [202, 74] width 69 height 8
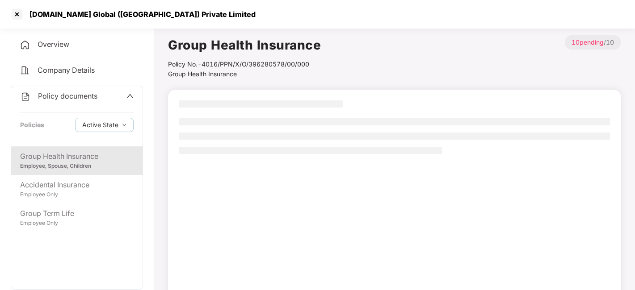
scroll to position [55, 0]
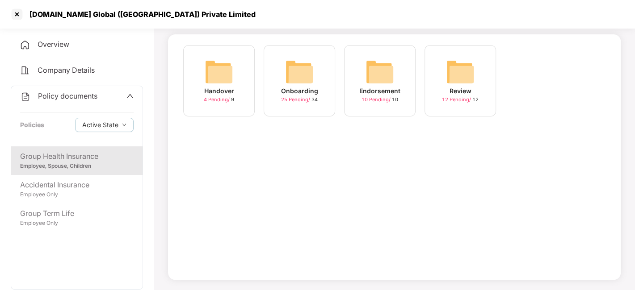
click at [296, 71] on img at bounding box center [299, 72] width 29 height 29
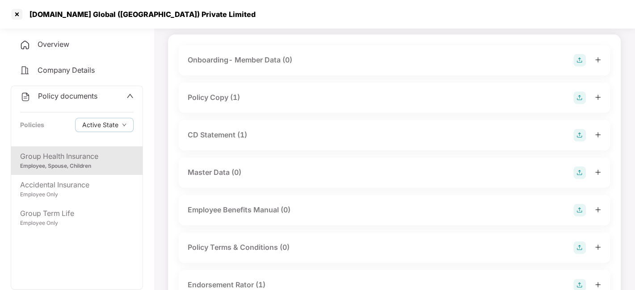
scroll to position [0, 0]
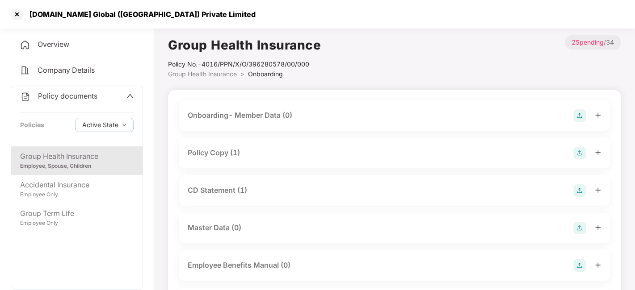
click at [213, 150] on div "Policy Copy (1)" at bounding box center [214, 152] width 52 height 11
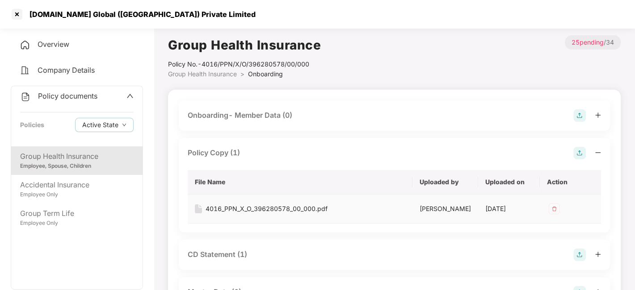
click at [265, 208] on div "4016_PPN_X_O_396280578_00_000.pdf" at bounding box center [267, 209] width 122 height 10
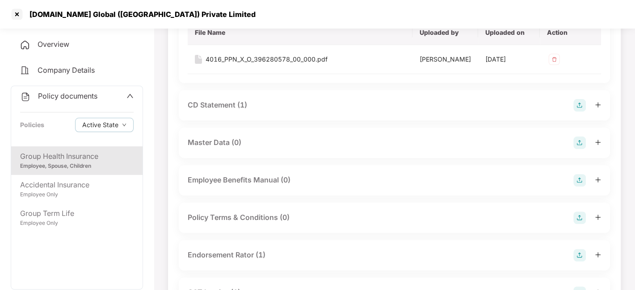
scroll to position [154, 0]
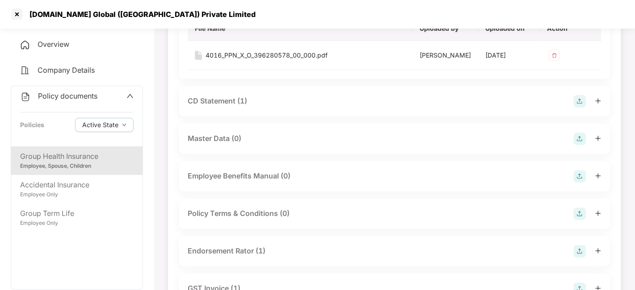
click at [223, 101] on div "CD Statement (1)" at bounding box center [217, 101] width 59 height 11
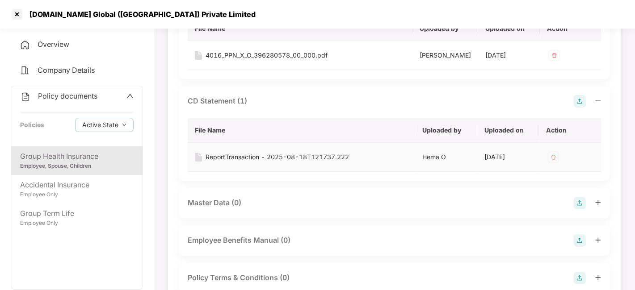
click at [243, 156] on div "ReportTransaction - 2025-08-18T121737.222" at bounding box center [277, 157] width 143 height 10
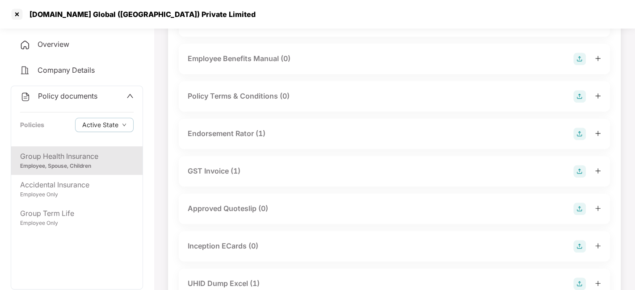
scroll to position [336, 0]
click at [230, 134] on div "Endorsement Rator (1)" at bounding box center [227, 133] width 78 height 11
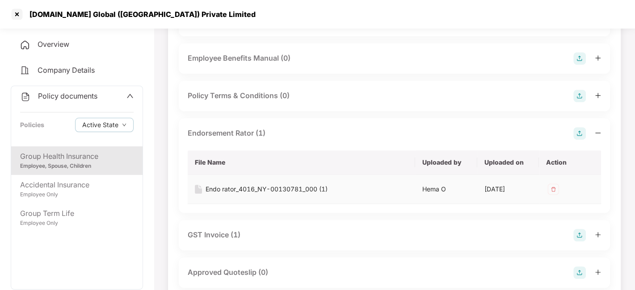
click at [235, 189] on div "Endo rator_4016_NY-00130781_000 (1)" at bounding box center [267, 190] width 122 height 10
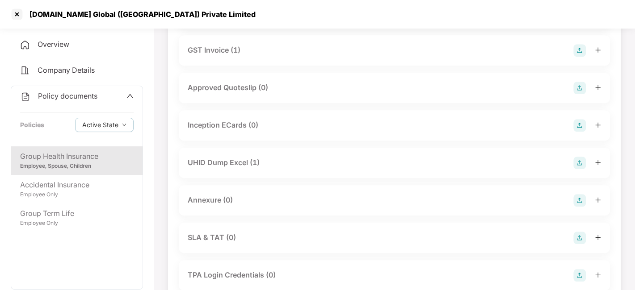
scroll to position [528, 0]
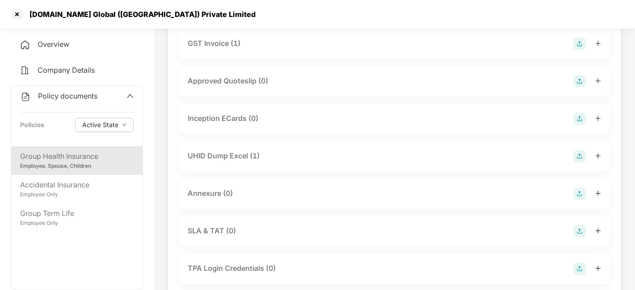
click at [222, 116] on div "Inception ECards (0)" at bounding box center [223, 118] width 71 height 11
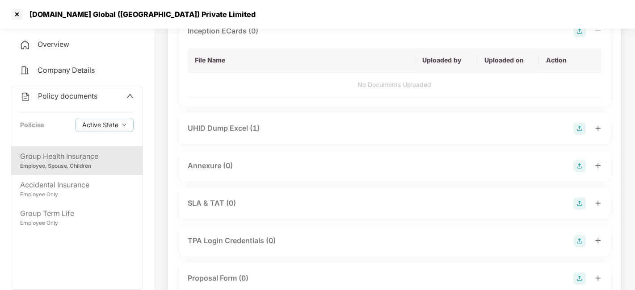
scroll to position [616, 0]
click at [219, 129] on div "UHID Dump Excel (1)" at bounding box center [224, 127] width 72 height 11
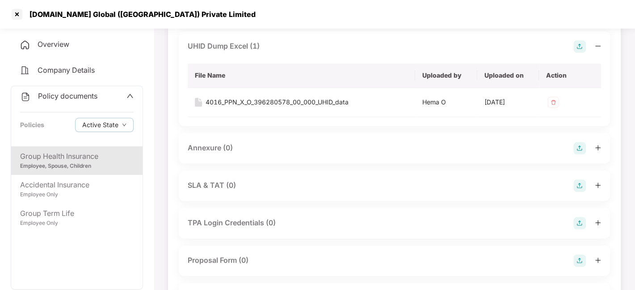
scroll to position [698, 0]
click at [254, 100] on div "4016_PPN_X_O_396280578_00_000_UHID_data" at bounding box center [277, 102] width 143 height 10
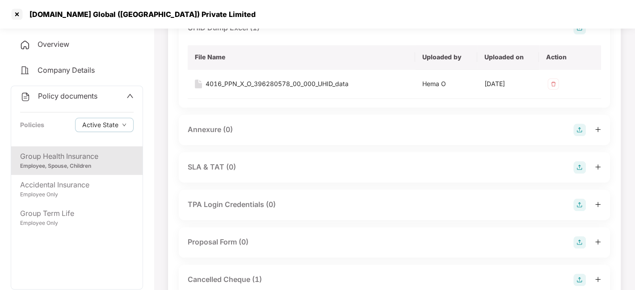
scroll to position [715, 0]
click at [71, 95] on span "Policy documents" at bounding box center [67, 96] width 59 height 9
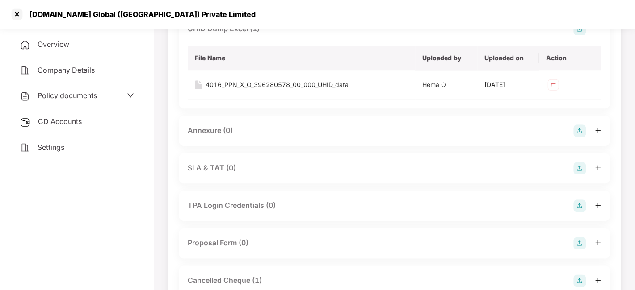
click at [61, 124] on span "CD Accounts" at bounding box center [60, 121] width 44 height 9
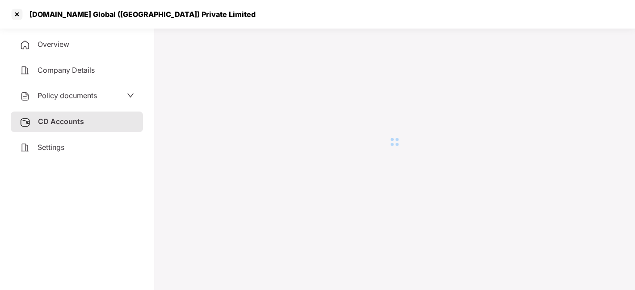
scroll to position [0, 0]
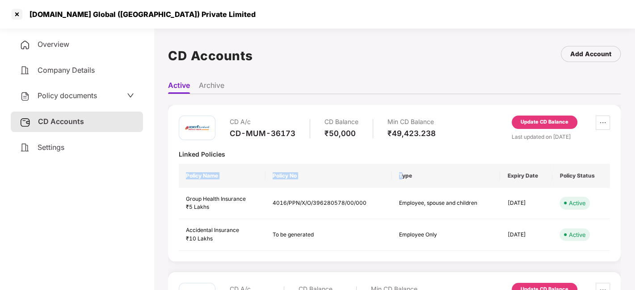
drag, startPoint x: 399, startPoint y: 176, endPoint x: 365, endPoint y: 147, distance: 45.0
click at [365, 147] on div "CD A/c CD-MUM-36173 CD Balance ₹50,000 Min CD Balance ₹49,423.238 Update CD Bal…" at bounding box center [394, 183] width 431 height 135
drag, startPoint x: 231, startPoint y: 132, endPoint x: 298, endPoint y: 132, distance: 67.9
click at [298, 132] on div "CD A/c CD-MUM-36173 CD Balance ₹50,000 Min CD Balance ₹49,423.238" at bounding box center [333, 128] width 206 height 25
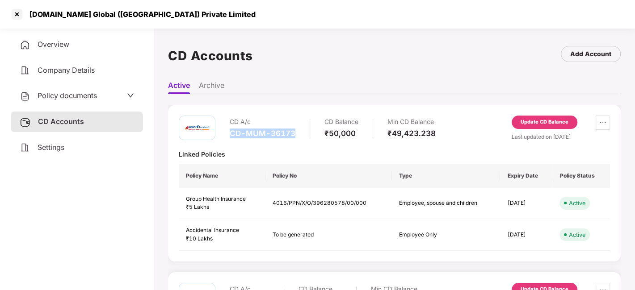
copy div "CD-MUM-36173"
click at [19, 13] on div at bounding box center [17, 14] width 14 height 14
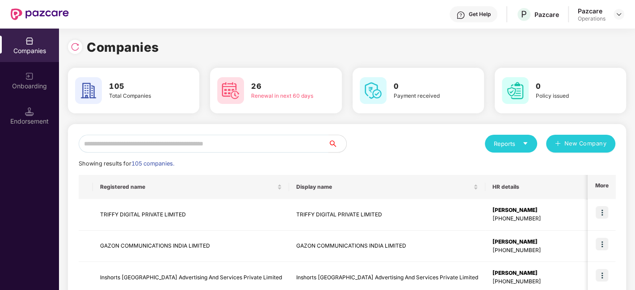
click at [172, 143] on input "text" at bounding box center [204, 144] width 250 height 18
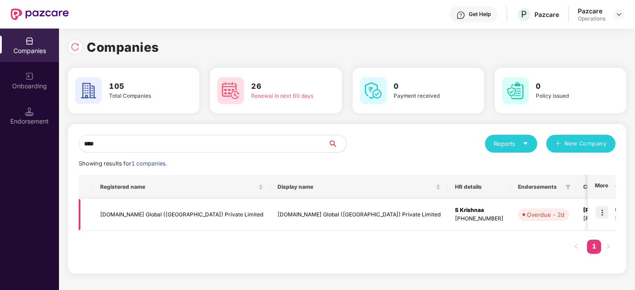
type input "****"
click at [604, 214] on img at bounding box center [602, 212] width 13 height 13
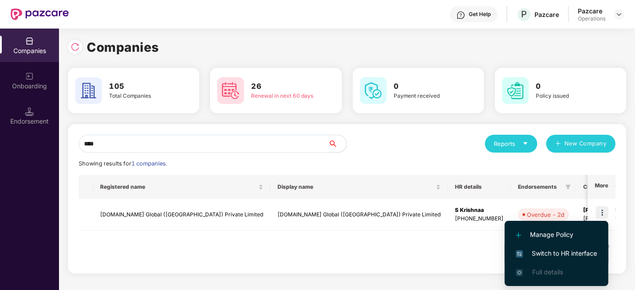
click at [545, 254] on span "Switch to HR interface" at bounding box center [556, 254] width 81 height 10
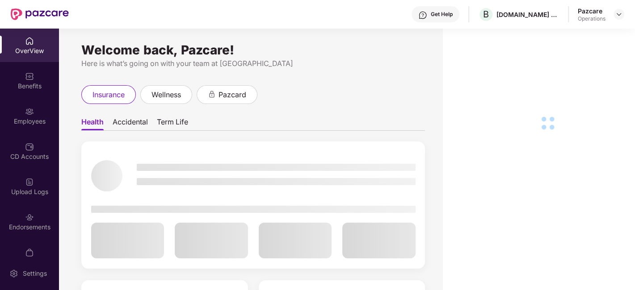
scroll to position [54, 0]
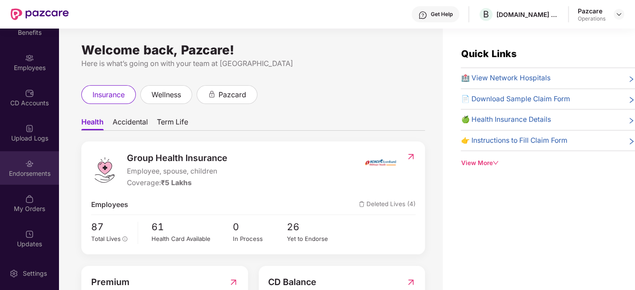
click at [26, 155] on div "Endorsements" at bounding box center [29, 168] width 59 height 34
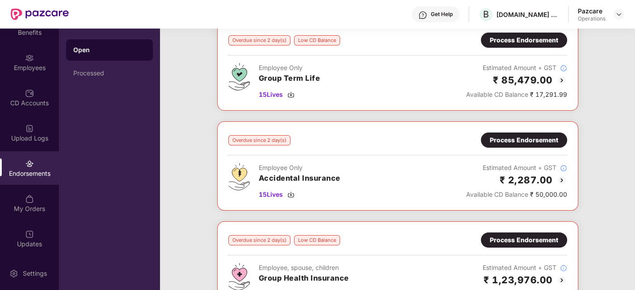
scroll to position [175, 0]
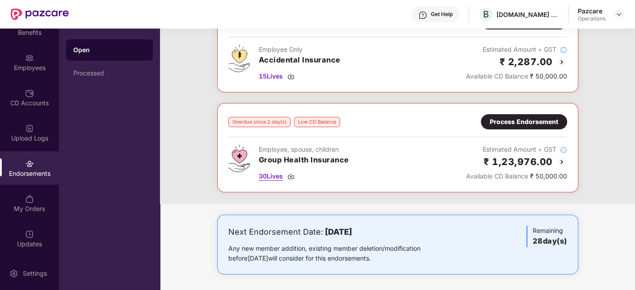
click at [273, 177] on span "30 Lives" at bounding box center [271, 177] width 24 height 10
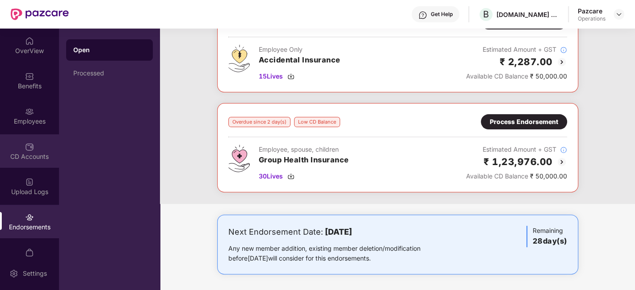
click at [25, 150] on img at bounding box center [29, 147] width 9 height 9
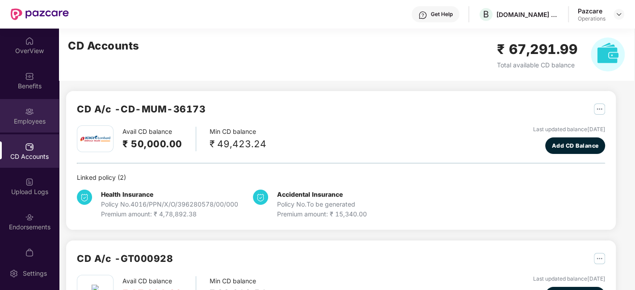
scroll to position [54, 0]
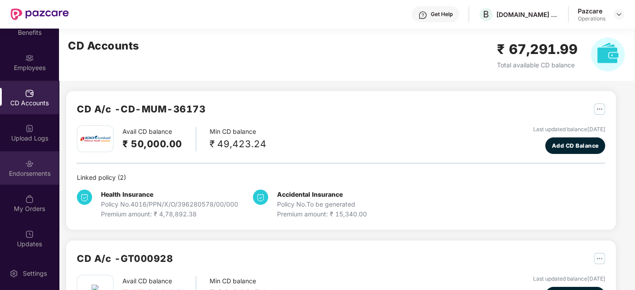
click at [24, 171] on div "Endorsements" at bounding box center [29, 173] width 59 height 9
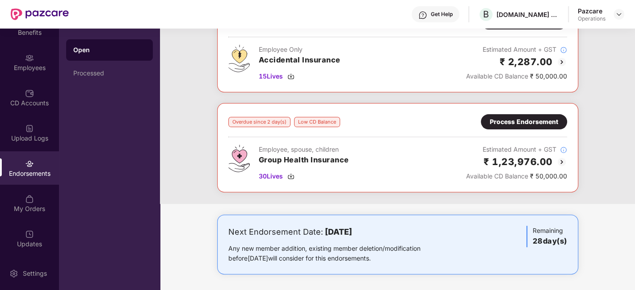
scroll to position [175, 0]
click at [512, 123] on div "Process Endorsement" at bounding box center [524, 122] width 68 height 10
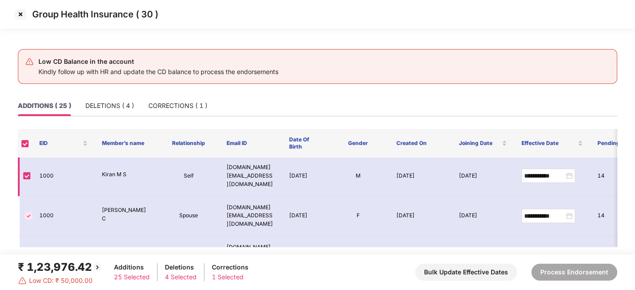
scroll to position [0, 0]
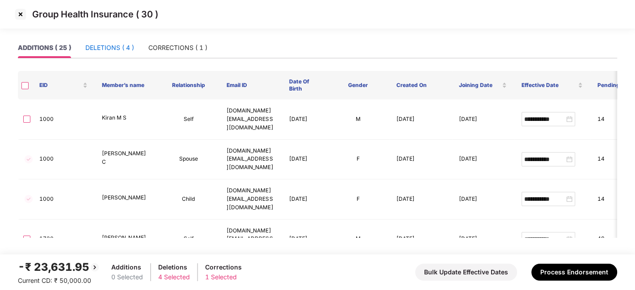
click at [108, 46] on div "DELETIONS ( 4 )" at bounding box center [109, 48] width 49 height 10
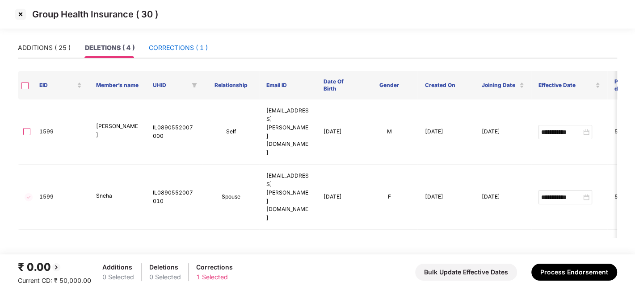
click at [172, 44] on div "CORRECTIONS ( 1 )" at bounding box center [178, 48] width 59 height 10
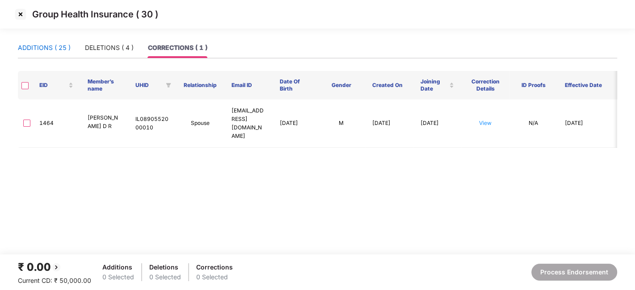
click at [50, 46] on div "ADDITIONS ( 25 )" at bounding box center [44, 48] width 53 height 10
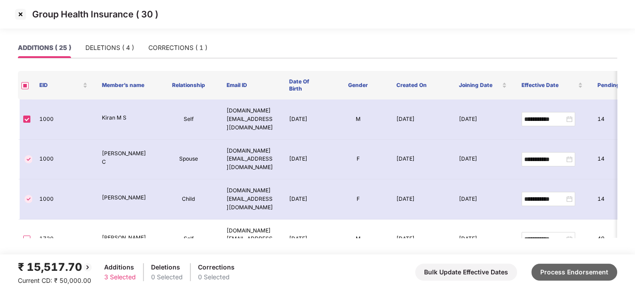
click at [568, 271] on button "Process Endorsement" at bounding box center [574, 272] width 86 height 17
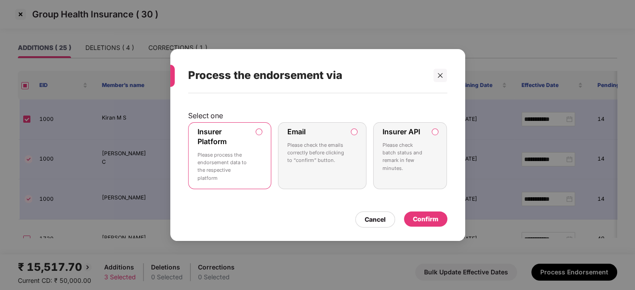
click at [243, 155] on p "Please process the endorsement data to the respective platform" at bounding box center [223, 166] width 52 height 31
click at [429, 219] on div "Confirm" at bounding box center [425, 219] width 25 height 10
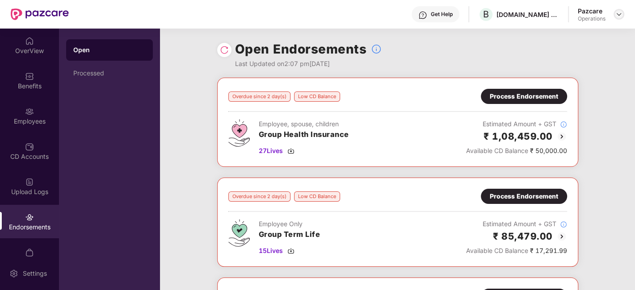
click at [619, 13] on img at bounding box center [618, 14] width 7 height 7
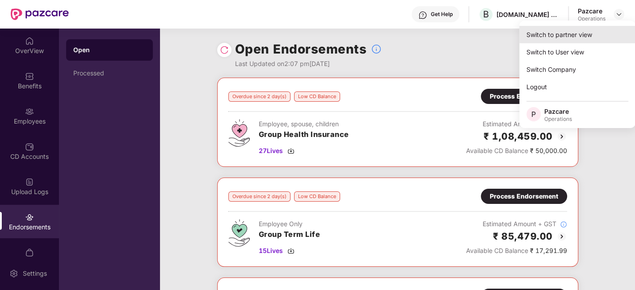
click at [534, 30] on div "Switch to partner view" at bounding box center [577, 34] width 116 height 17
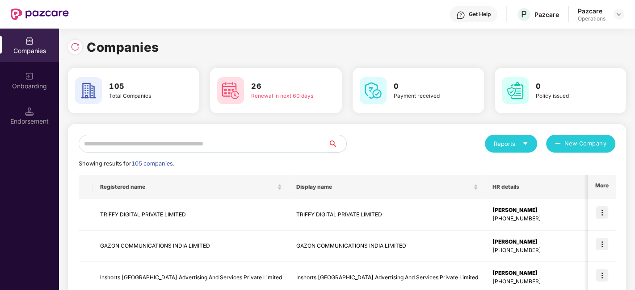
click at [270, 141] on input "text" at bounding box center [204, 144] width 250 height 18
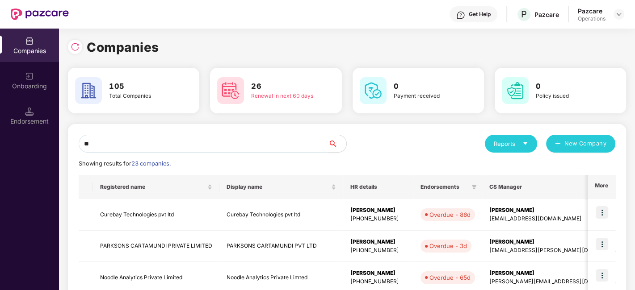
type input "*"
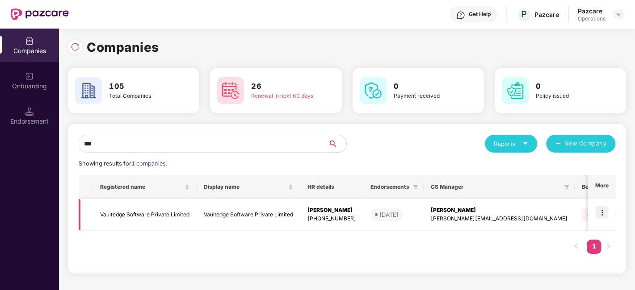
type input "***"
click at [153, 209] on td "Vaultedge Software Private Limited" at bounding box center [145, 215] width 104 height 32
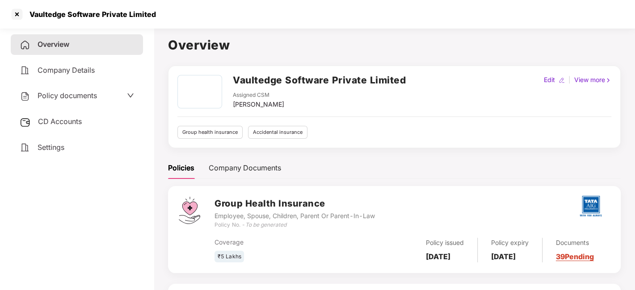
click at [68, 97] on span "Policy documents" at bounding box center [67, 95] width 59 height 9
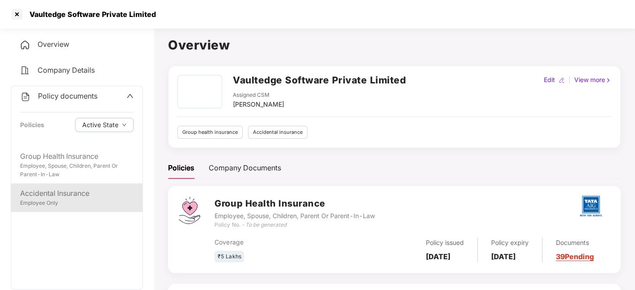
click at [63, 198] on div "Accidental Insurance" at bounding box center [76, 193] width 113 height 11
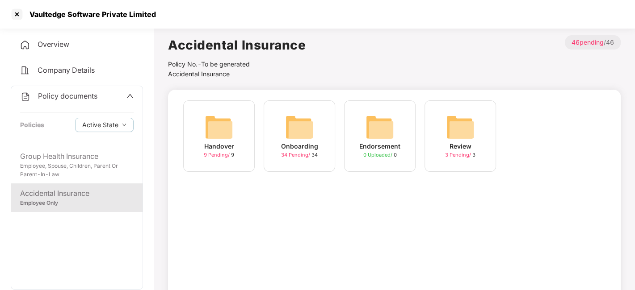
click at [64, 92] on span "Policy documents" at bounding box center [67, 96] width 59 height 9
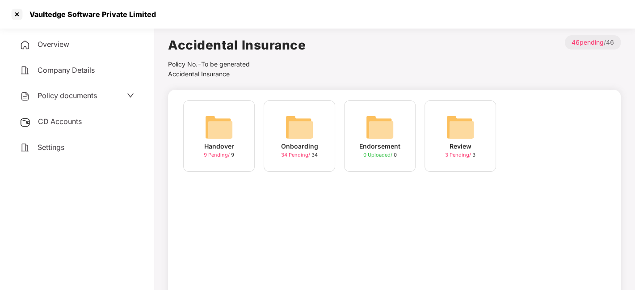
click at [60, 124] on span "CD Accounts" at bounding box center [60, 121] width 44 height 9
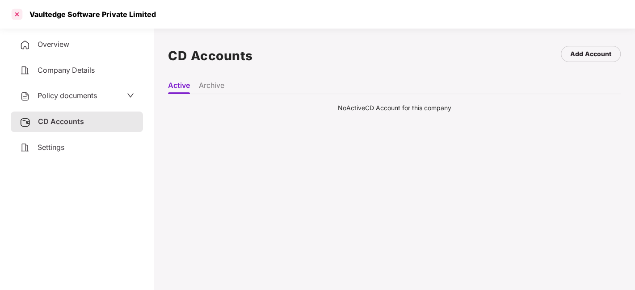
click at [14, 13] on div at bounding box center [17, 14] width 14 height 14
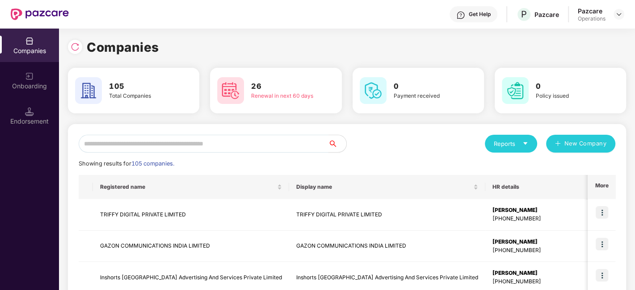
click at [136, 145] on input "text" at bounding box center [204, 144] width 250 height 18
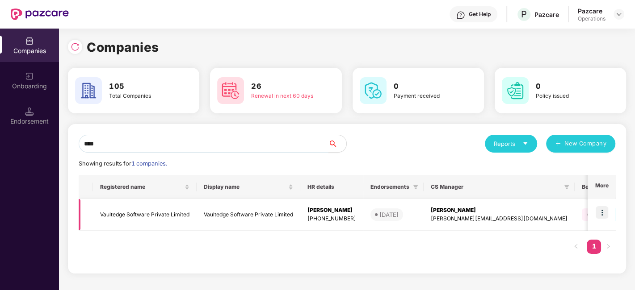
type input "****"
click at [72, 42] on img at bounding box center [75, 46] width 9 height 9
